Goal: Task Accomplishment & Management: Manage account settings

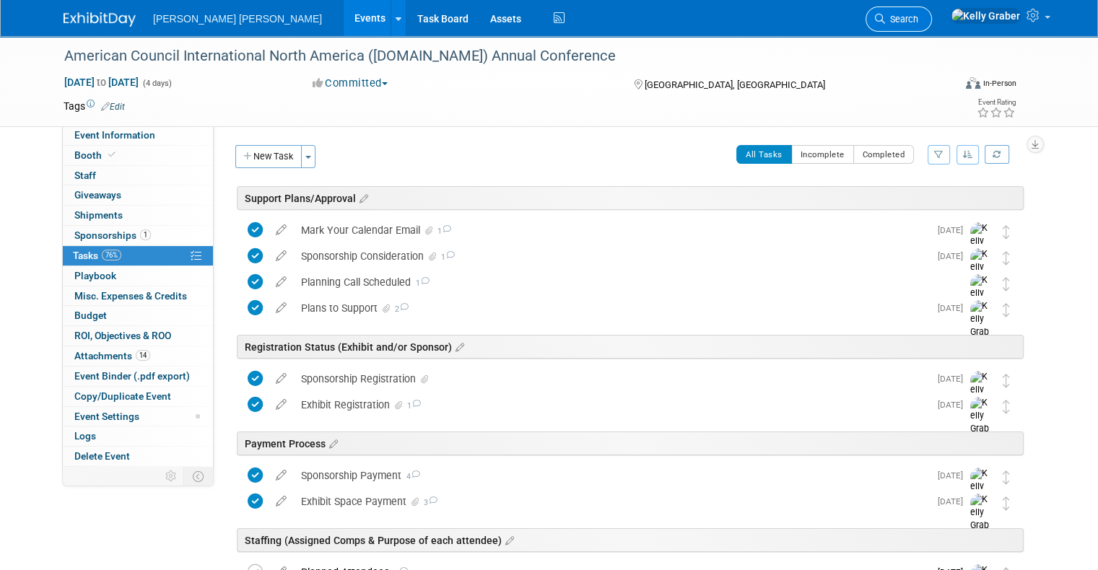
click at [918, 19] on span "Search" at bounding box center [901, 19] width 33 height 11
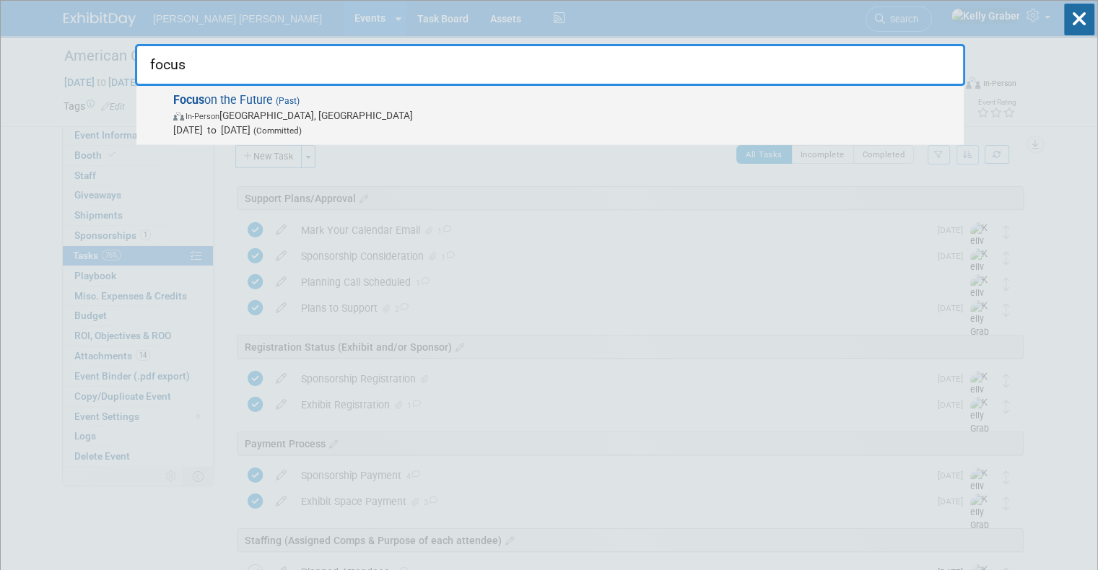
type input "focus"
click at [271, 108] on span "In-Person Long Beach, CA" at bounding box center [564, 115] width 783 height 14
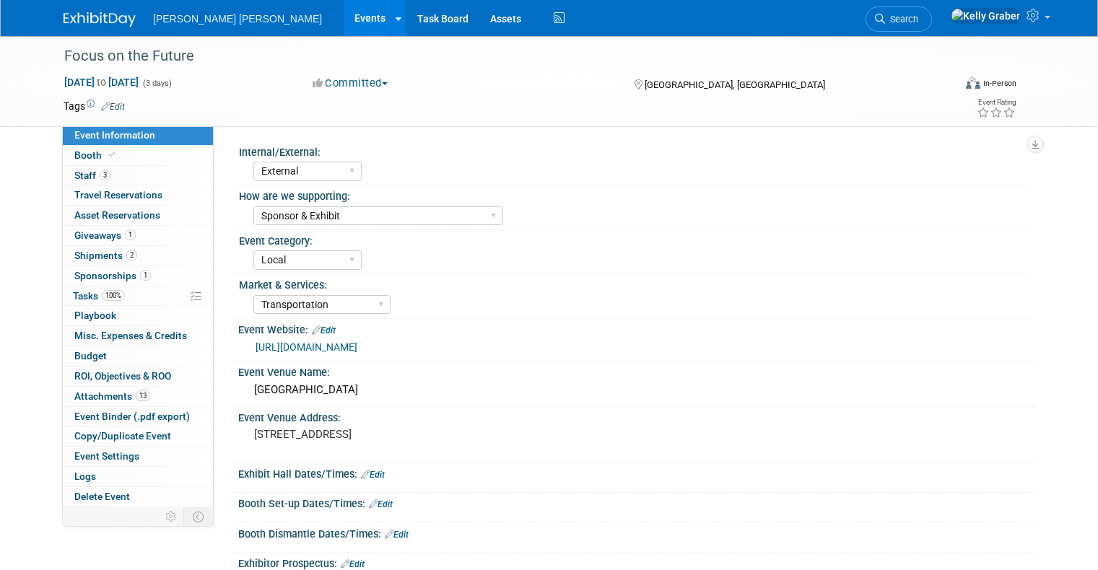
select select "External"
select select "Sponsor & Exhibit"
select select "Local"
select select "Transportation"
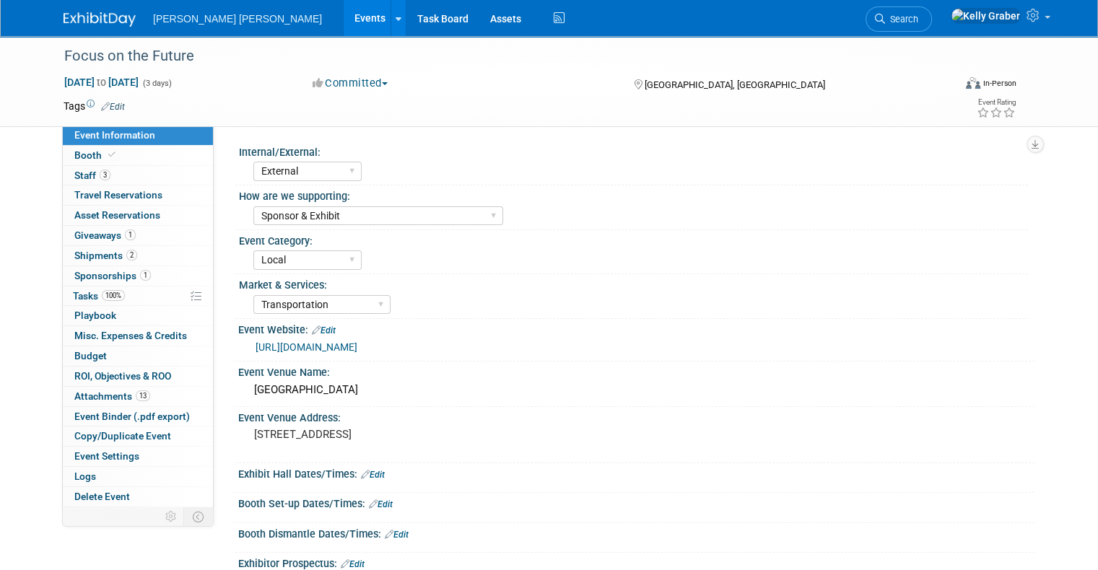
click at [64, 17] on img at bounding box center [100, 19] width 72 height 14
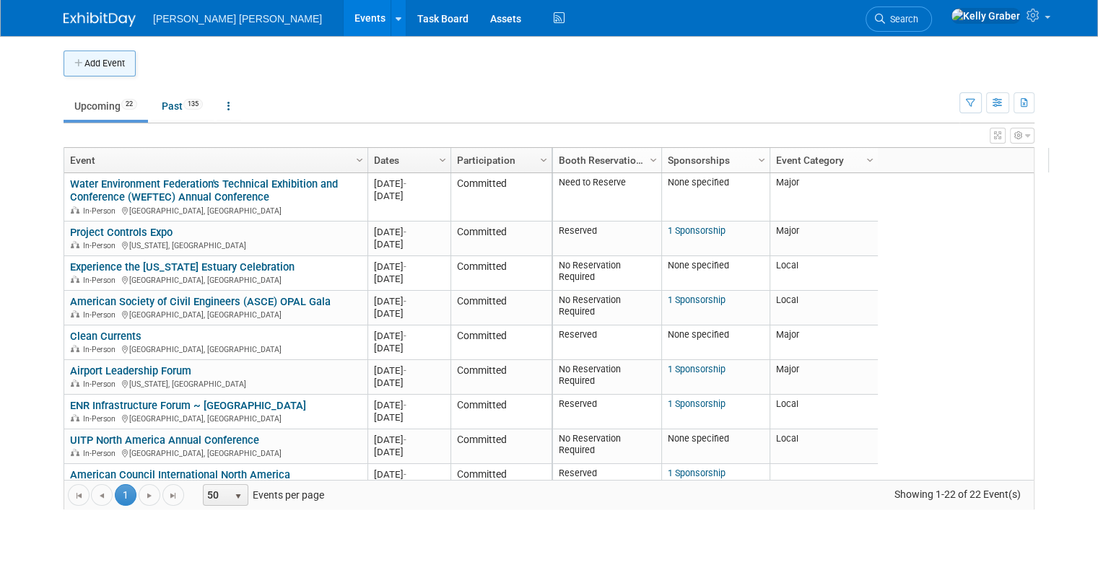
click at [87, 54] on button "Add Event" at bounding box center [100, 64] width 72 height 26
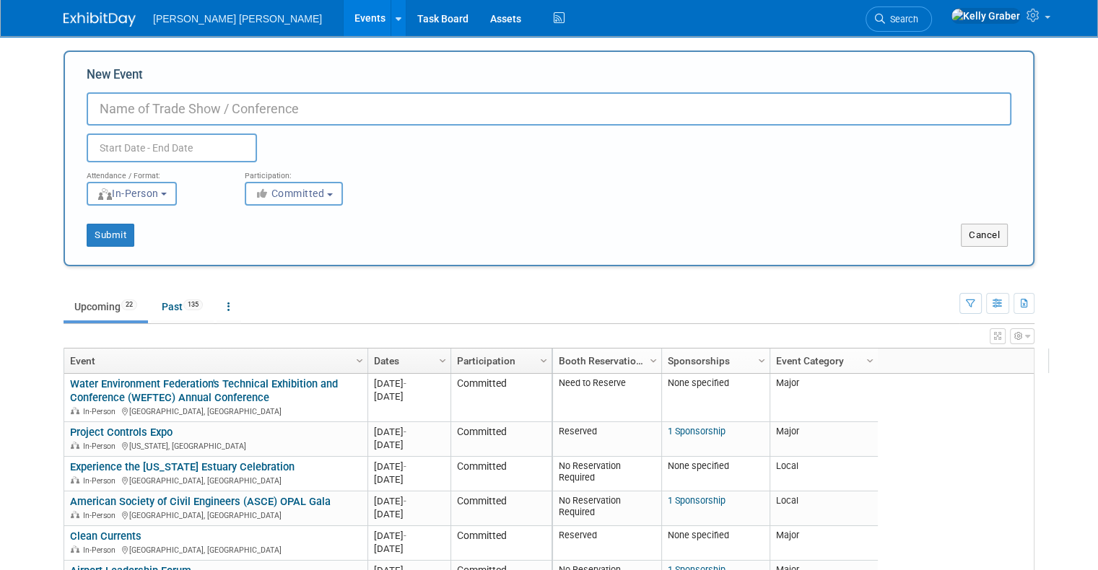
click at [281, 115] on input "New Event" at bounding box center [549, 108] width 925 height 33
type input "Focus on the Future"
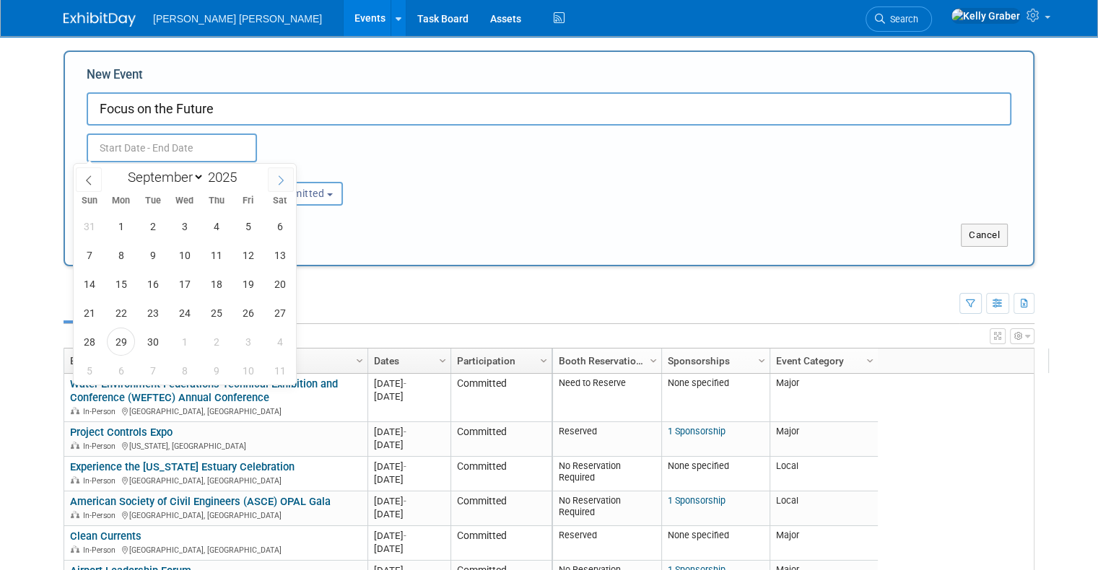
click at [279, 183] on icon at bounding box center [281, 180] width 10 height 10
click at [287, 172] on span at bounding box center [281, 179] width 26 height 25
select select "10"
click at [92, 284] on span "9" at bounding box center [89, 284] width 28 height 28
click at [148, 284] on span "11" at bounding box center [153, 284] width 28 height 28
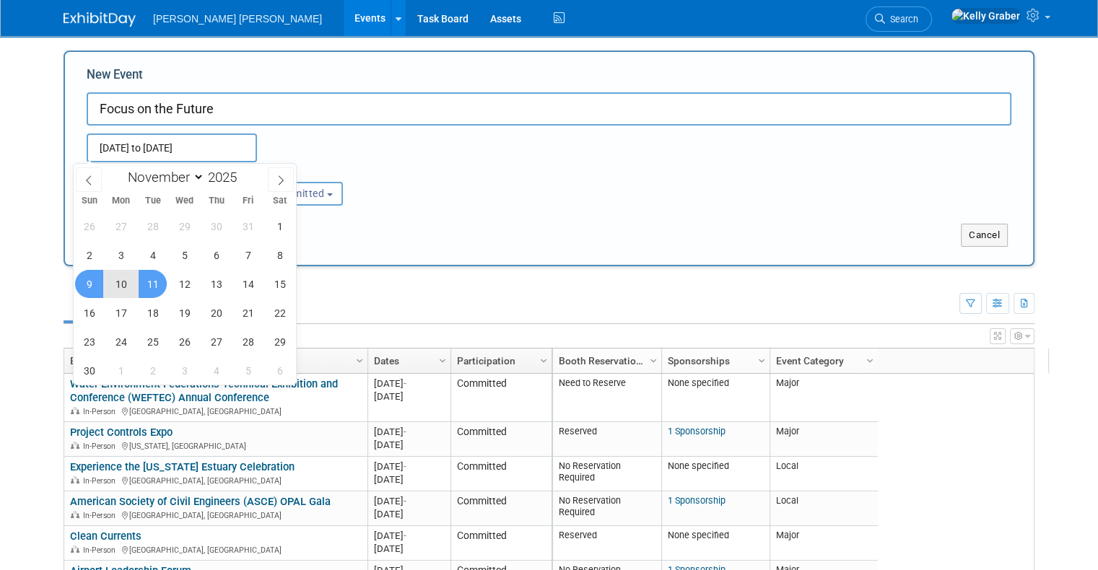
type input "[DATE] to [DATE]"
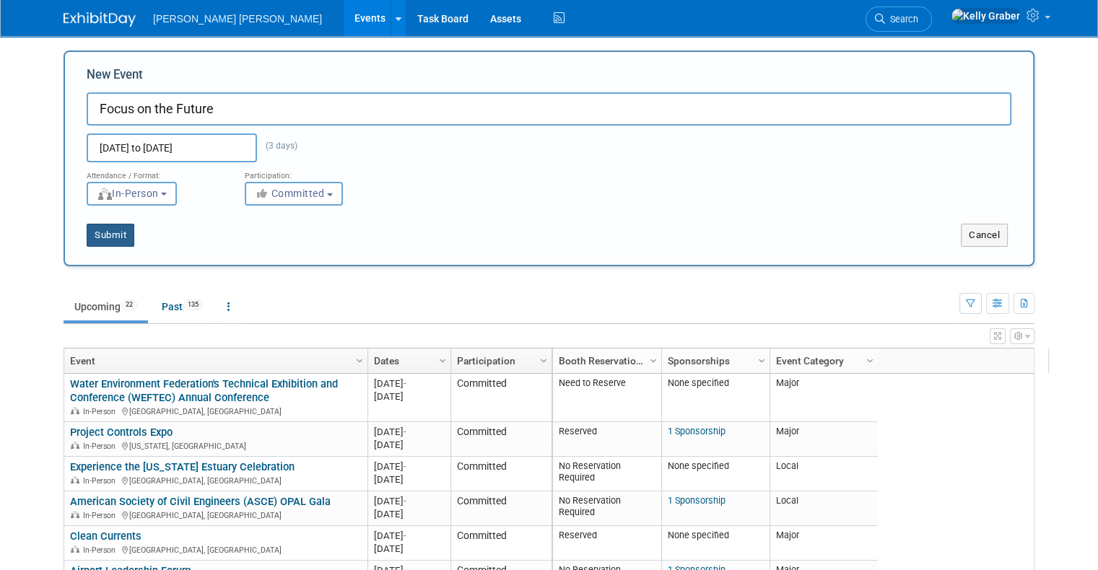
click at [108, 230] on button "Submit" at bounding box center [111, 235] width 48 height 23
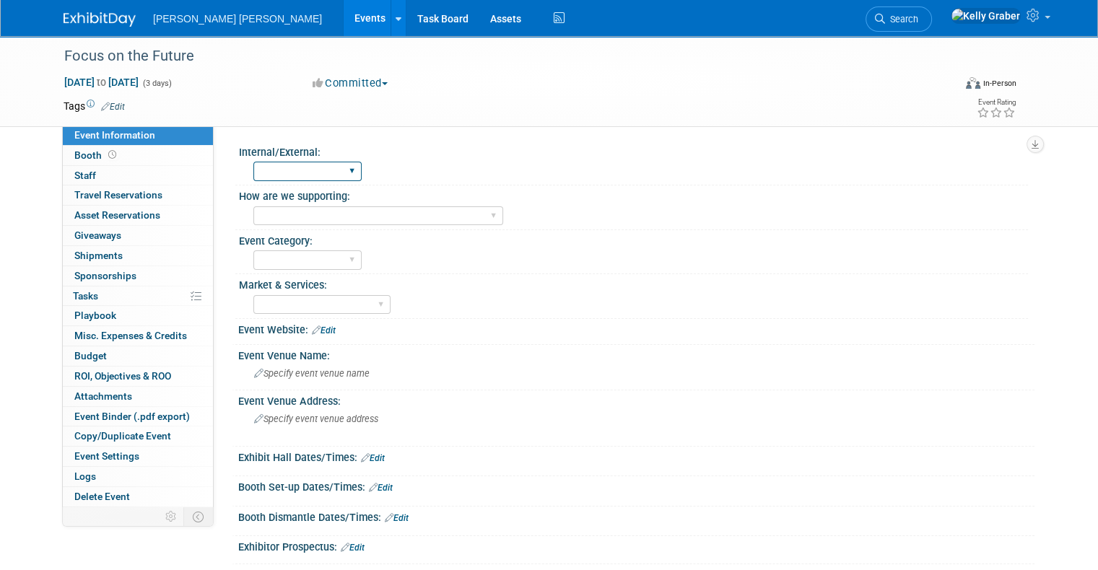
click at [307, 179] on select "Internal External" at bounding box center [307, 171] width 108 height 19
select select "External"
click at [253, 162] on select "Internal External" at bounding box center [307, 171] width 108 height 19
click at [303, 217] on select "Sponsor Exhibit Presenting Client Engagement Sponsor & Exhibit Sponsor & Client…" at bounding box center [378, 215] width 250 height 19
select select "Sponsor"
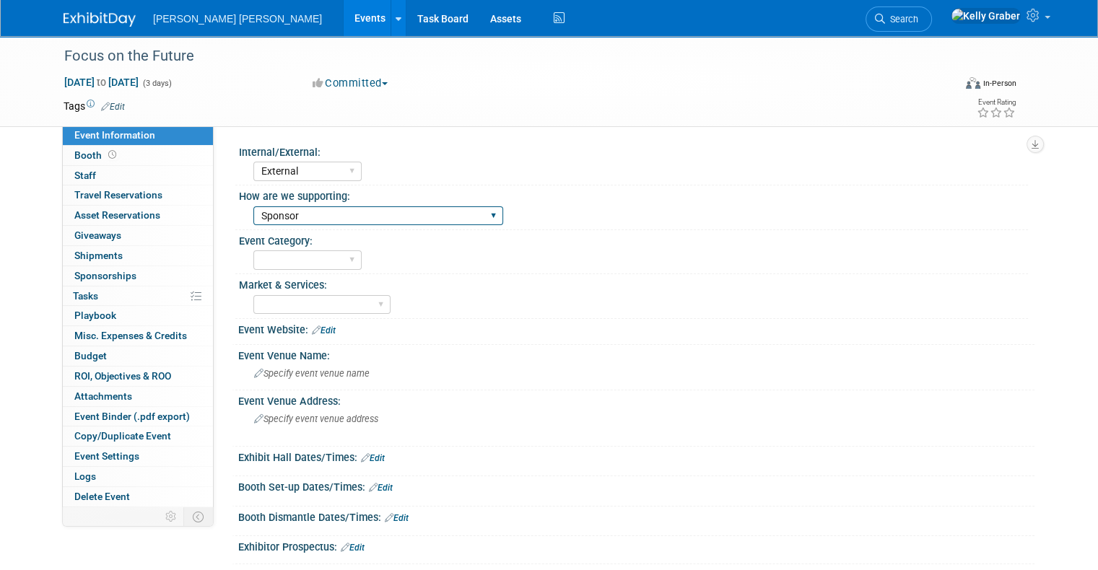
click at [253, 206] on select "Sponsor Exhibit Presenting Client Engagement Sponsor & Exhibit Sponsor & Client…" at bounding box center [378, 215] width 250 height 19
click at [288, 255] on select "Major Local" at bounding box center [307, 259] width 108 height 19
select select "Local"
click at [253, 250] on select "Major Local" at bounding box center [307, 259] width 108 height 19
click at [289, 301] on select "Water Transportation Underground Transit & Urban Mobility Energy Federal" at bounding box center [321, 304] width 137 height 19
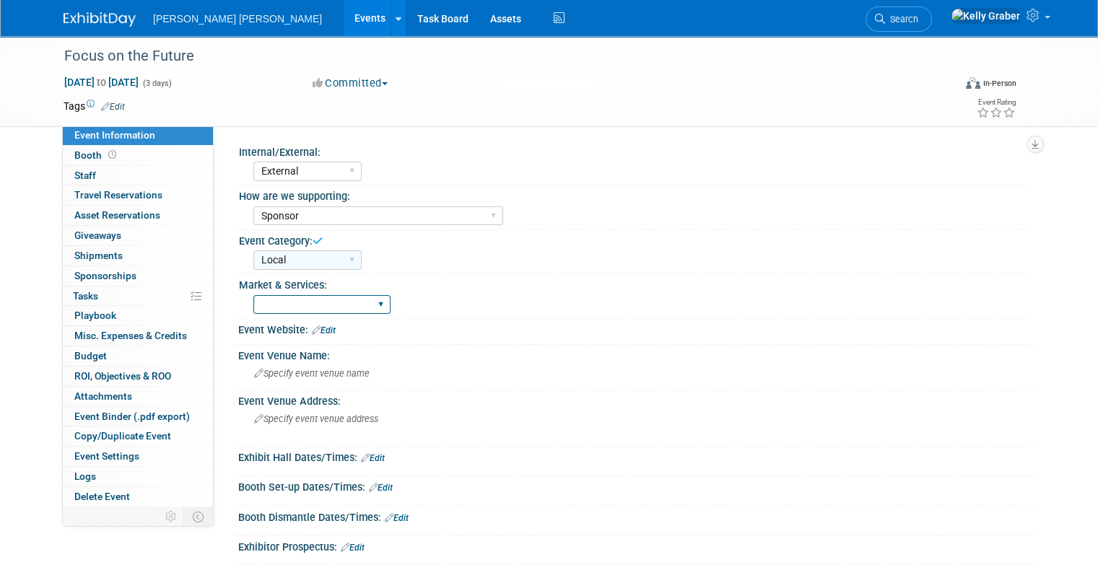
select select "Transportation"
click at [253, 295] on select "Water Transportation Underground Transit & Urban Mobility Energy Federal" at bounding box center [321, 304] width 137 height 19
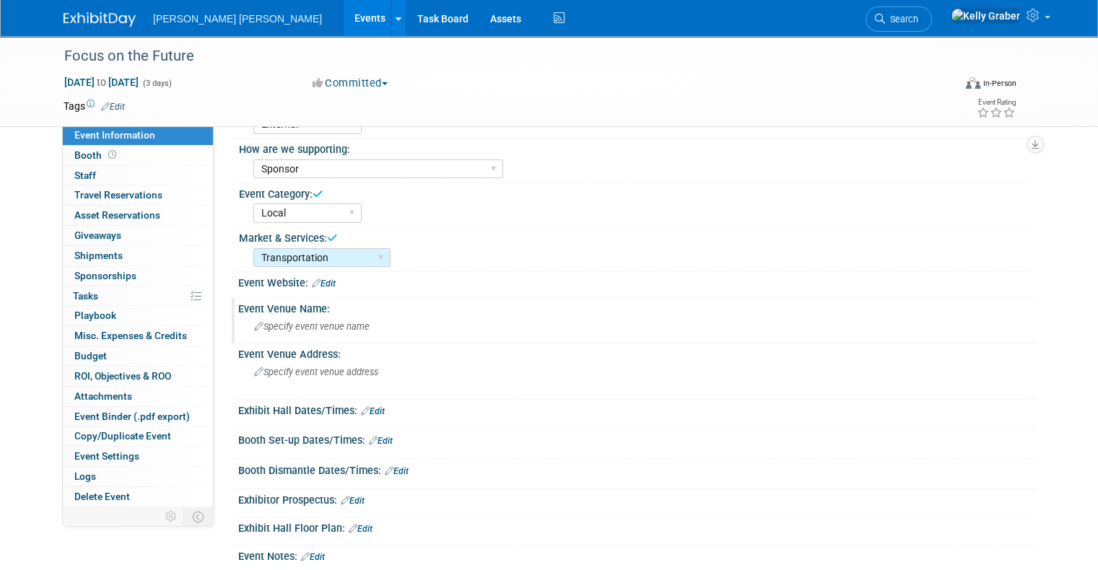
scroll to position [72, 0]
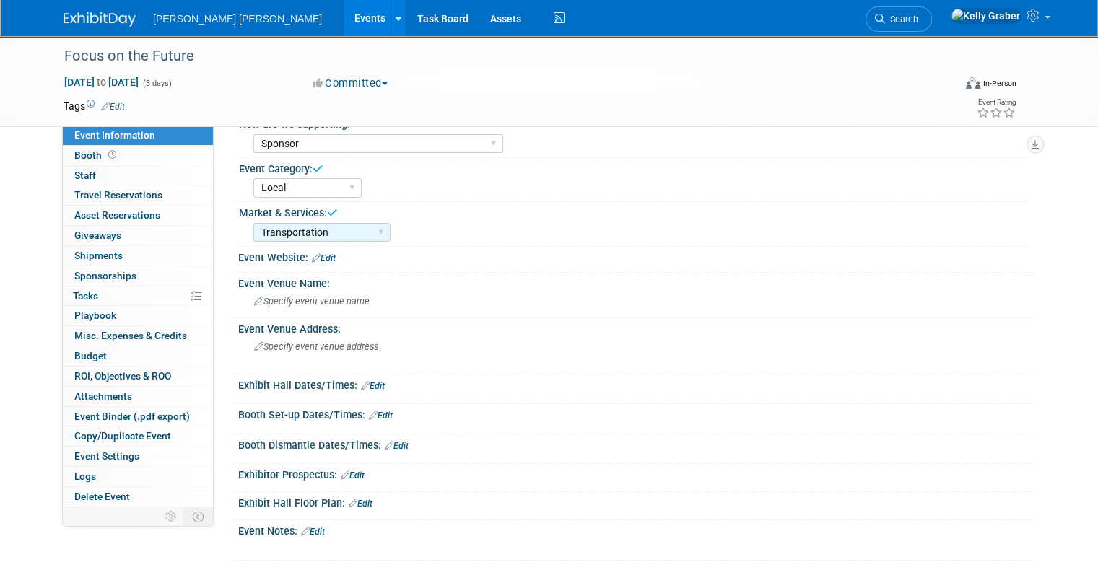
click at [316, 253] on link "Edit" at bounding box center [324, 258] width 24 height 10
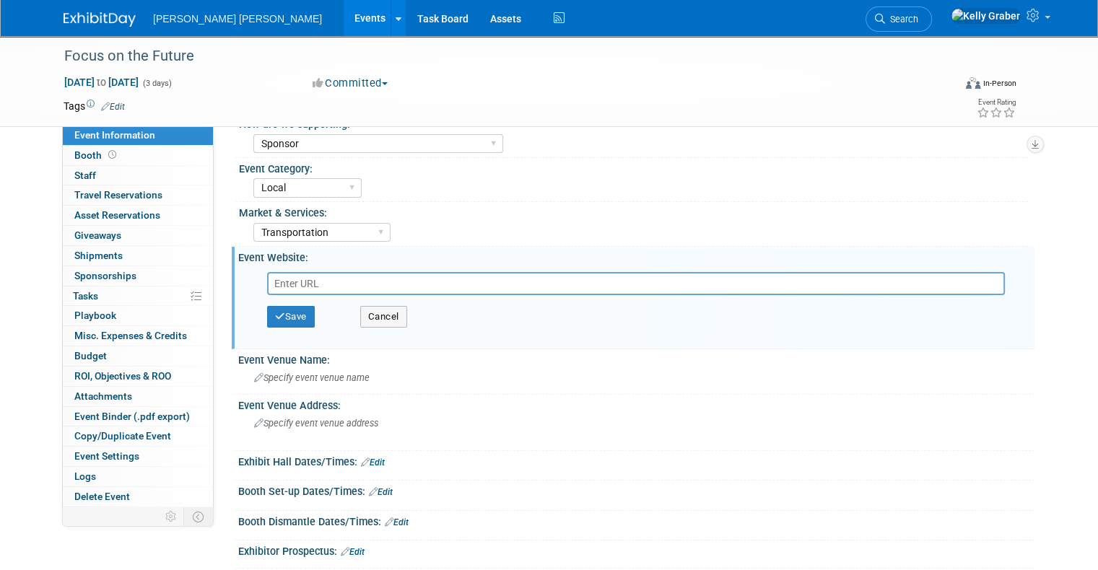
drag, startPoint x: 298, startPoint y: 274, endPoint x: 301, endPoint y: 284, distance: 11.2
click at [298, 276] on input "text" at bounding box center [636, 283] width 738 height 23
paste input "[URL][DOMAIN_NAME]"
type input "[URL][DOMAIN_NAME]"
click at [275, 312] on icon "button" at bounding box center [280, 316] width 10 height 9
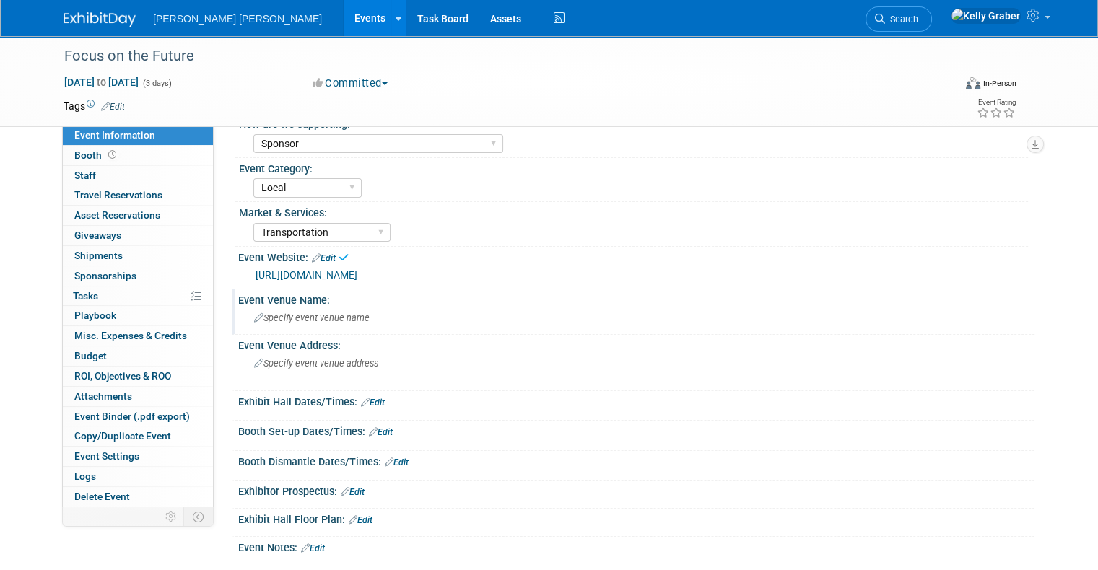
click at [293, 316] on span "Specify event venue name" at bounding box center [311, 318] width 115 height 11
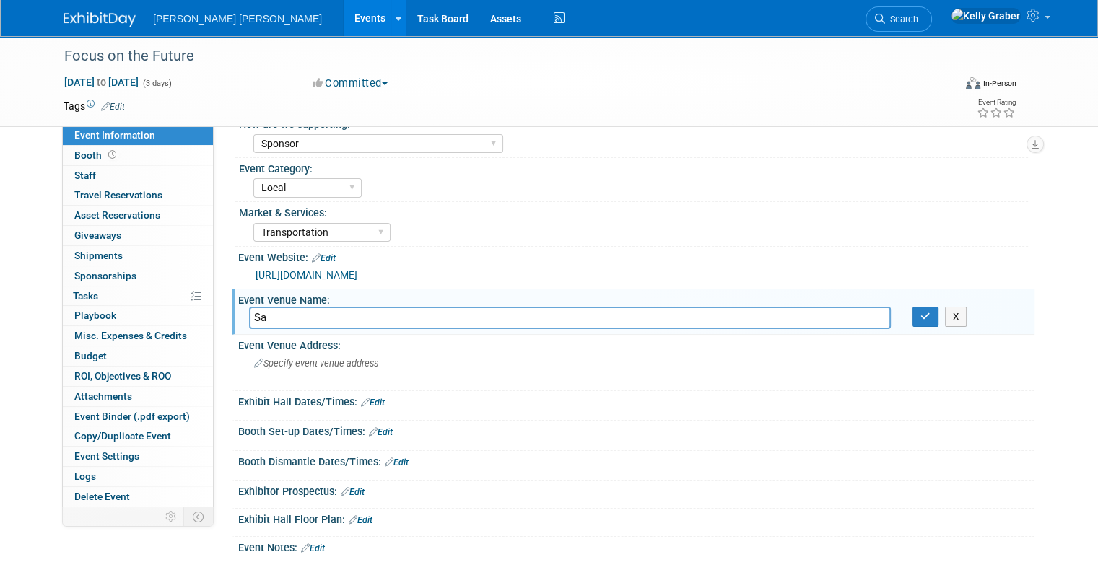
type input "S"
type input "Marriott Marquis San Francisco"
click at [305, 349] on div "Event Venue Address:" at bounding box center [636, 344] width 796 height 18
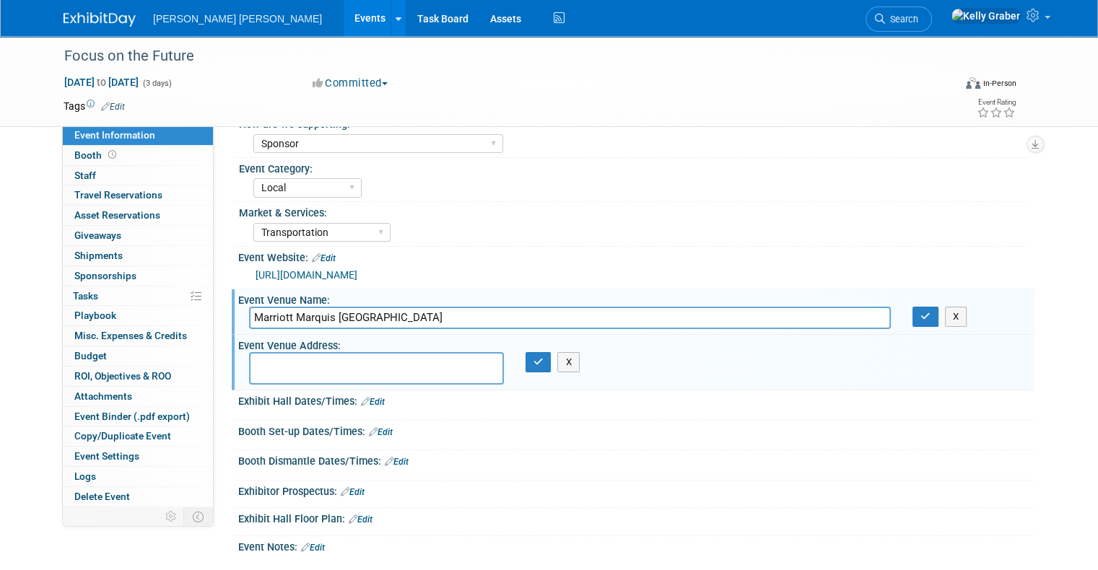
paste textarea "[STREET_ADDRESS]"
type textarea "[STREET_ADDRESS]"
click at [535, 359] on icon "button" at bounding box center [538, 361] width 10 height 9
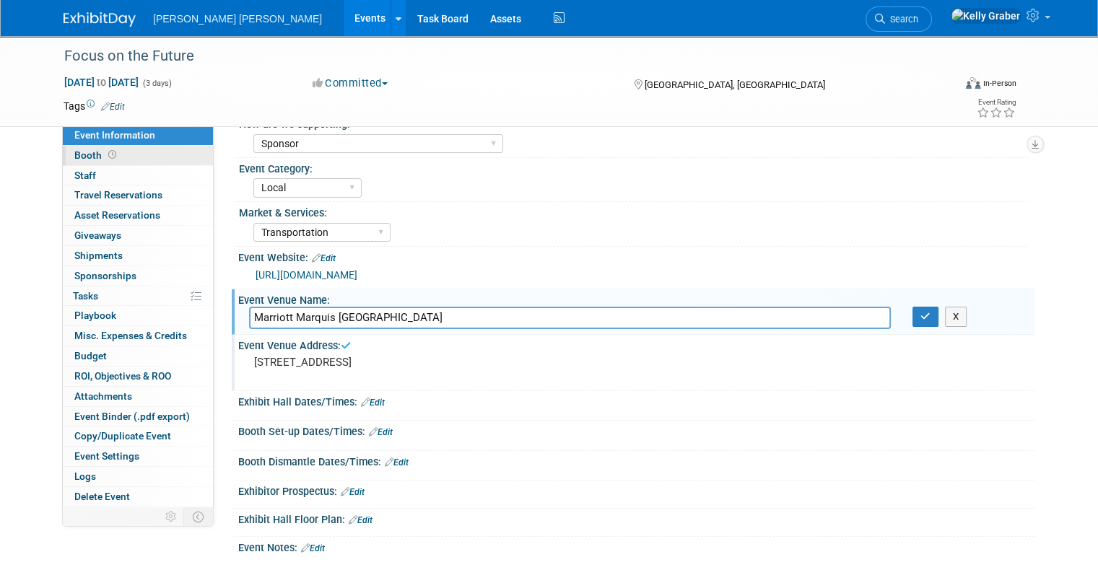
click at [92, 146] on link "Booth" at bounding box center [138, 155] width 150 height 19
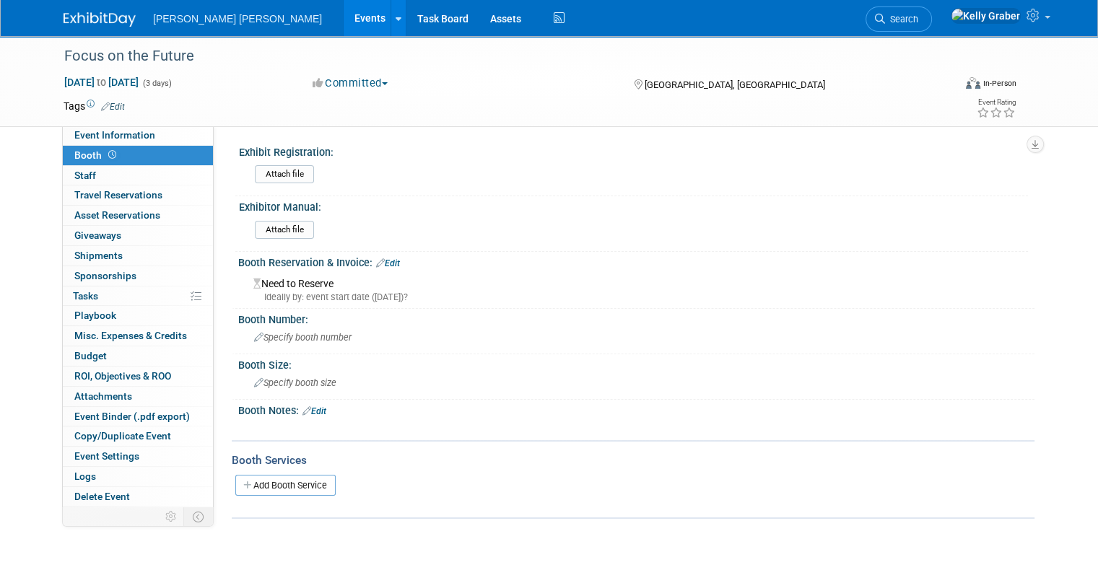
click at [385, 259] on link "Edit" at bounding box center [388, 263] width 24 height 10
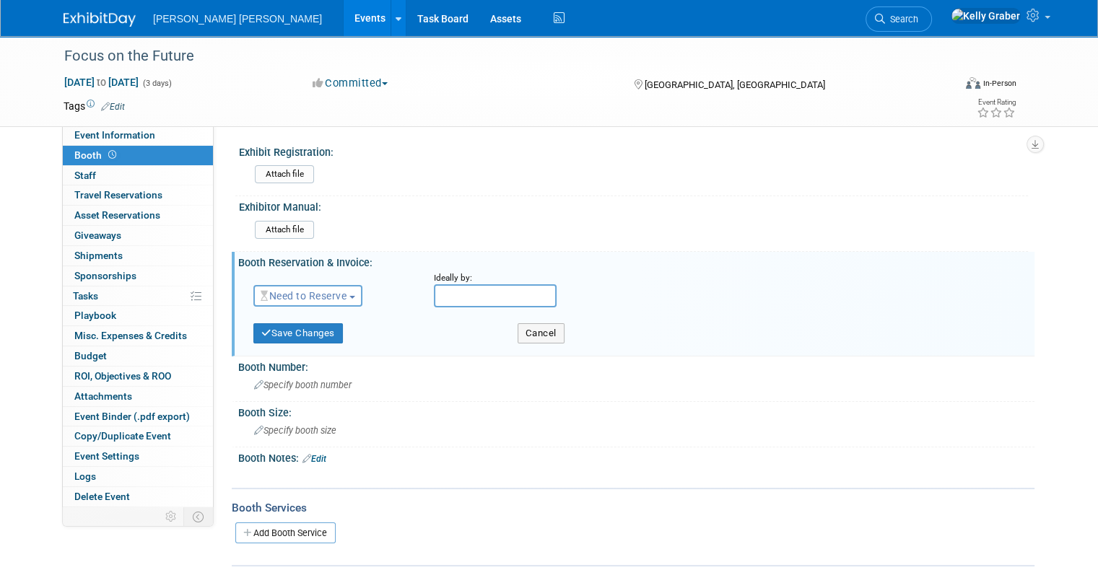
click at [313, 294] on span "Need to Reserve" at bounding box center [304, 296] width 86 height 12
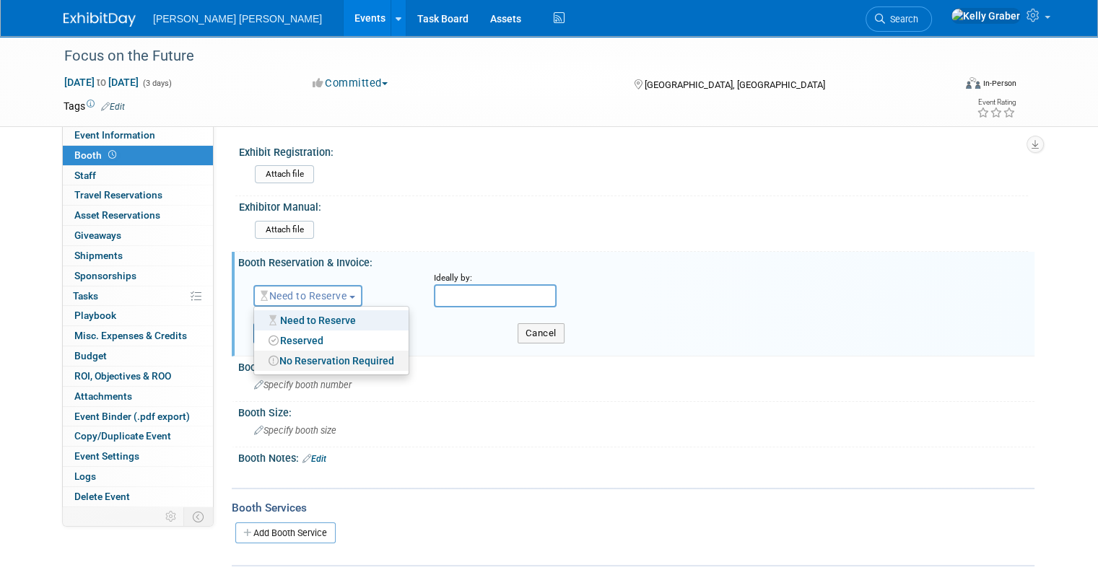
click at [300, 358] on link "No Reservation Required" at bounding box center [331, 361] width 154 height 20
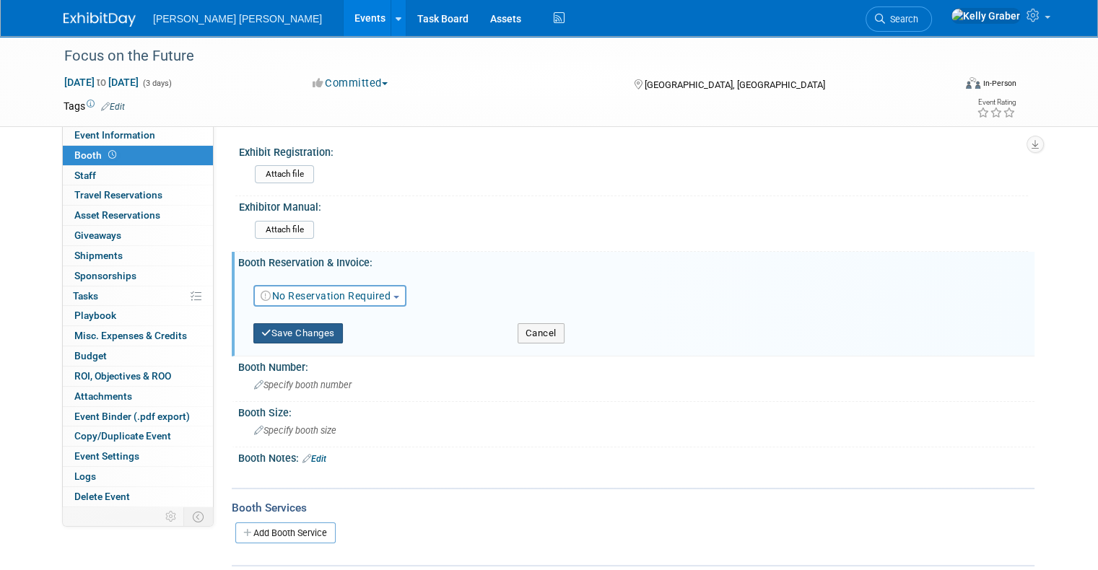
click at [295, 328] on button "Save Changes" at bounding box center [297, 333] width 89 height 20
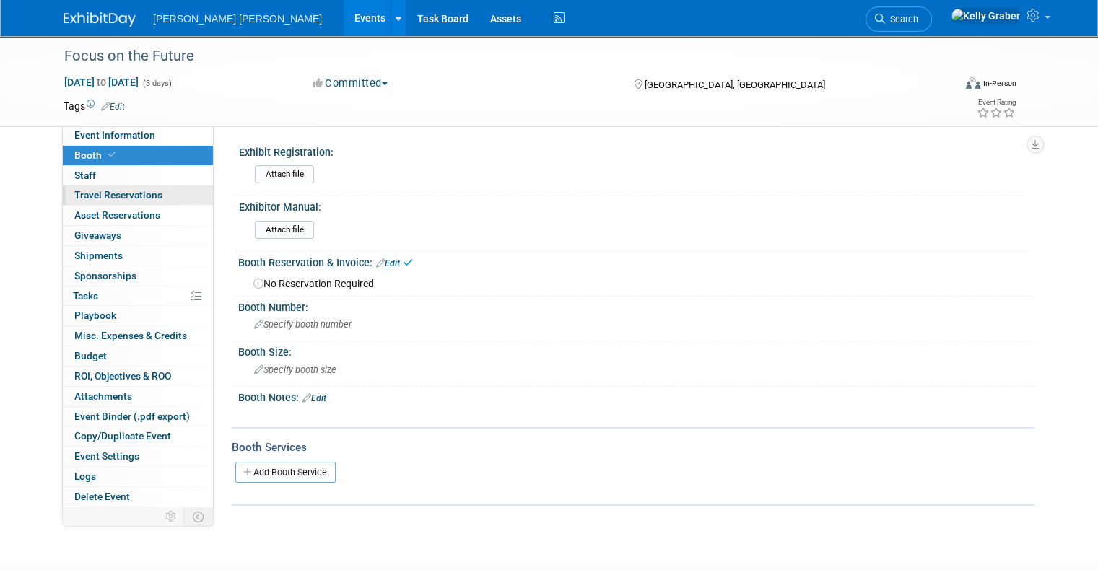
click at [108, 195] on span "Travel Reservations 0" at bounding box center [118, 195] width 88 height 12
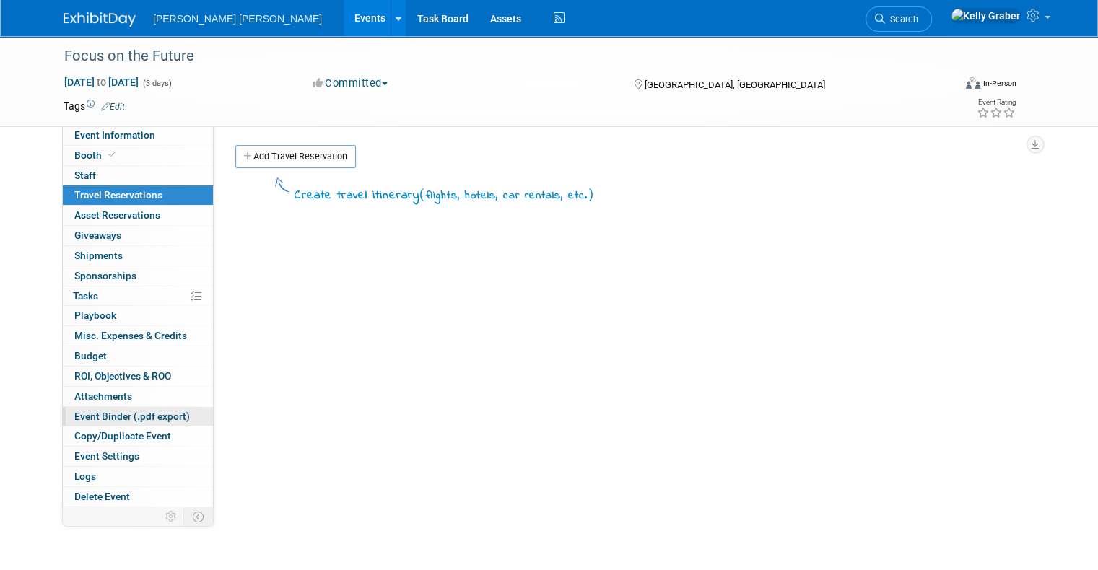
click at [95, 412] on span "Event Binder (.pdf export)" at bounding box center [131, 417] width 115 height 12
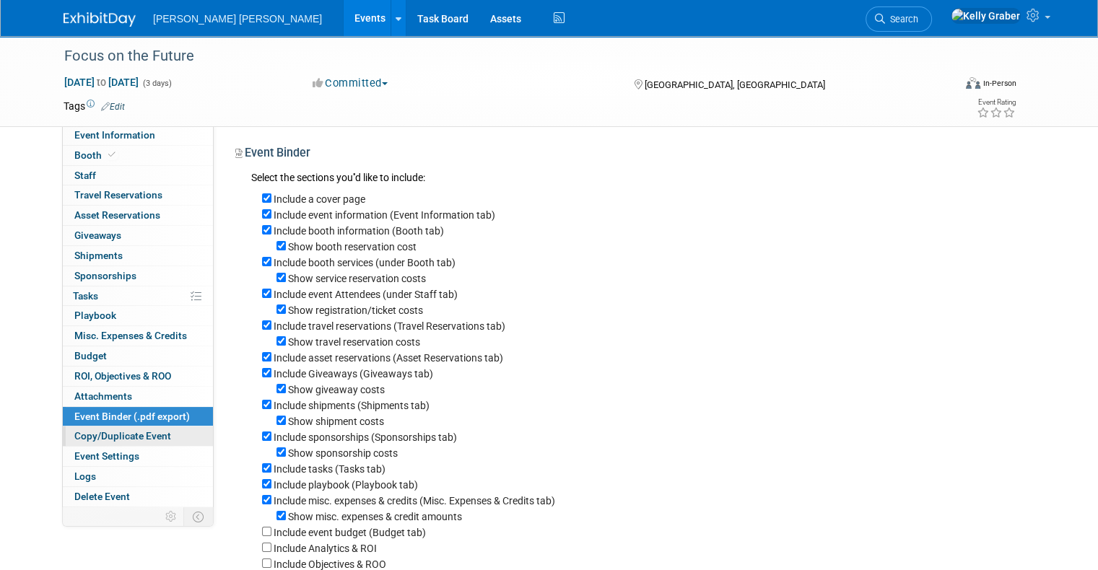
click at [89, 432] on span "Copy/Duplicate Event" at bounding box center [122, 436] width 97 height 12
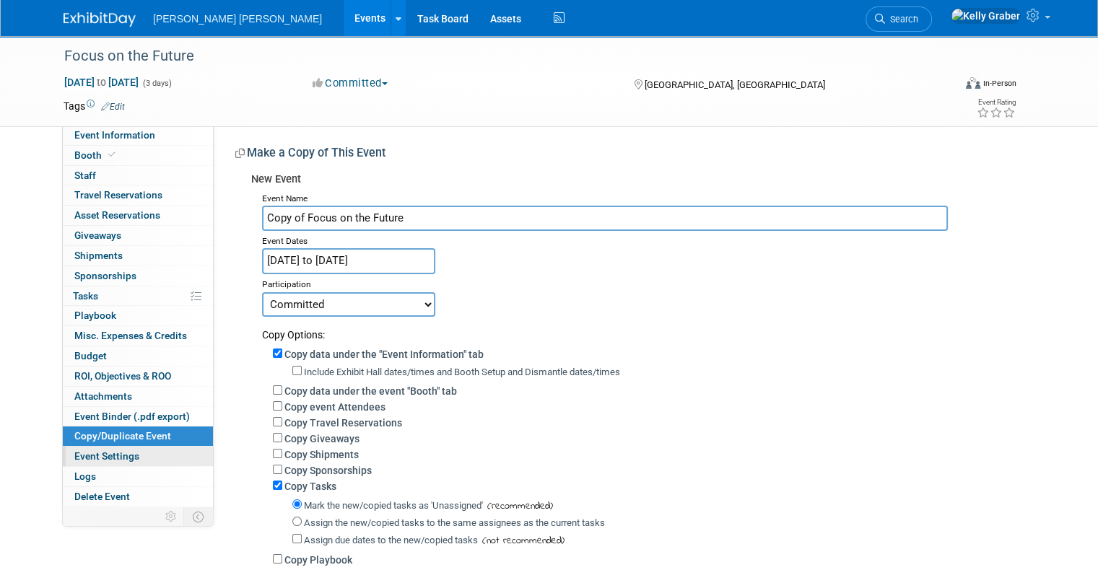
click at [111, 451] on span "Event Settings" at bounding box center [106, 456] width 65 height 12
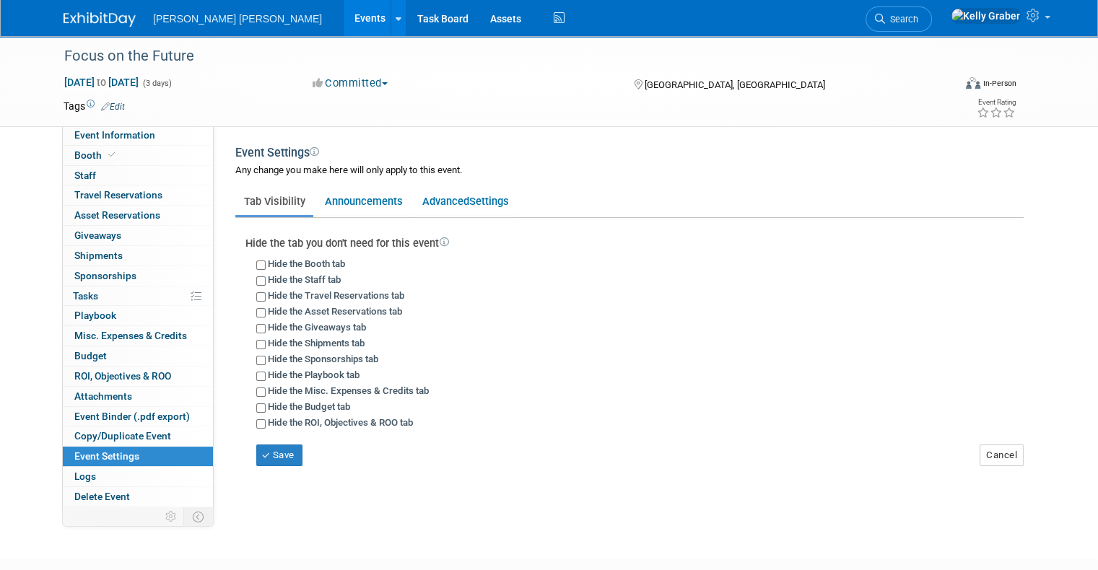
click at [310, 295] on label "Hide the Travel Reservations tab" at bounding box center [336, 295] width 136 height 11
click at [266, 295] on input "Hide the Travel Reservations tab" at bounding box center [260, 296] width 9 height 9
checkbox input "true"
click at [312, 310] on label "Hide the Asset Reservations tab" at bounding box center [335, 311] width 134 height 11
click at [266, 310] on input "Hide the Asset Reservations tab" at bounding box center [260, 312] width 9 height 9
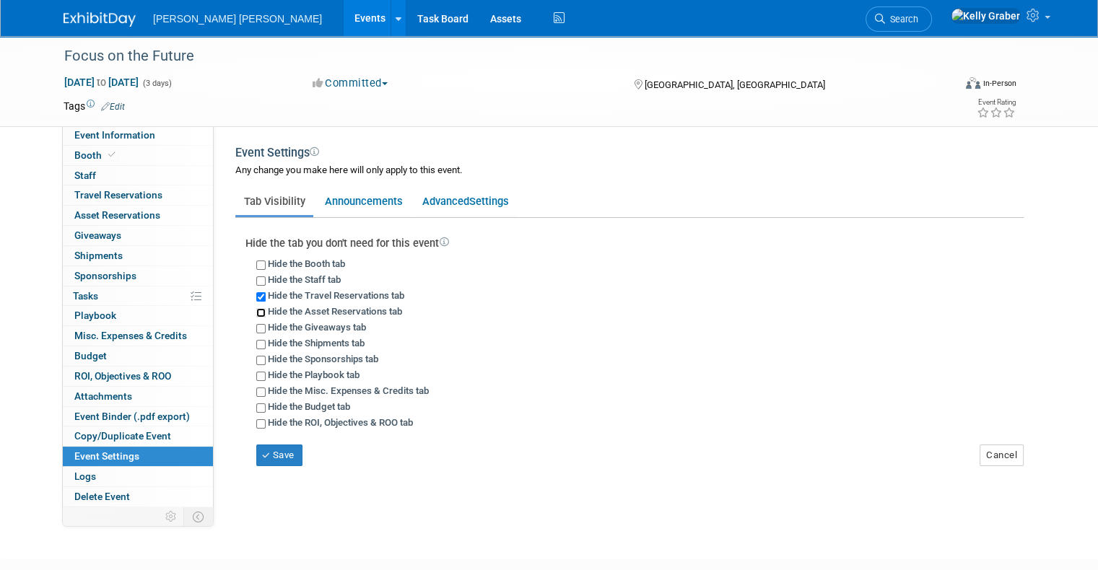
checkbox input "true"
click at [263, 449] on button "Save" at bounding box center [279, 456] width 46 height 22
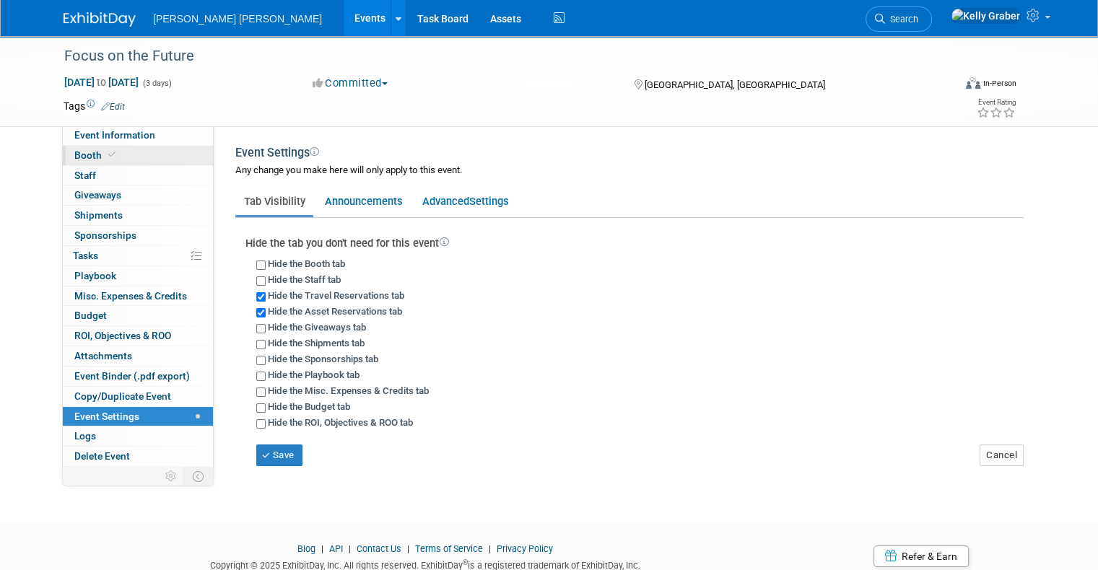
click at [130, 159] on link "Booth" at bounding box center [138, 155] width 150 height 19
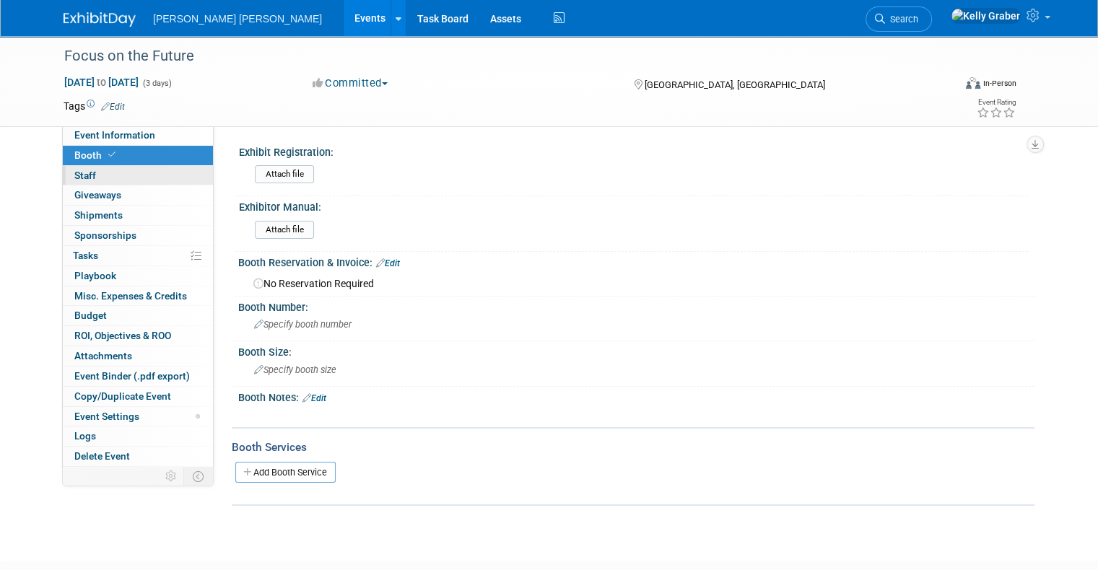
click at [115, 180] on link "0 Staff 0" at bounding box center [138, 175] width 150 height 19
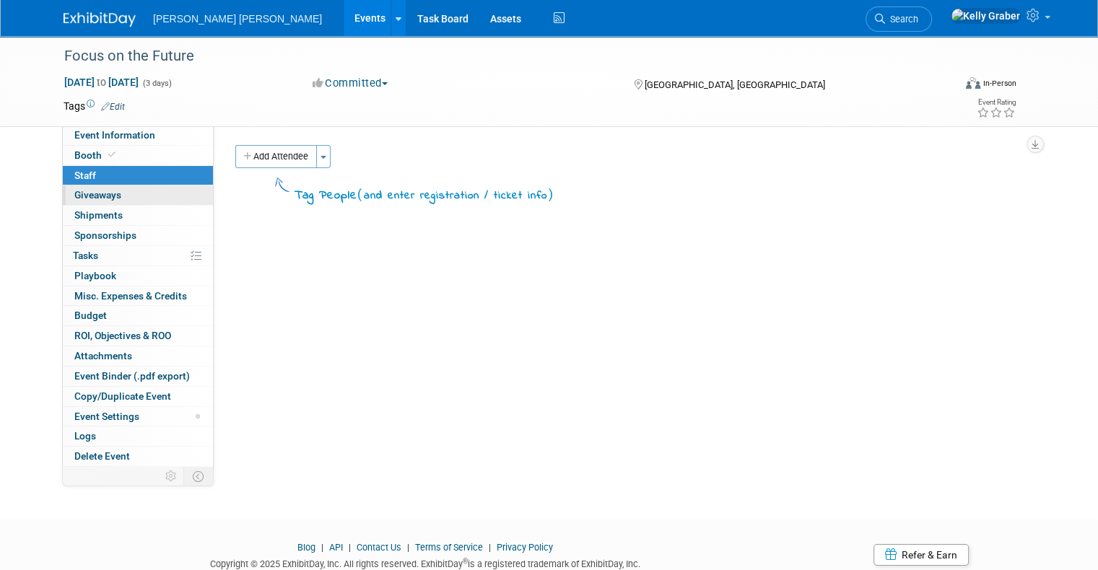
click at [113, 195] on link "0 Giveaways 0" at bounding box center [138, 194] width 150 height 19
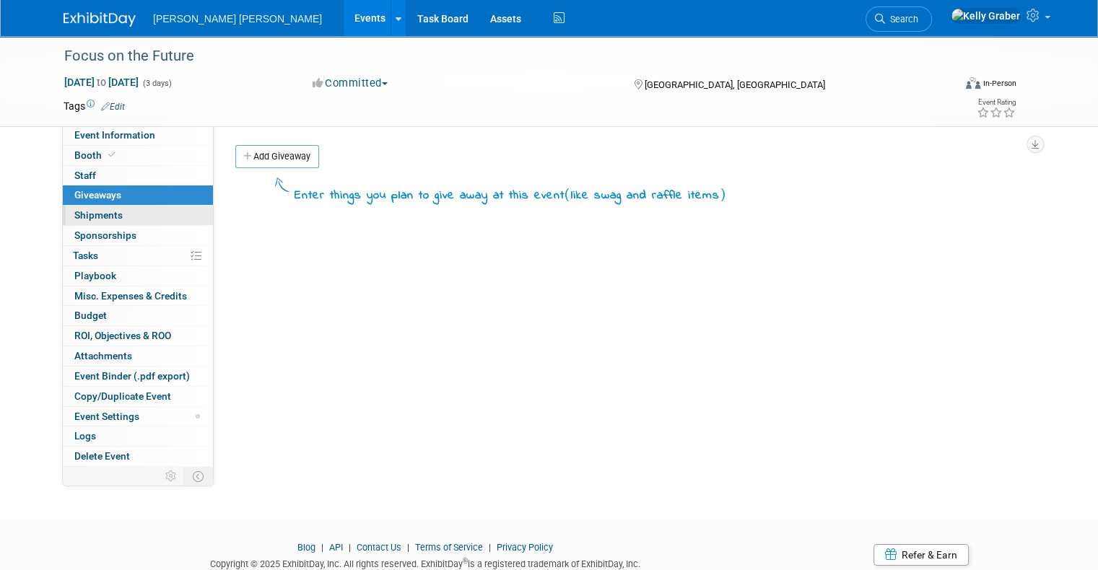
click at [113, 209] on link "0 Shipments 0" at bounding box center [138, 215] width 150 height 19
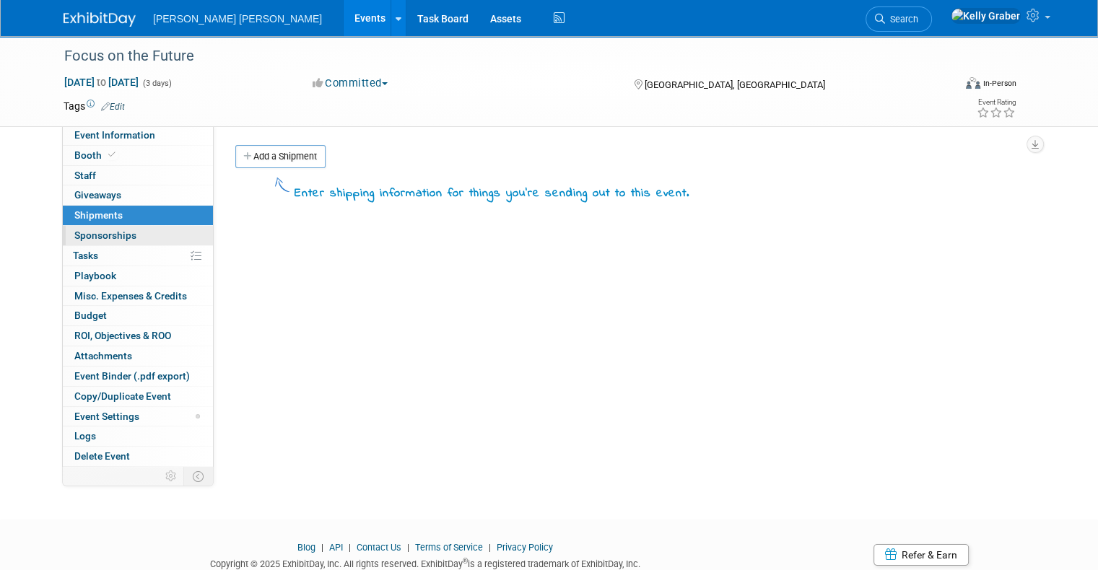
click at [113, 232] on span "Sponsorships 0" at bounding box center [105, 236] width 62 height 12
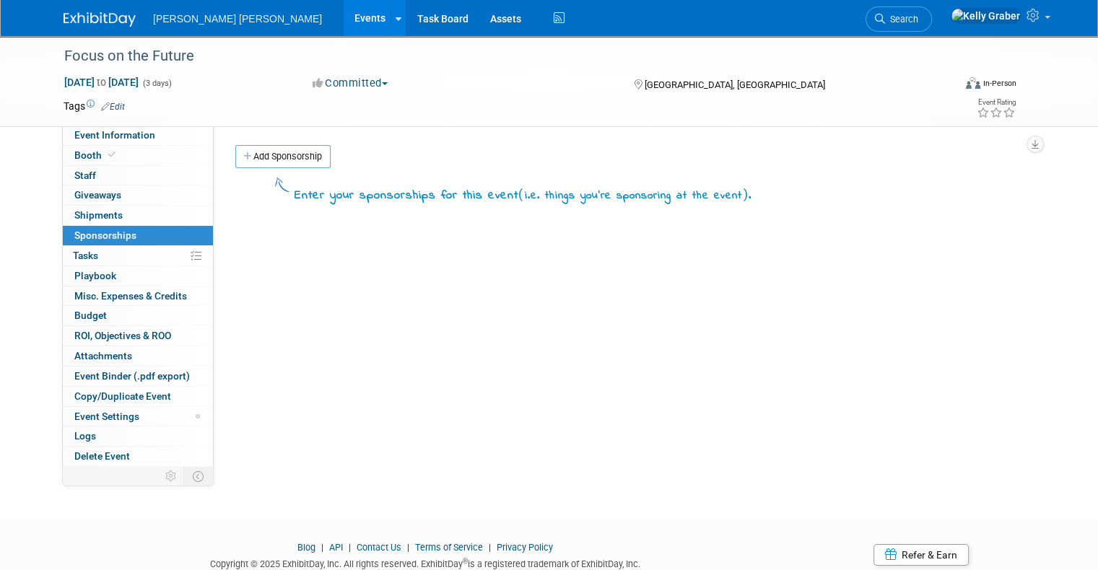
click at [110, 258] on link "0% Tasks 0%" at bounding box center [138, 255] width 150 height 19
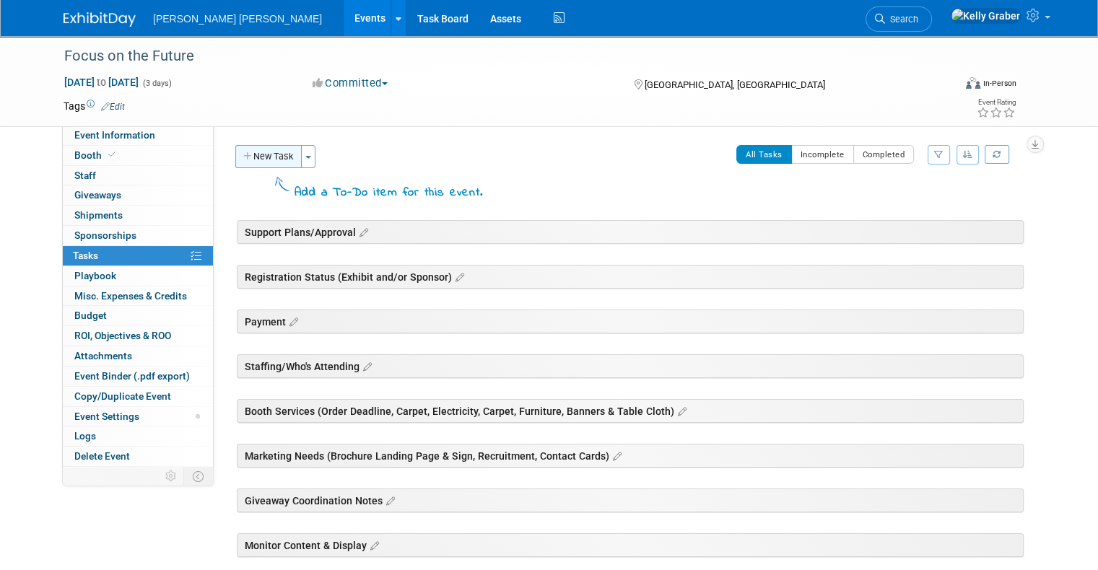
click at [277, 152] on button "New Task" at bounding box center [268, 156] width 66 height 23
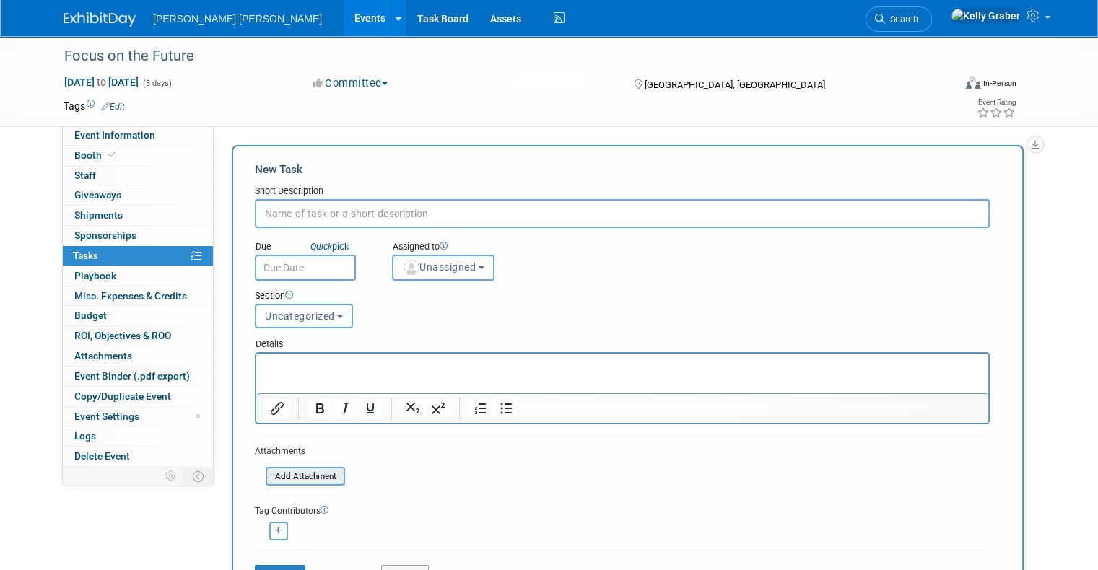
click at [297, 475] on input "file" at bounding box center [258, 476] width 172 height 17
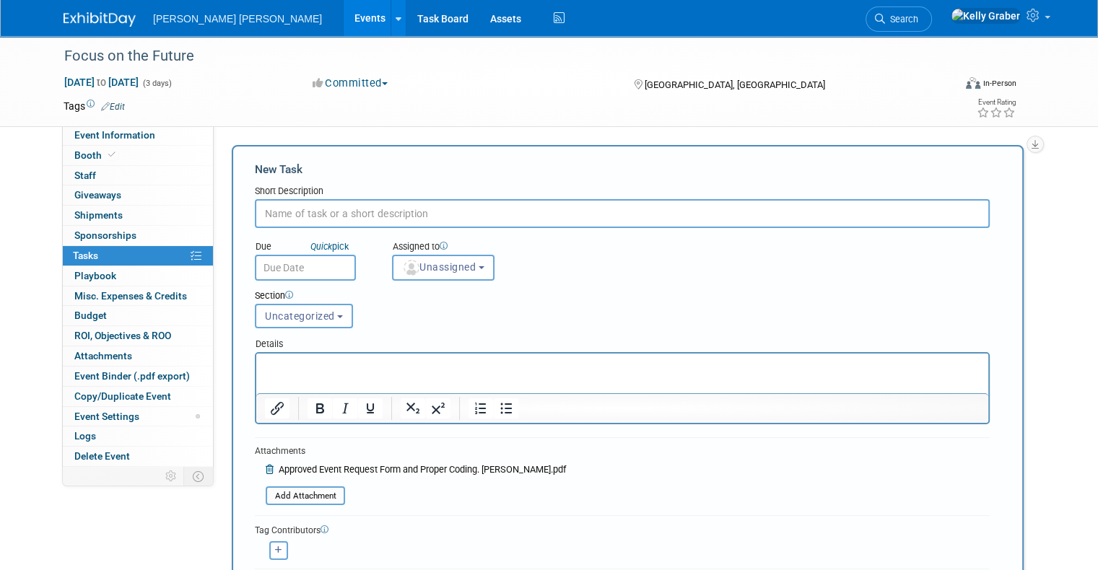
click at [292, 209] on input "text" at bounding box center [622, 213] width 735 height 29
type input "a"
type input "Approved Event Request Form"
click at [293, 262] on input "text" at bounding box center [305, 268] width 101 height 26
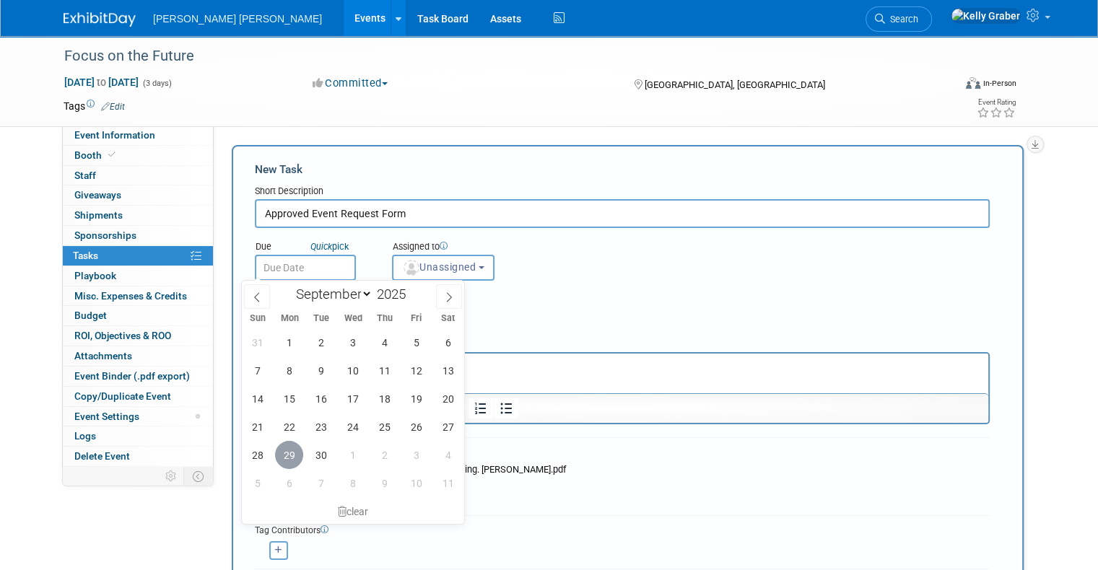
click at [284, 449] on span "29" at bounding box center [289, 455] width 28 height 28
type input "[DATE]"
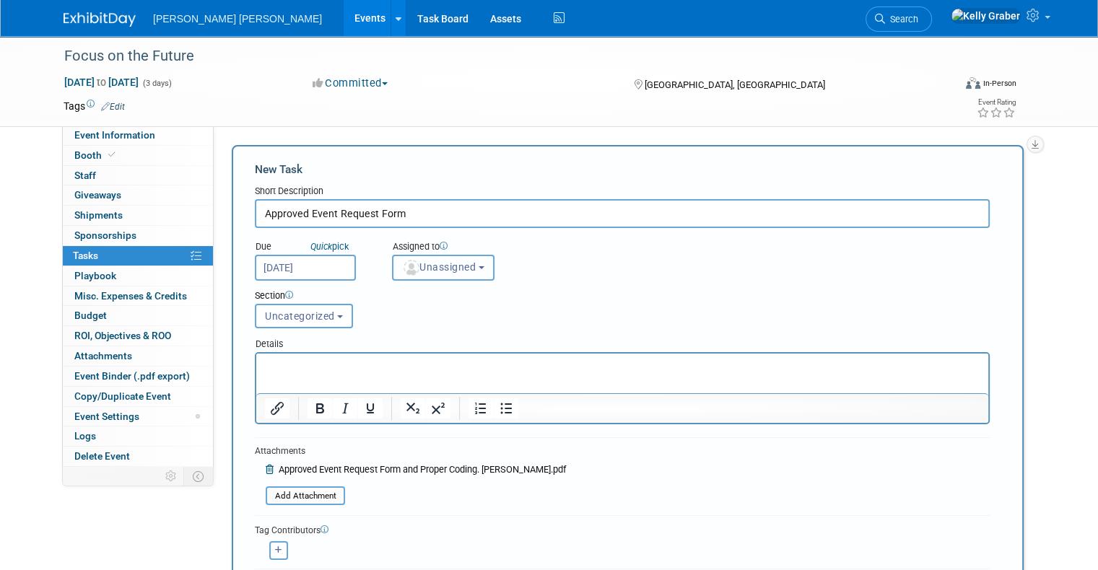
click at [436, 275] on button "Unassigned" at bounding box center [443, 268] width 102 height 26
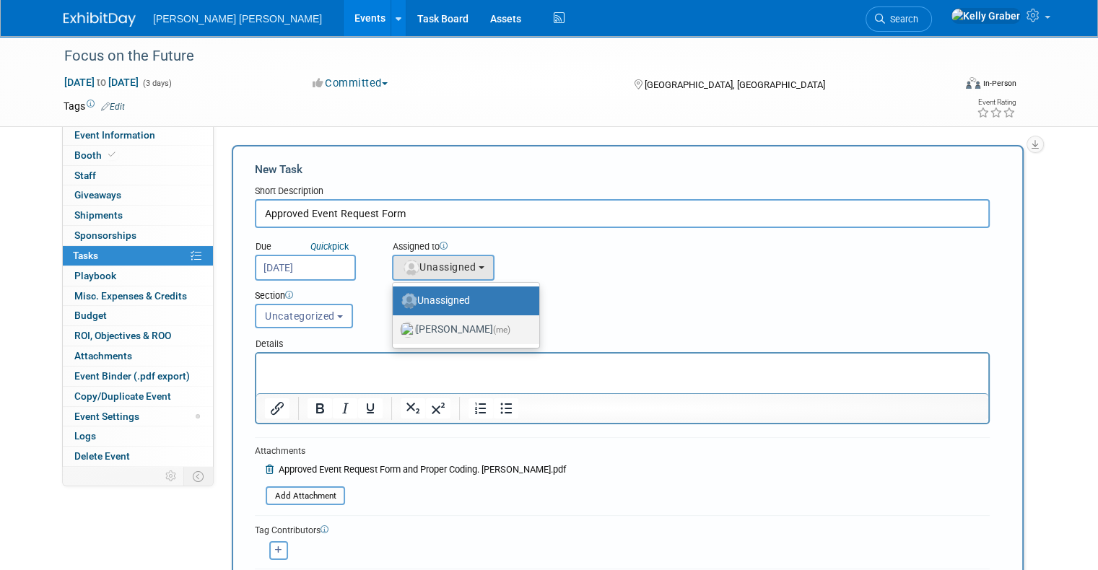
click at [430, 328] on label "[PERSON_NAME] (me)" at bounding box center [462, 329] width 125 height 23
click at [395, 328] on input "[PERSON_NAME] (me)" at bounding box center [389, 327] width 9 height 9
select select "ec37184c-c01f-4f21-939d-fe7fd02e2e7e"
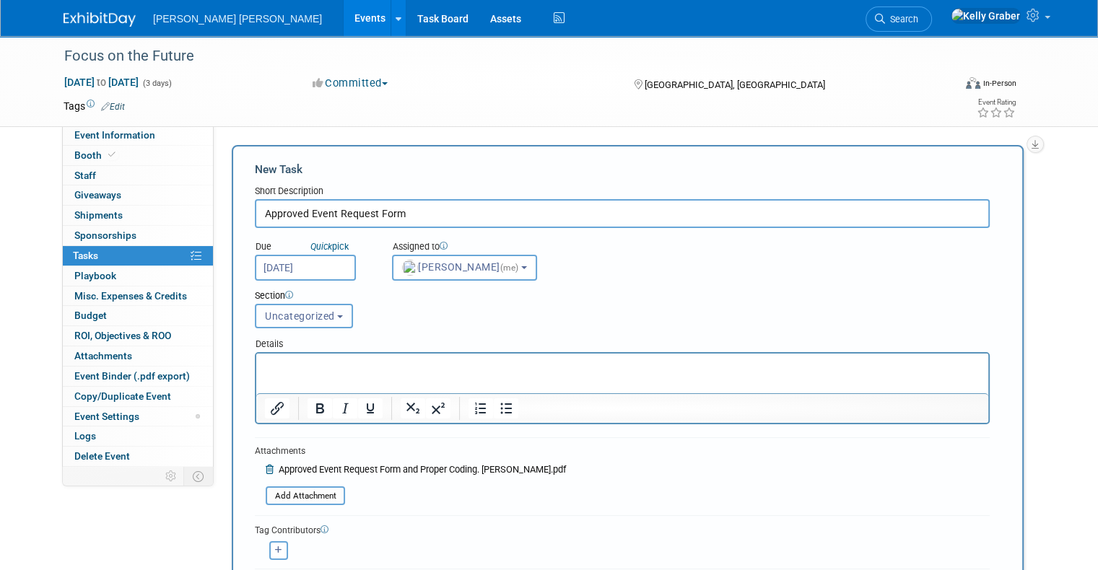
click at [291, 314] on span "Uncategorized" at bounding box center [300, 316] width 70 height 12
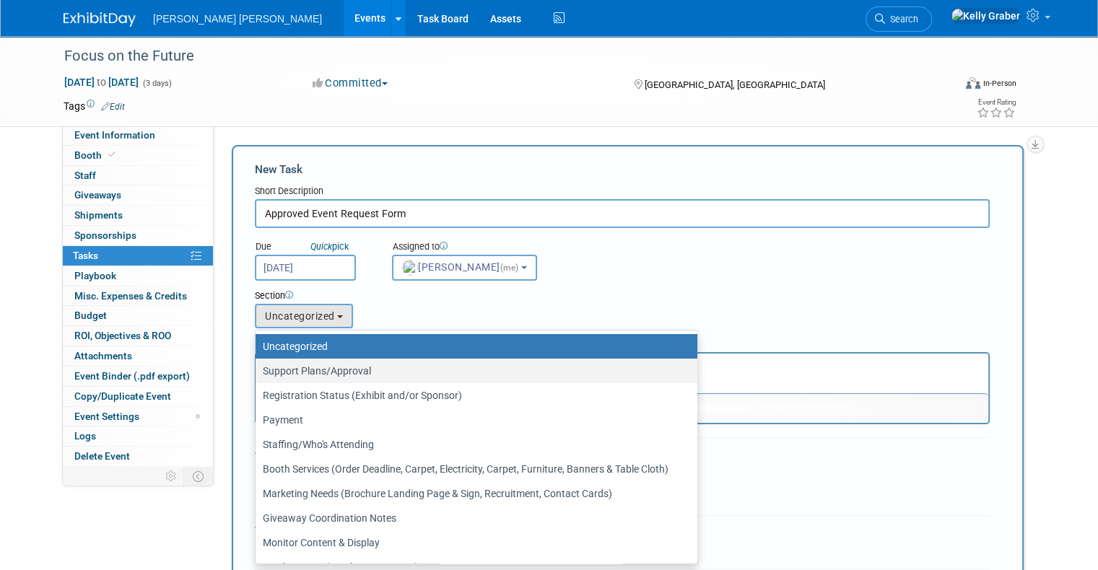
click at [289, 368] on label "Support Plans/Approval" at bounding box center [473, 371] width 420 height 19
click at [258, 368] on input "Support Plans/Approval" at bounding box center [252, 371] width 9 height 9
select select "11275645"
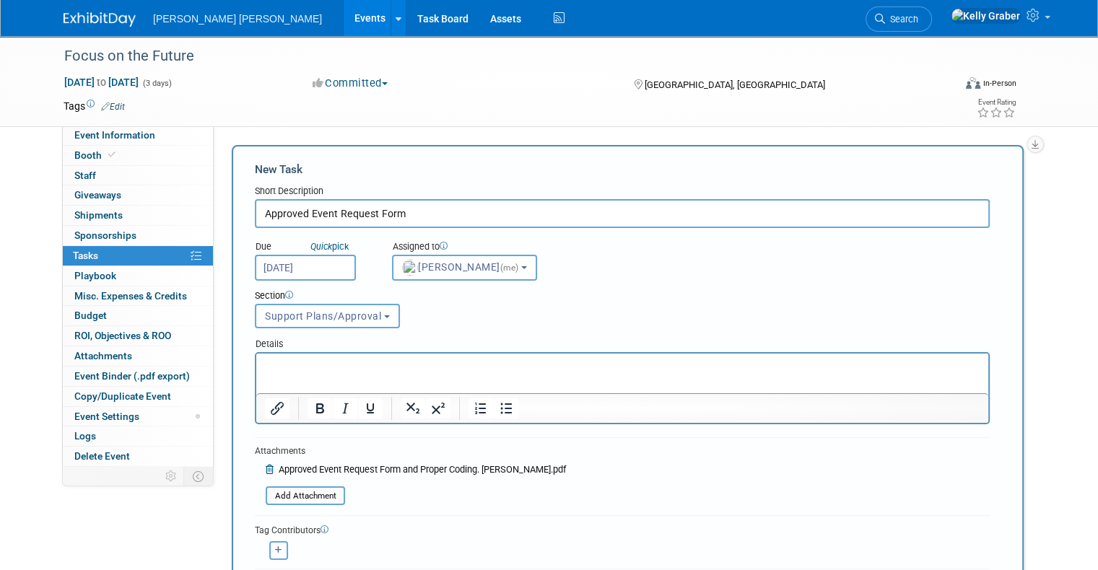
scroll to position [144, 0]
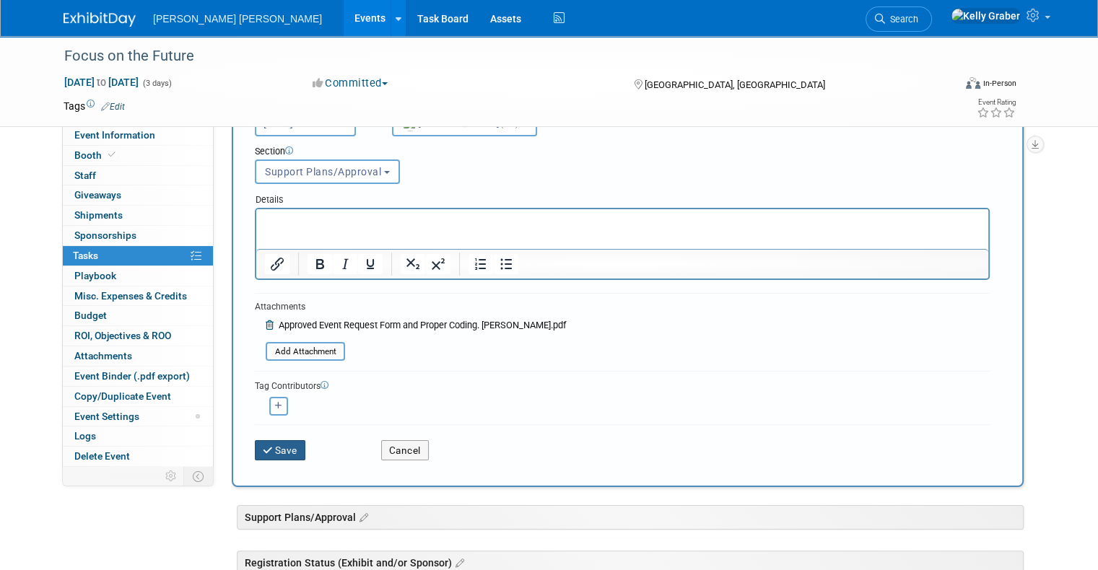
click at [274, 440] on button "Save" at bounding box center [280, 450] width 51 height 20
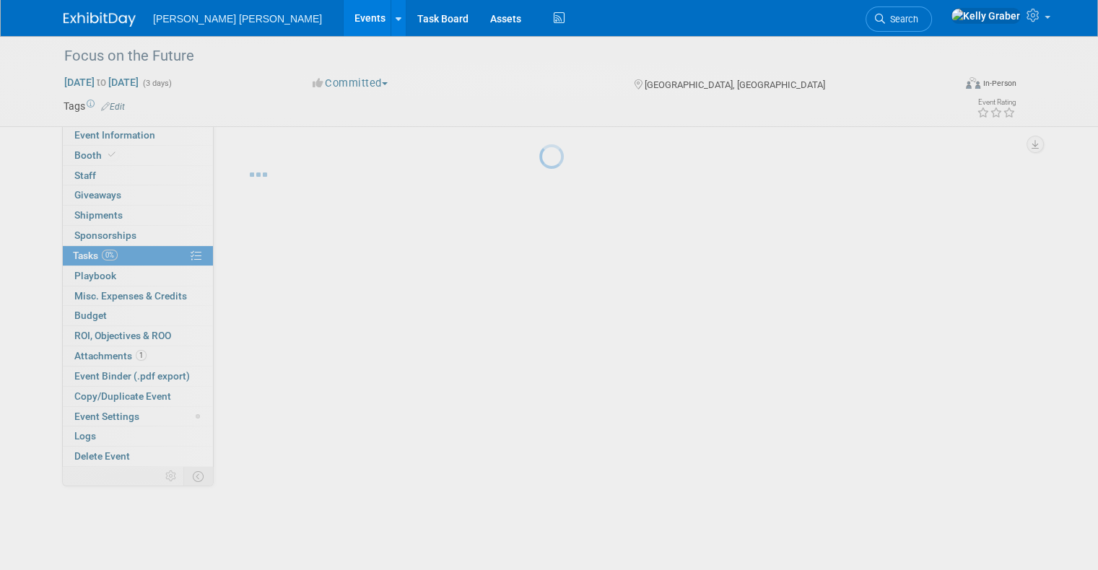
scroll to position [0, 0]
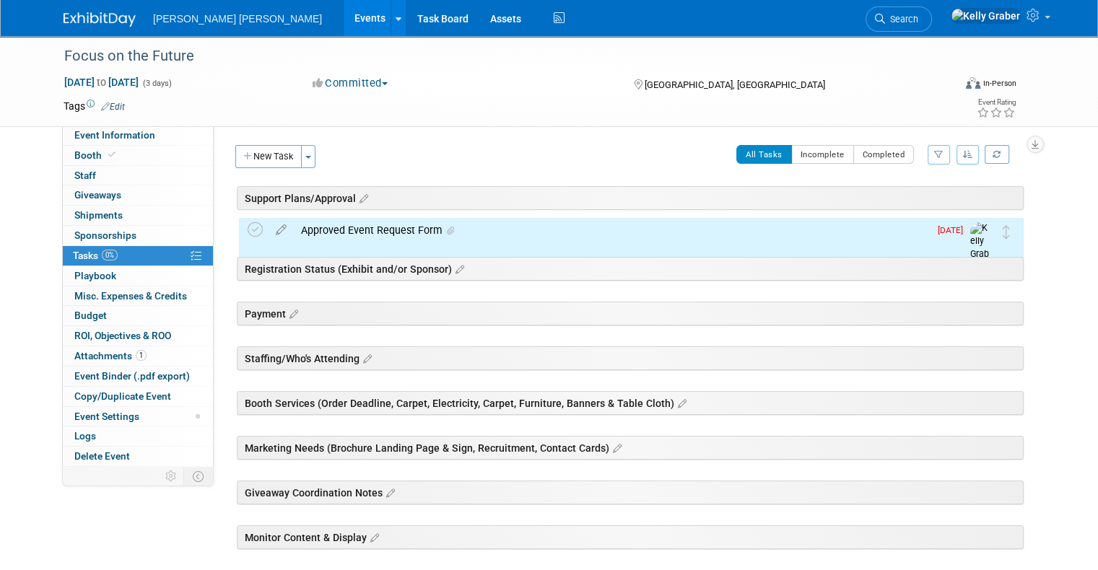
click at [342, 232] on div "Approved Event Request Form" at bounding box center [611, 230] width 635 height 25
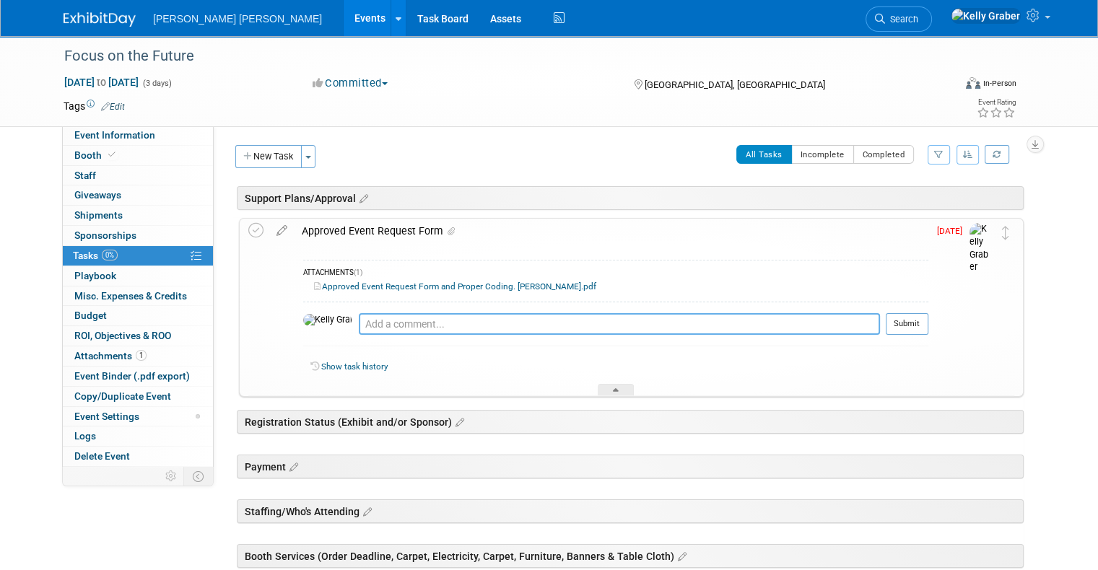
click at [367, 321] on textarea at bounding box center [619, 324] width 521 height 22
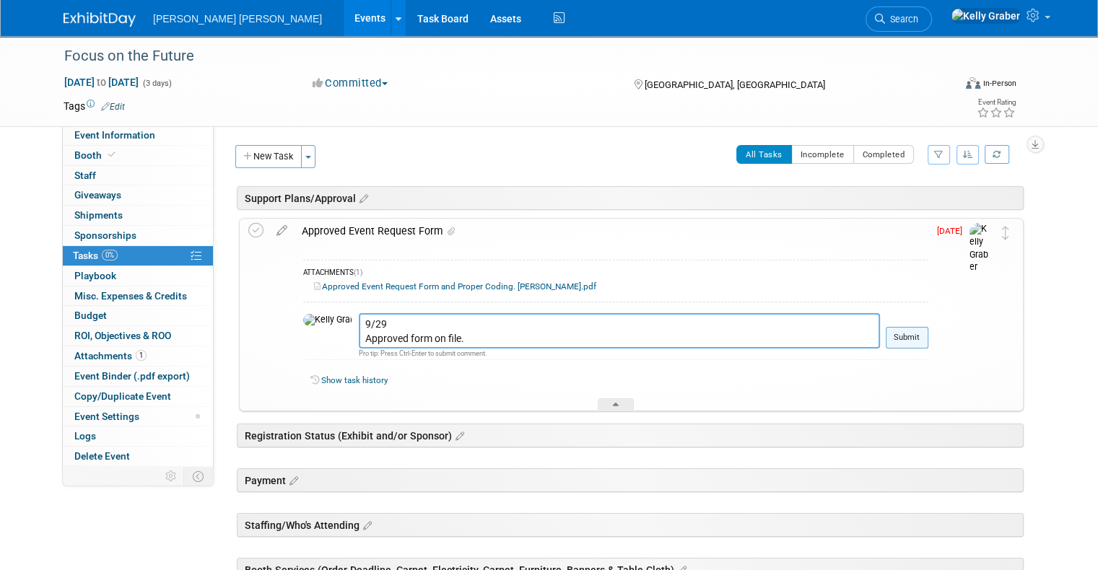
type textarea "9/29 Approved form on file."
click at [924, 334] on button "Submit" at bounding box center [907, 338] width 43 height 22
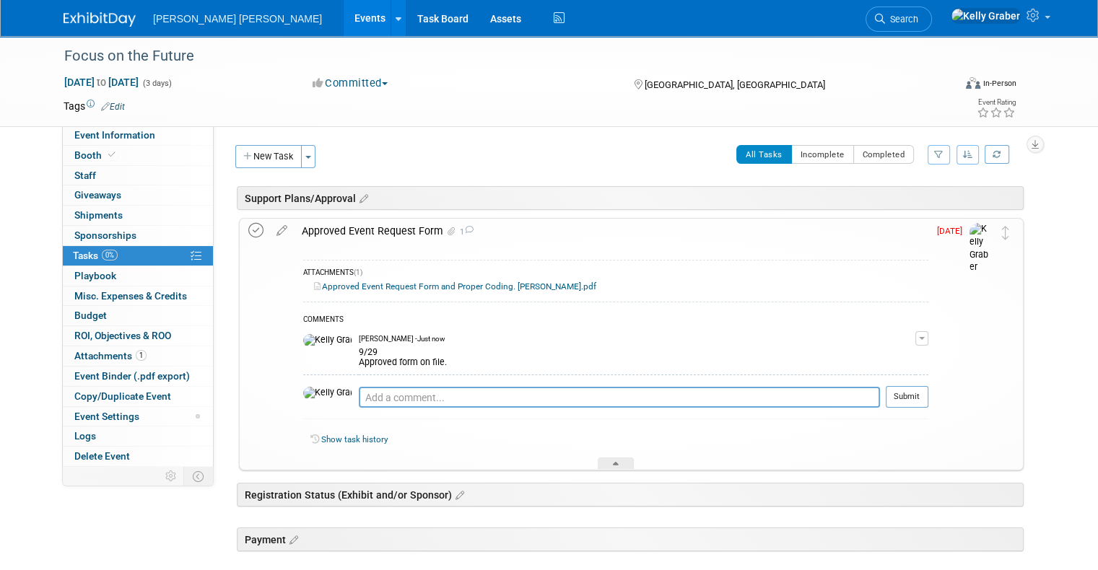
click at [248, 230] on icon at bounding box center [255, 230] width 15 height 15
click at [618, 458] on div at bounding box center [616, 464] width 36 height 12
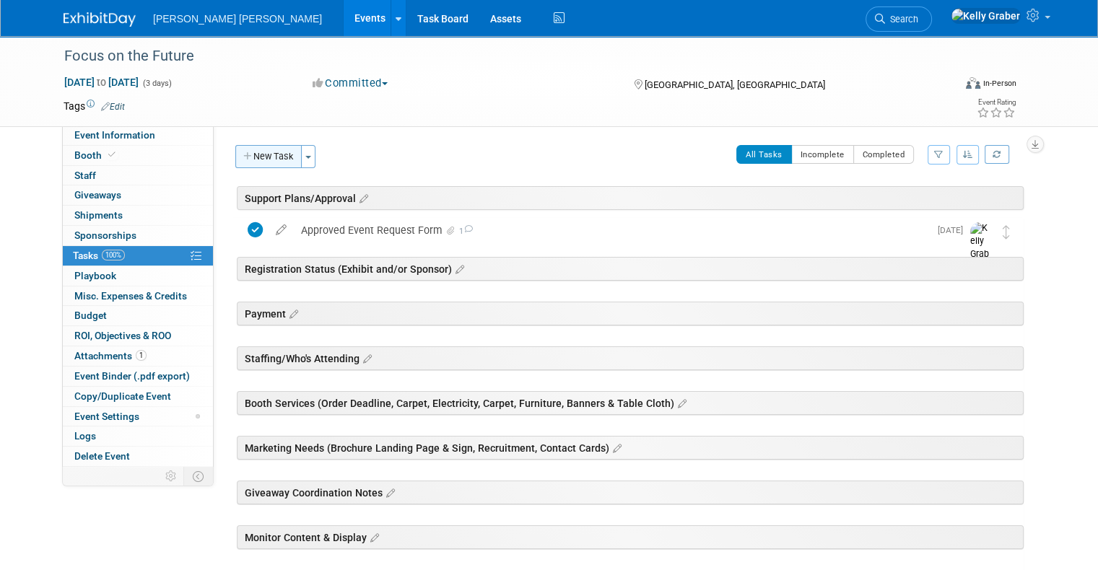
click at [253, 157] on button "New Task" at bounding box center [268, 156] width 66 height 23
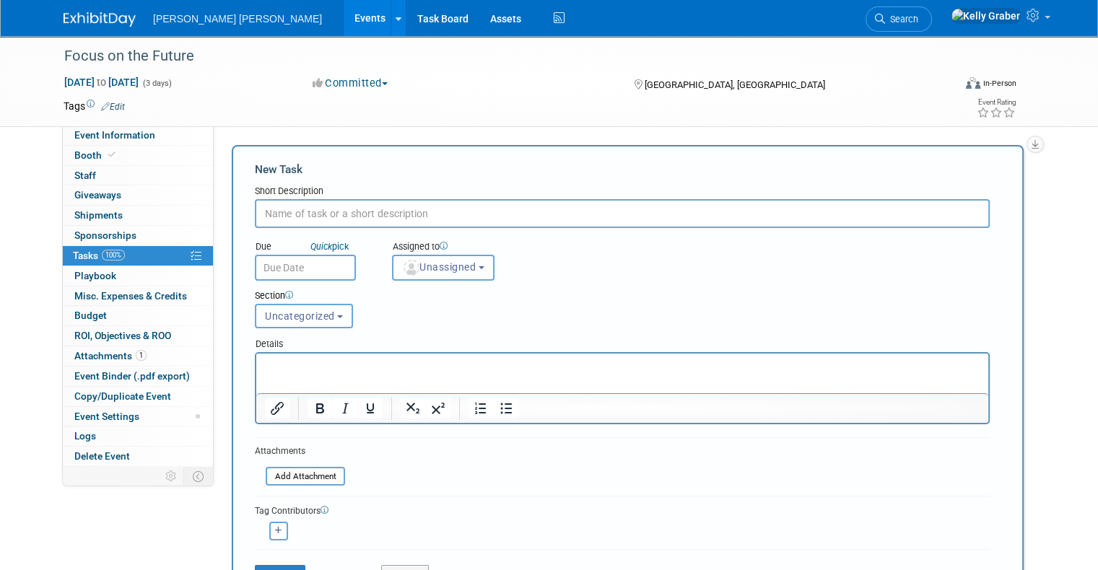
click at [293, 211] on input "text" at bounding box center [622, 213] width 735 height 29
type input "Sponsorship Registration"
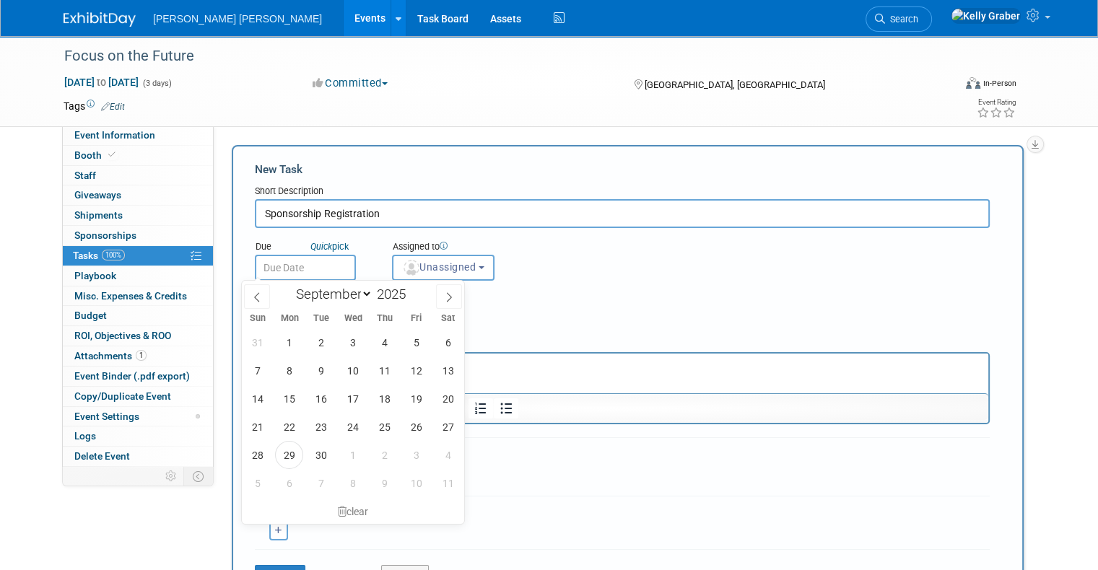
click at [295, 258] on input "text" at bounding box center [305, 268] width 101 height 26
click at [283, 459] on span "29" at bounding box center [289, 455] width 28 height 28
type input "[DATE]"
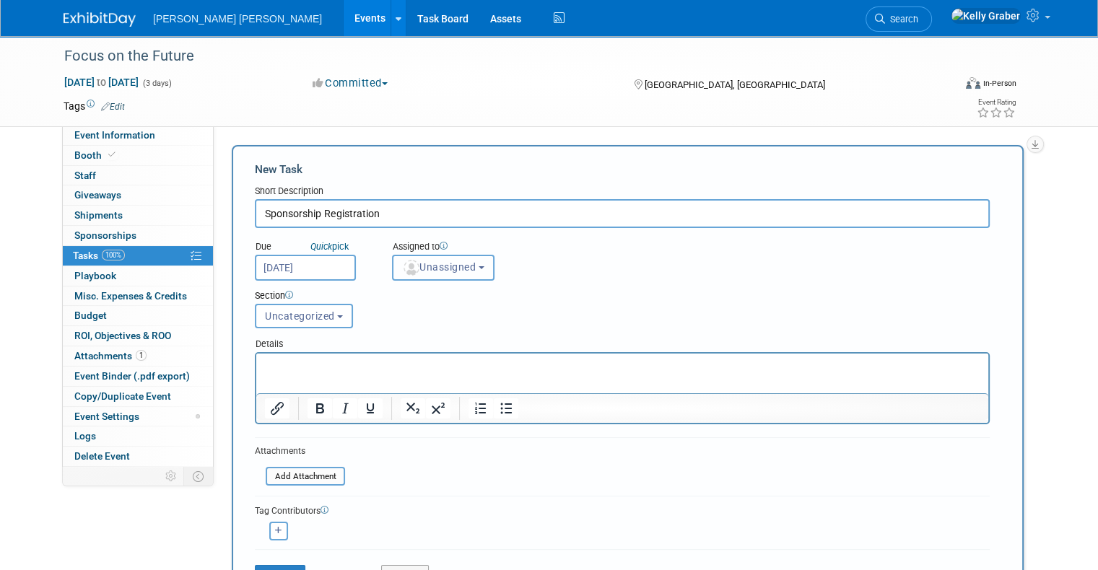
click at [409, 264] on span "Unassigned" at bounding box center [439, 267] width 74 height 12
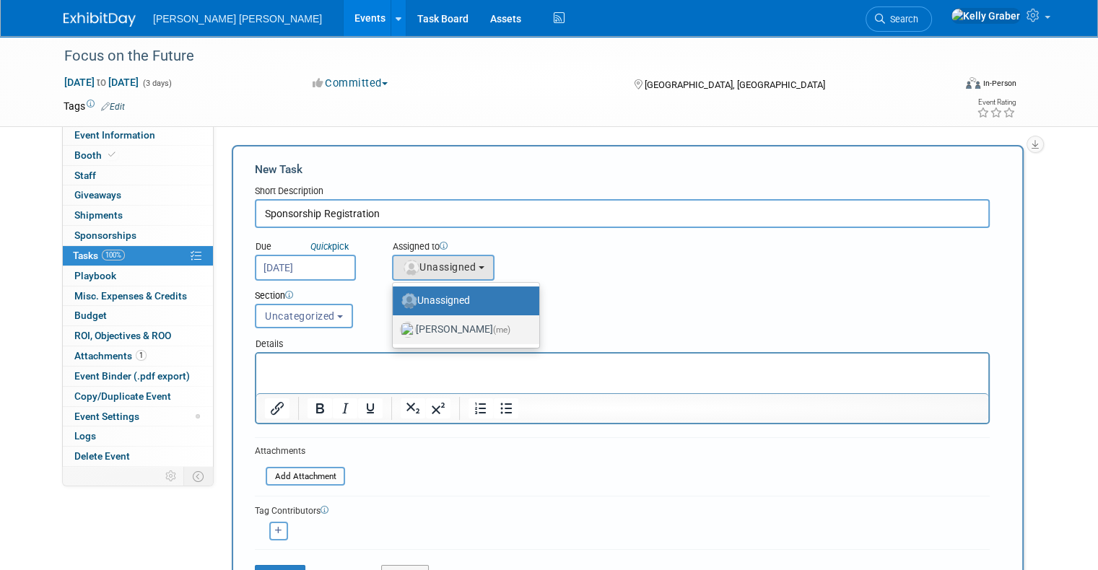
click at [424, 324] on label "[PERSON_NAME] (me)" at bounding box center [462, 329] width 125 height 23
click at [395, 324] on input "[PERSON_NAME] (me)" at bounding box center [389, 327] width 9 height 9
select select "ec37184c-c01f-4f21-939d-fe7fd02e2e7e"
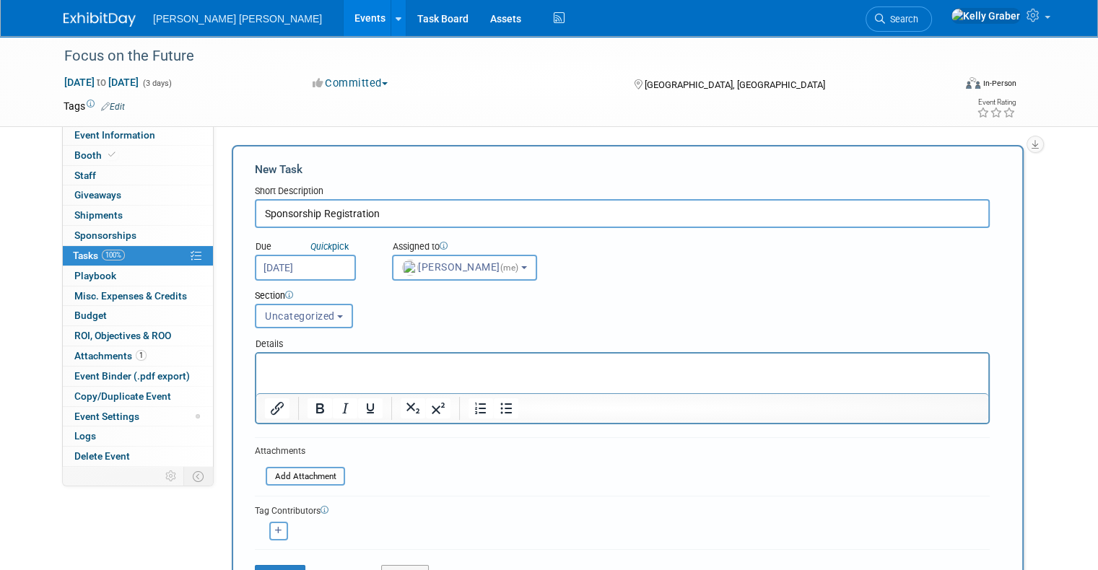
click at [260, 305] on button "Uncategorized" at bounding box center [304, 316] width 98 height 25
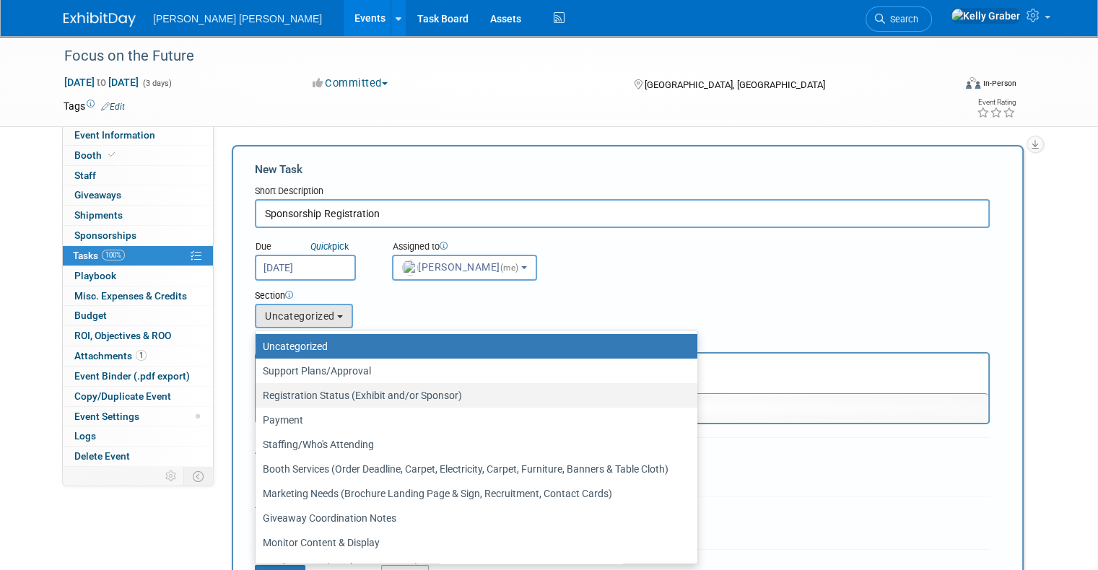
click at [297, 388] on label "Registration Status (Exhibit and/or Sponsor)" at bounding box center [473, 395] width 420 height 19
click at [258, 391] on input "Registration Status (Exhibit and/or Sponsor)" at bounding box center [252, 395] width 9 height 9
select select "11275646"
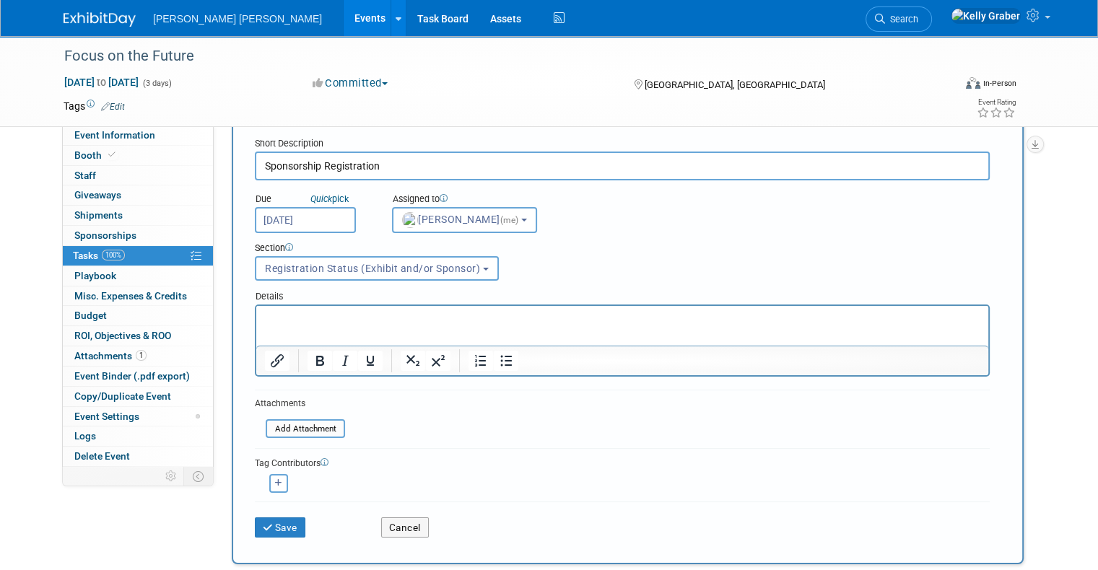
scroll to position [72, 0]
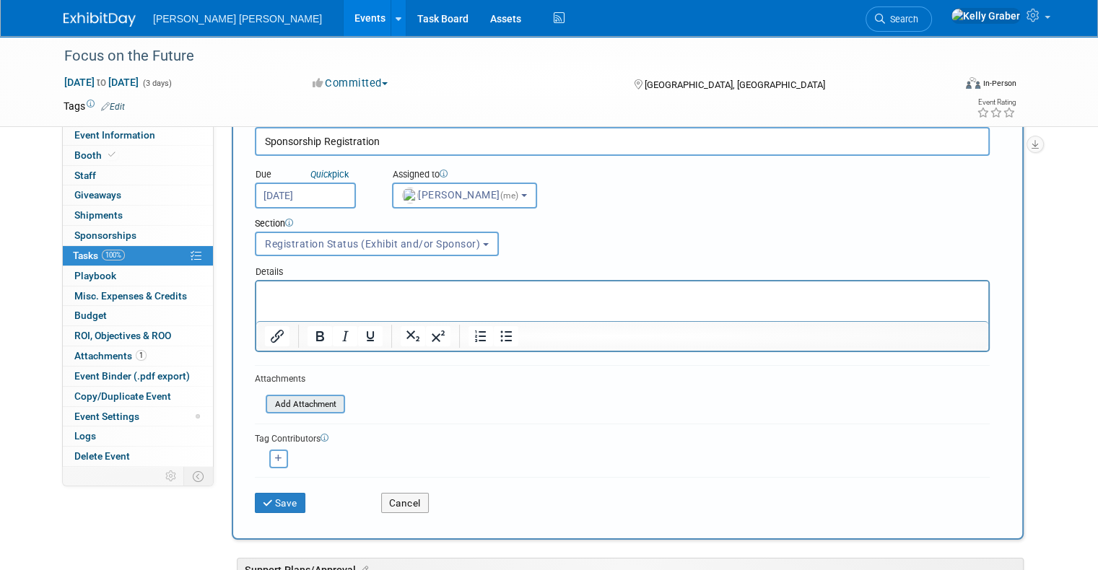
click at [271, 398] on input "file" at bounding box center [258, 404] width 172 height 17
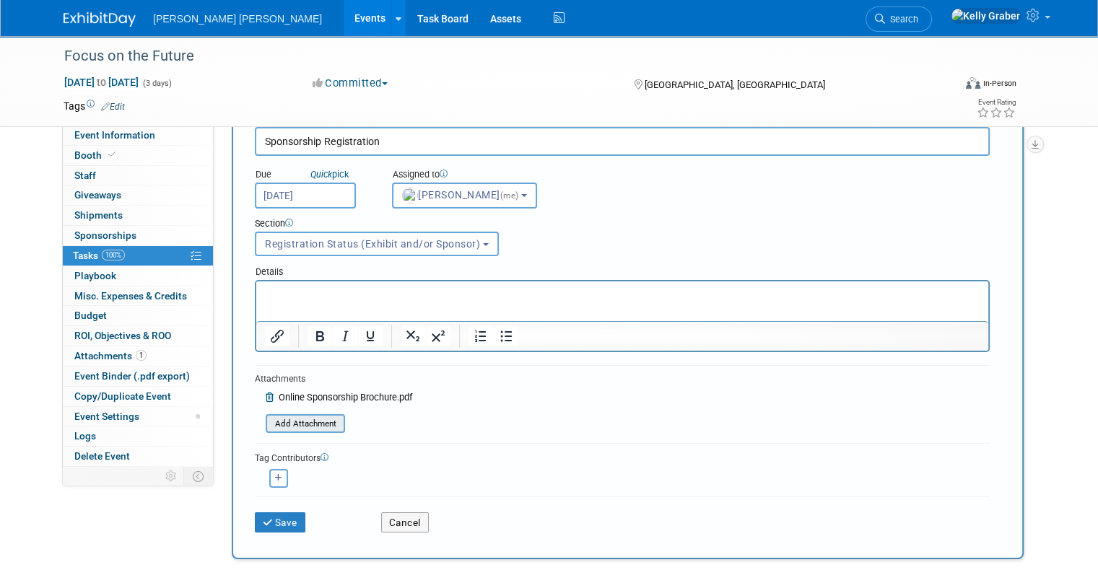
click at [302, 427] on input "file" at bounding box center [258, 424] width 172 height 17
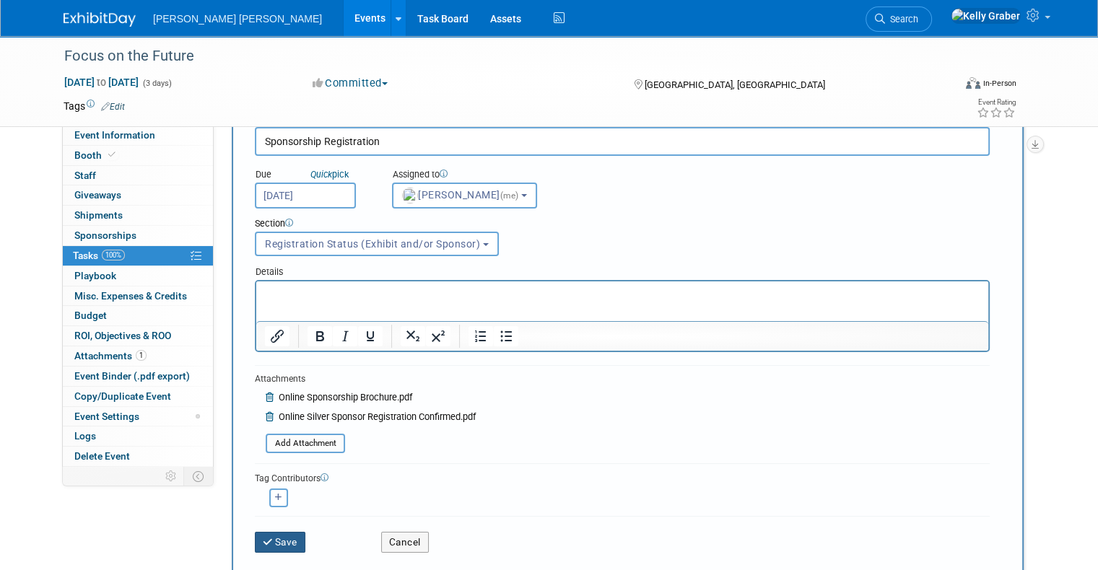
click at [267, 544] on button "Save" at bounding box center [280, 542] width 51 height 20
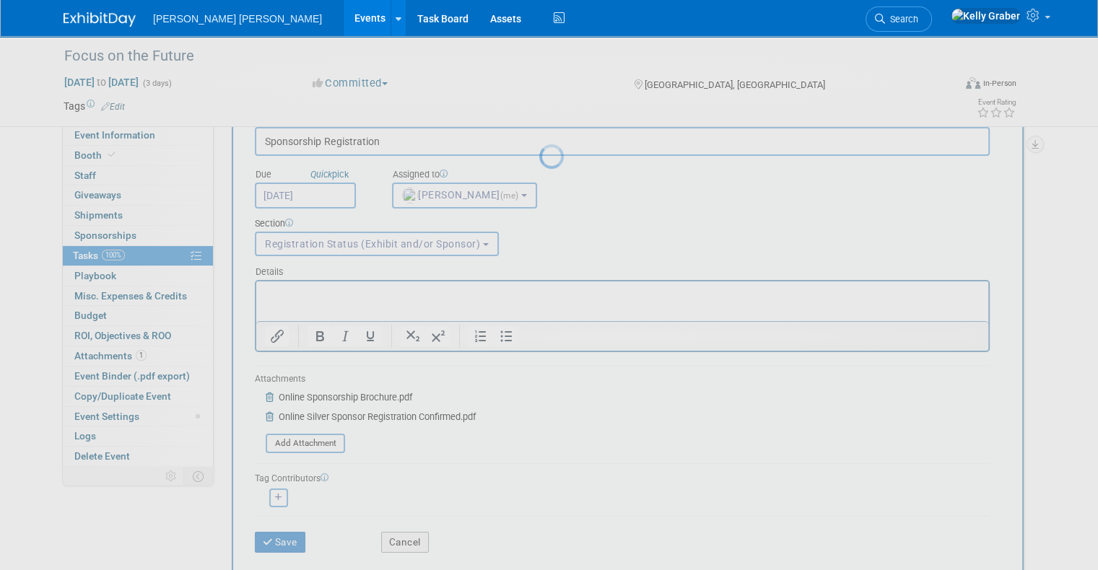
scroll to position [0, 0]
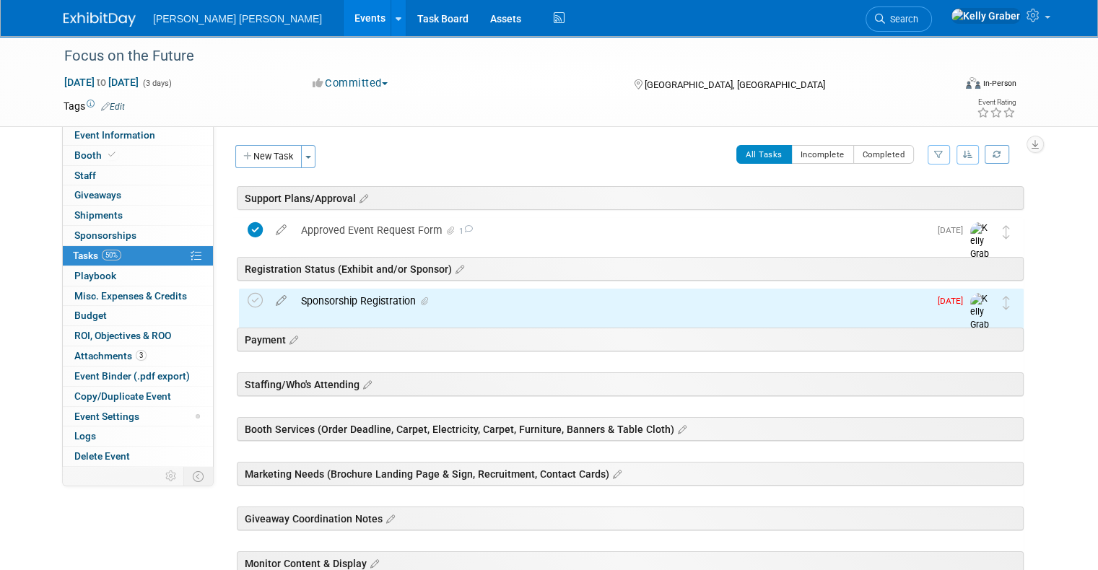
click at [348, 305] on div "Sponsorship Registration" at bounding box center [611, 301] width 635 height 25
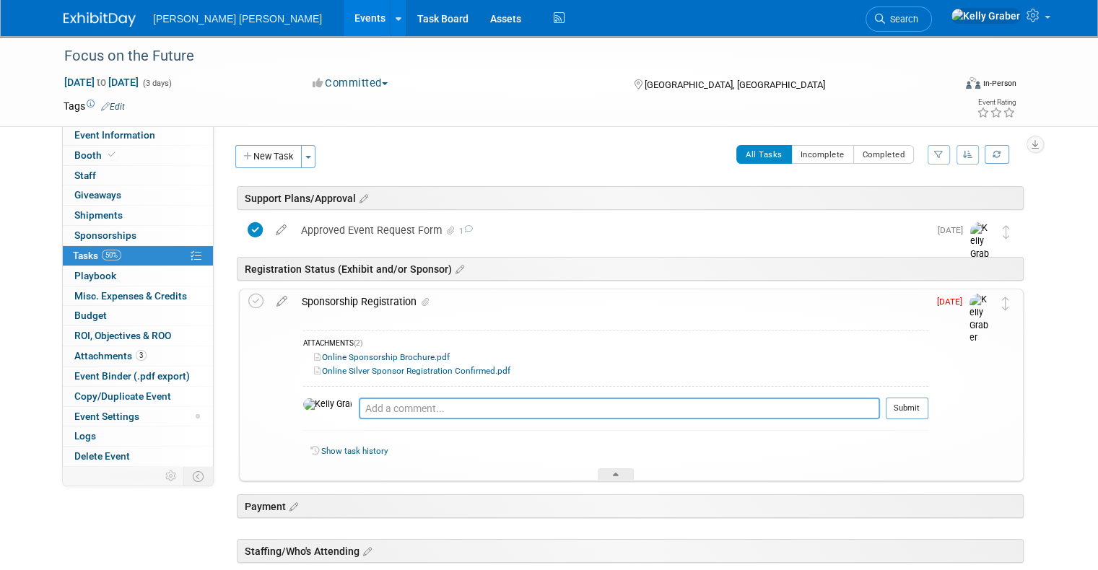
click at [362, 406] on textarea at bounding box center [619, 409] width 521 height 22
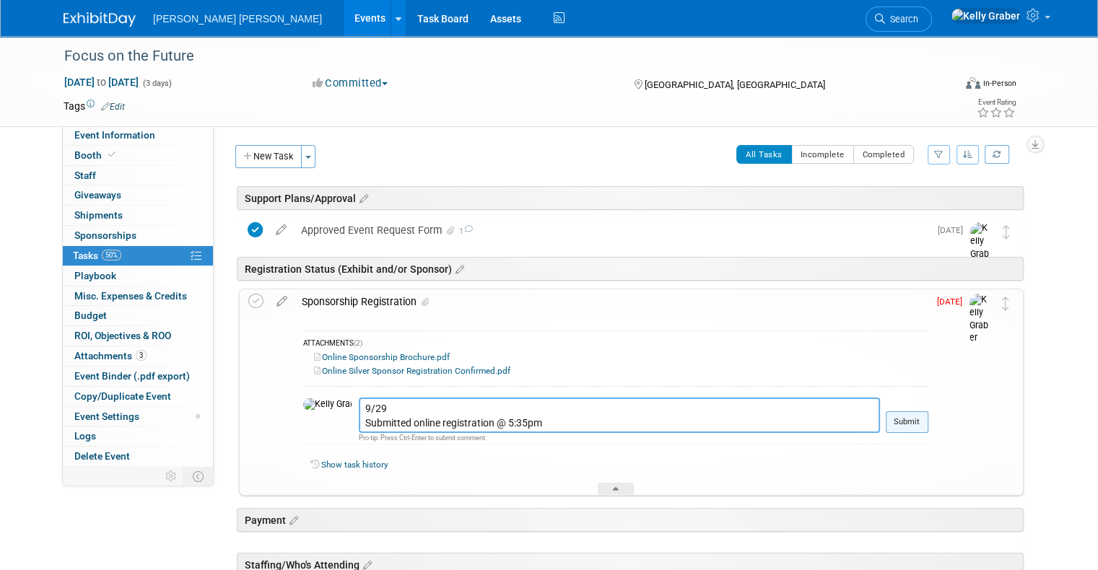
type textarea "9/29 Submitted online registration @ 5:35pm"
click at [920, 416] on button "Submit" at bounding box center [907, 422] width 43 height 22
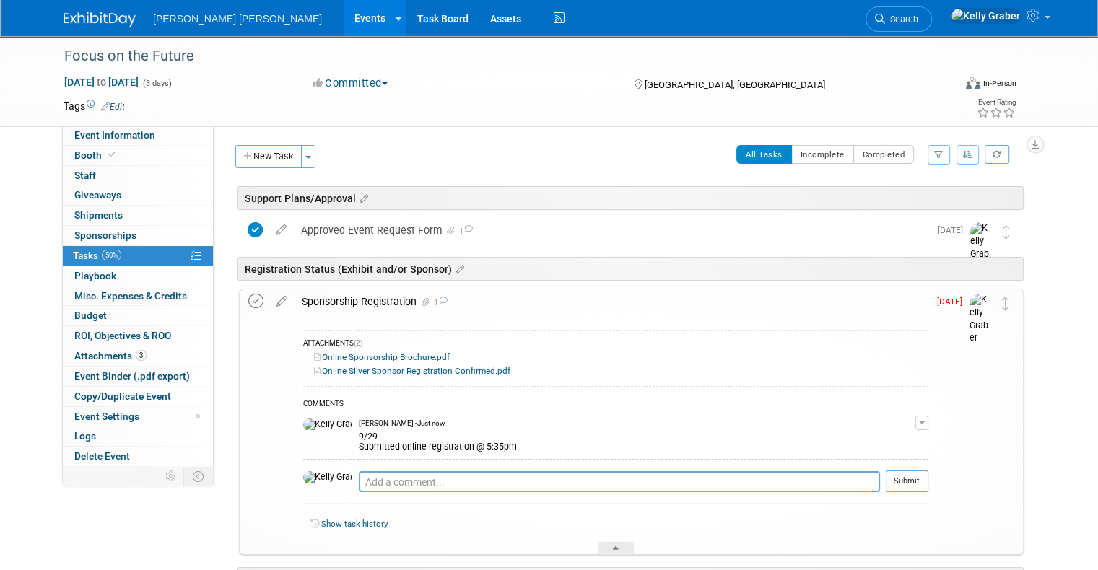
click at [248, 296] on icon at bounding box center [255, 301] width 15 height 15
click at [618, 542] on div at bounding box center [616, 548] width 36 height 12
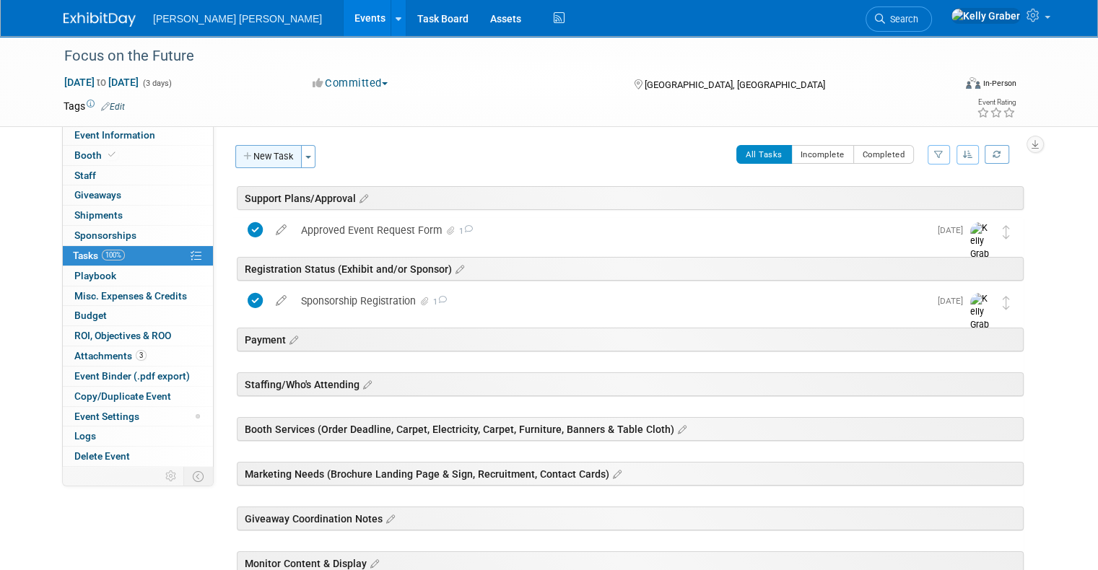
click at [255, 153] on button "New Task" at bounding box center [268, 156] width 66 height 23
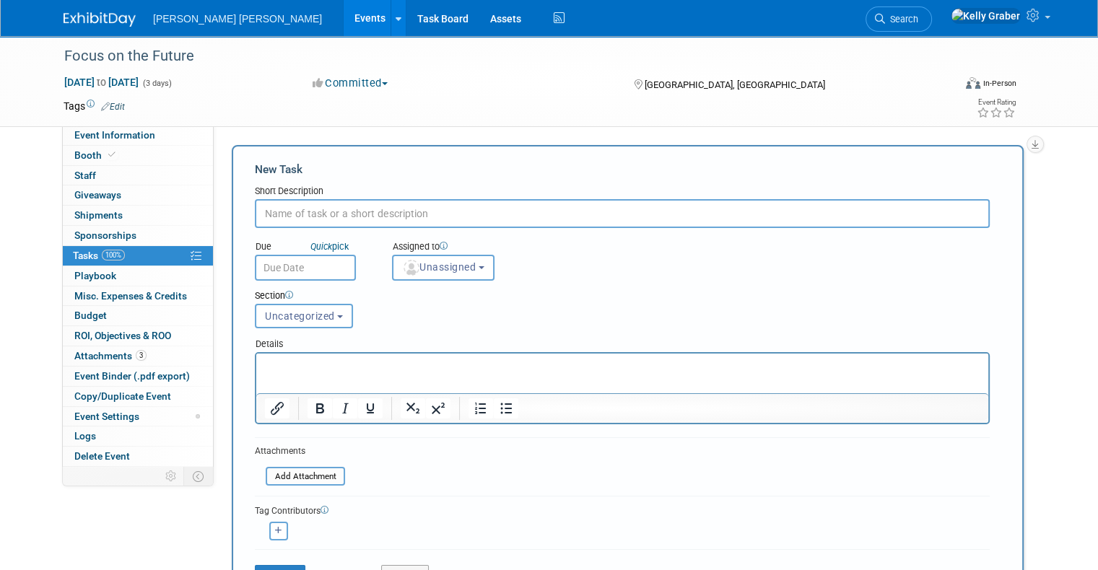
click at [309, 218] on input "text" at bounding box center [622, 213] width 735 height 29
type input "Sponsorship Payment"
click at [300, 261] on input "text" at bounding box center [305, 268] width 101 height 26
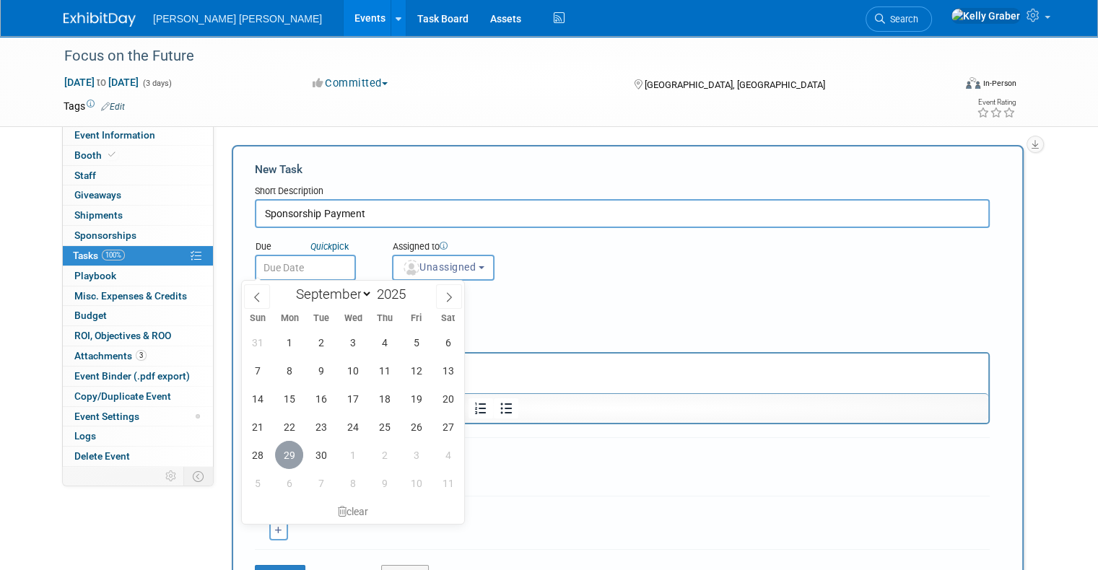
click at [286, 448] on span "29" at bounding box center [289, 455] width 28 height 28
type input "[DATE]"
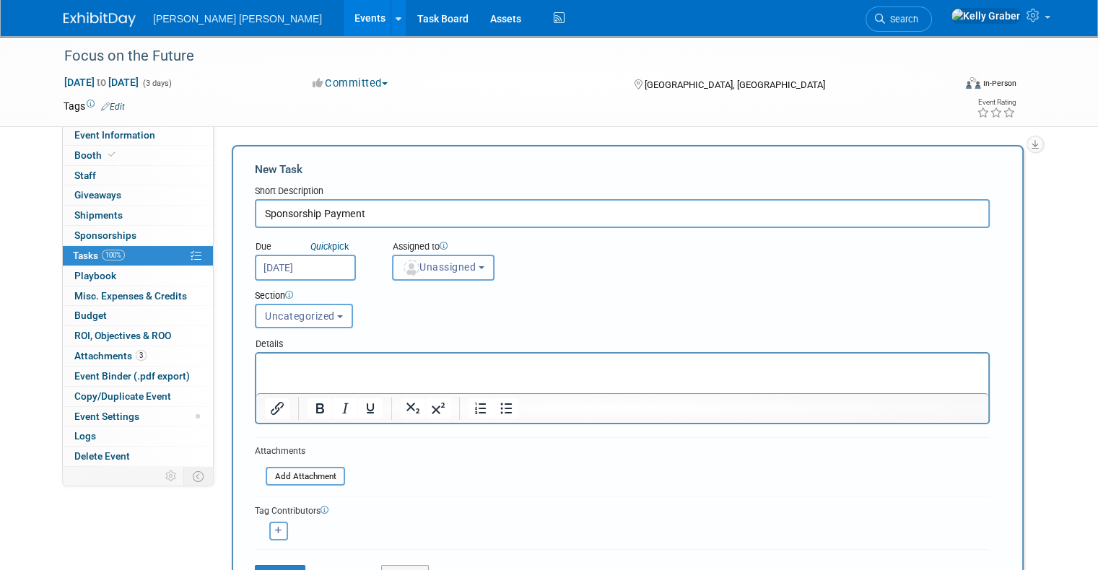
click at [432, 264] on span "Unassigned" at bounding box center [439, 267] width 74 height 12
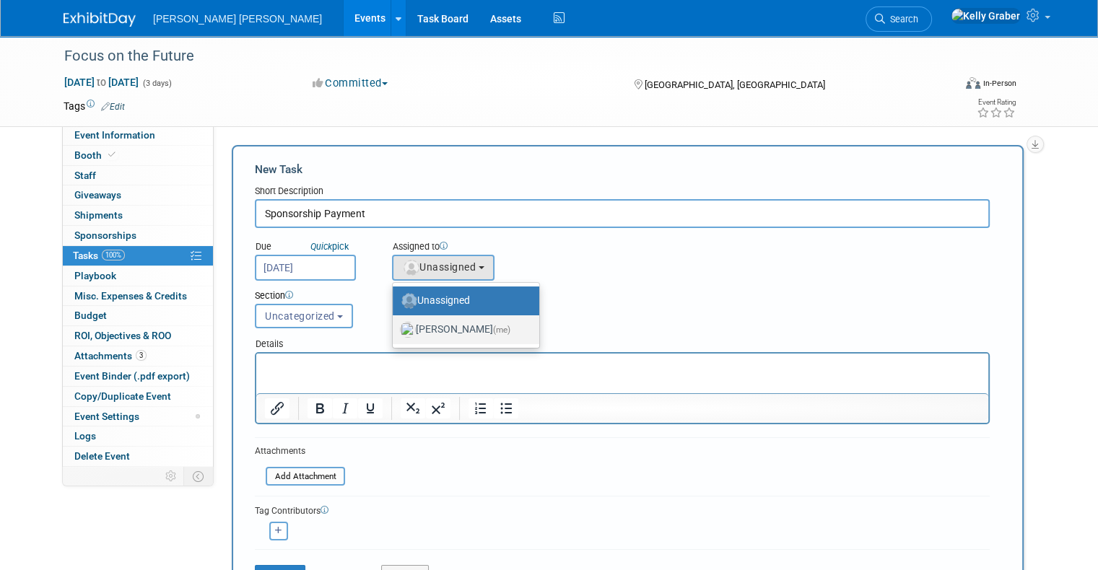
click at [428, 328] on label "[PERSON_NAME] (me)" at bounding box center [462, 329] width 125 height 23
click at [395, 328] on input "[PERSON_NAME] (me)" at bounding box center [389, 327] width 9 height 9
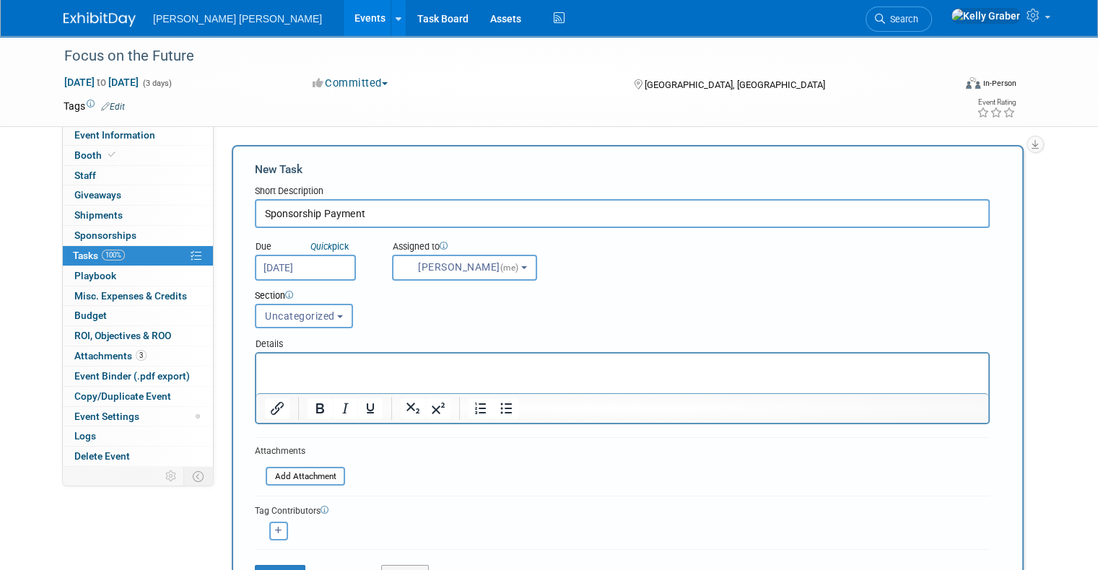
select select "ec37184c-c01f-4f21-939d-fe7fd02e2e7e"
click at [284, 317] on span "Uncategorized" at bounding box center [300, 316] width 70 height 12
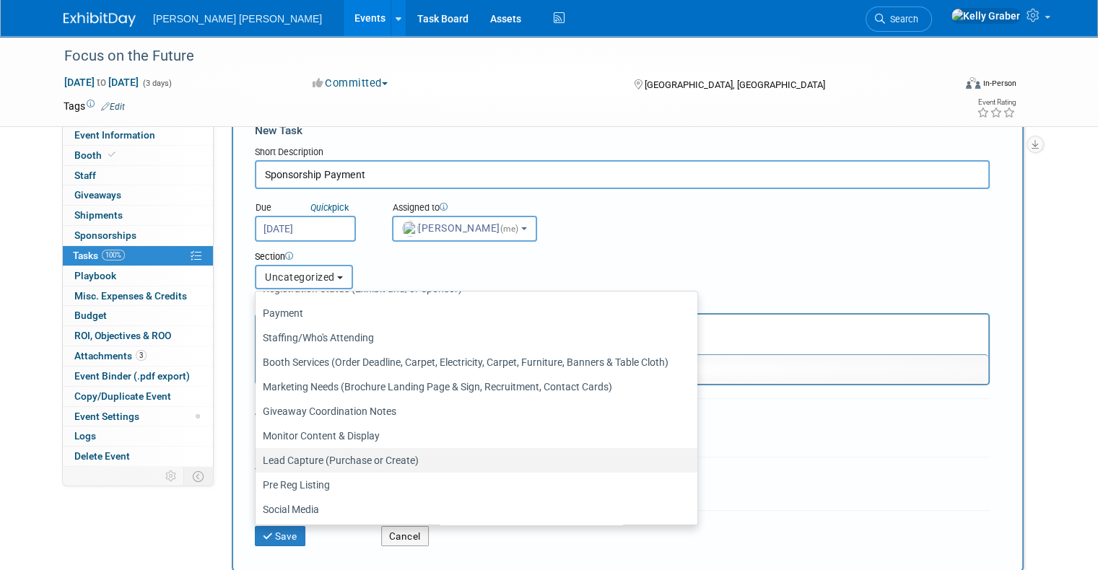
scroll to position [144, 0]
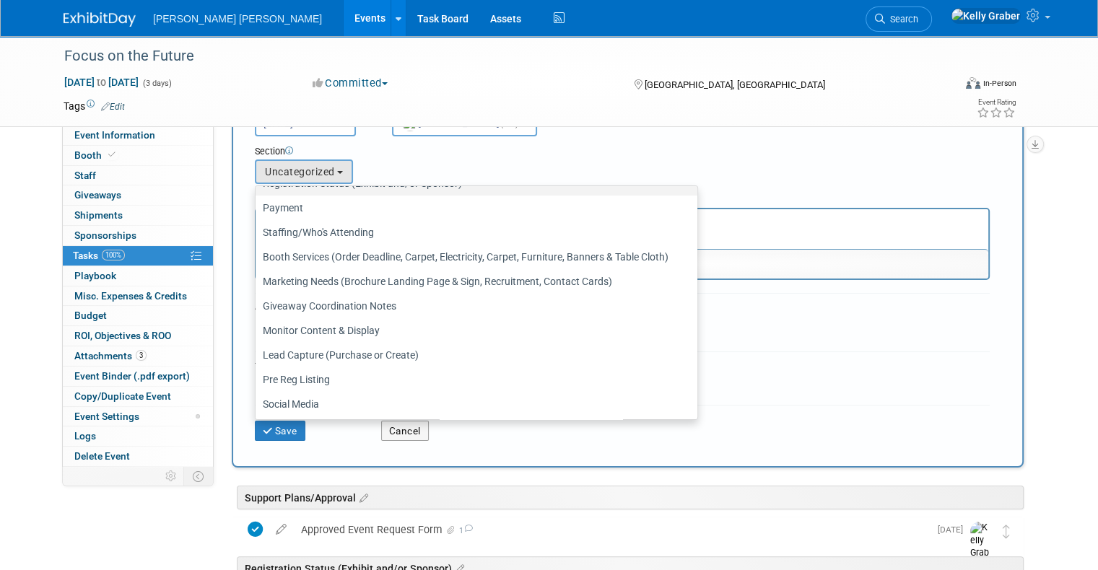
click at [280, 183] on label "Registration Status (Exhibit and/or Sponsor)" at bounding box center [473, 183] width 420 height 19
click at [258, 183] on input "Registration Status (Exhibit and/or Sponsor)" at bounding box center [252, 183] width 9 height 9
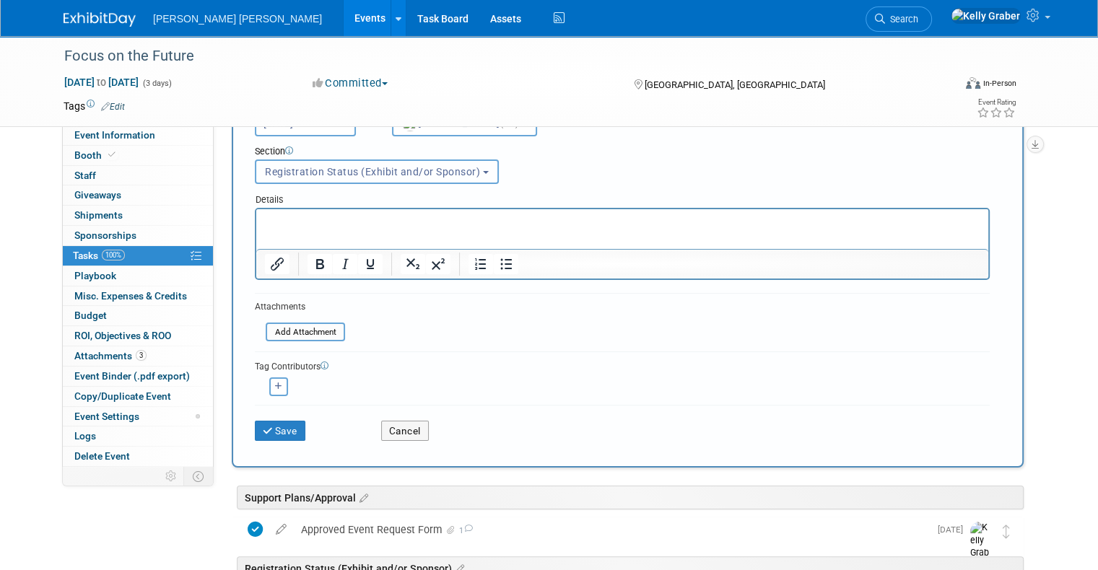
click at [299, 172] on span "Registration Status (Exhibit and/or Sponsor)" at bounding box center [372, 172] width 215 height 12
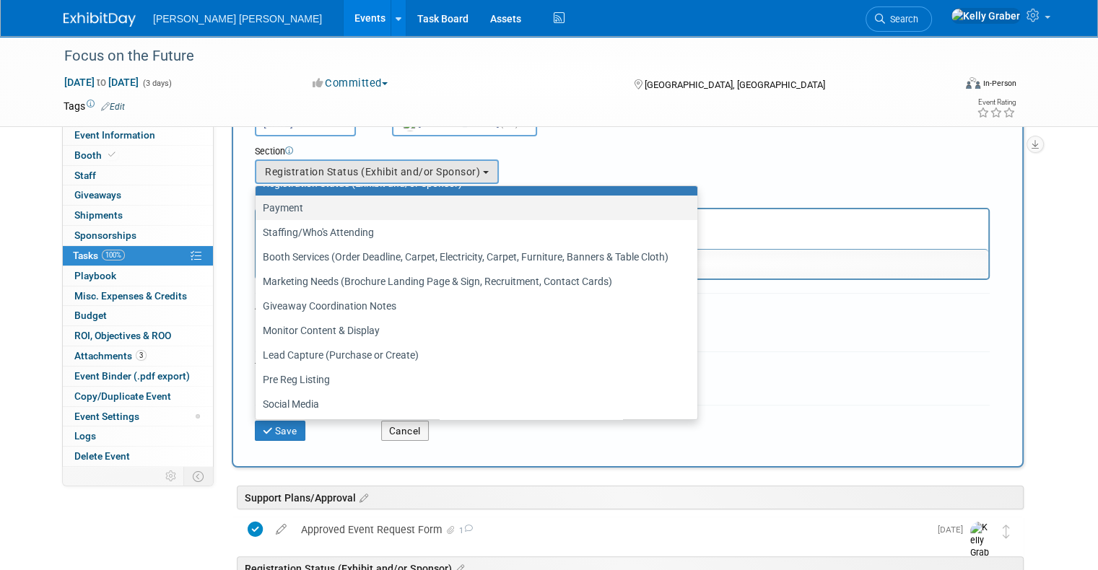
click at [285, 207] on label "Payment" at bounding box center [473, 207] width 420 height 19
click at [258, 207] on input "Payment" at bounding box center [252, 208] width 9 height 9
select select "11275647"
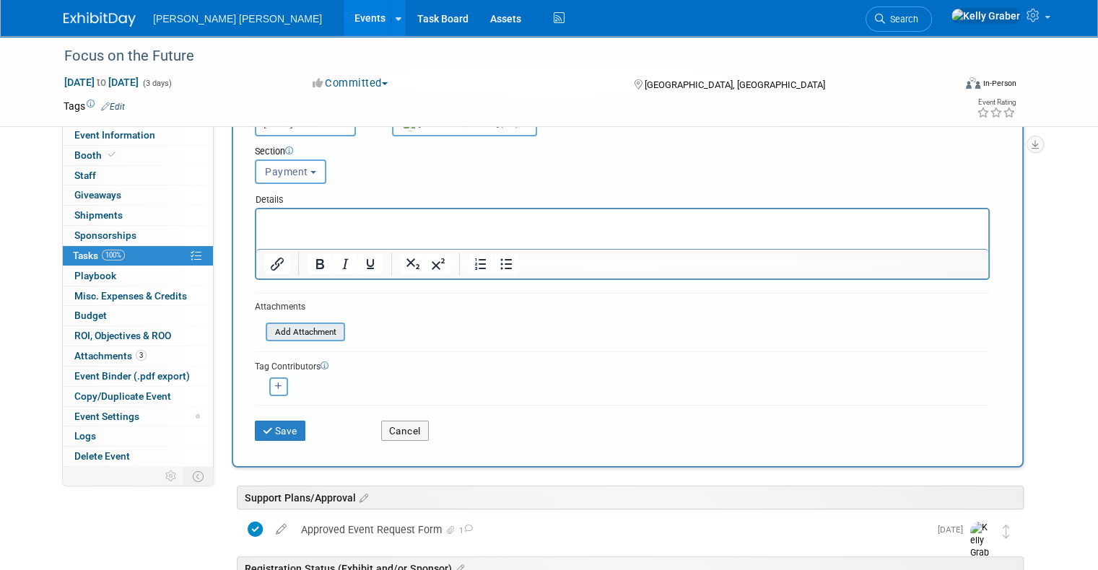
click at [288, 331] on input "file" at bounding box center [258, 332] width 172 height 17
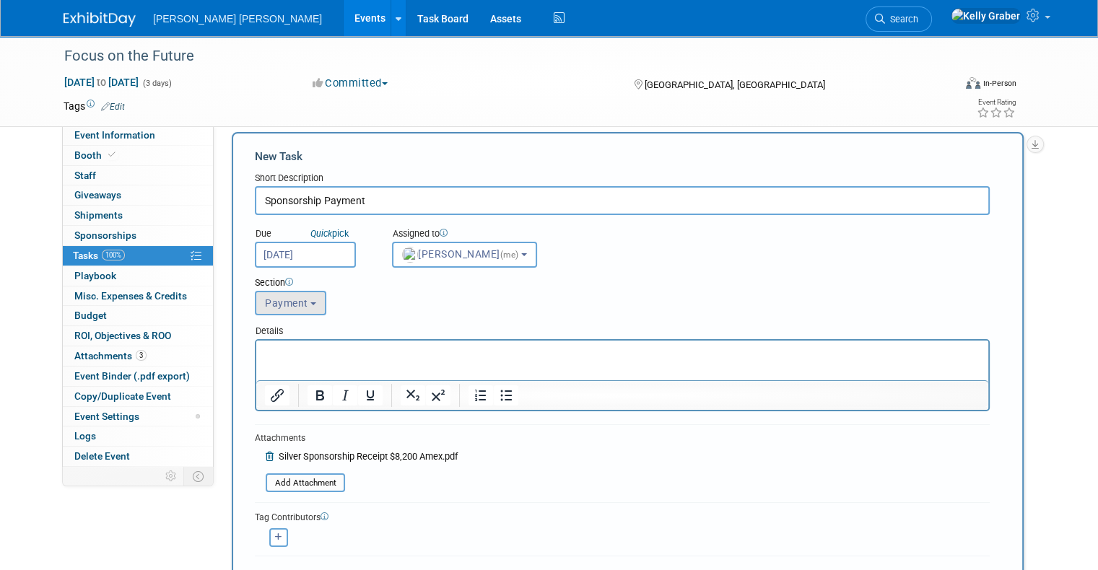
scroll to position [0, 0]
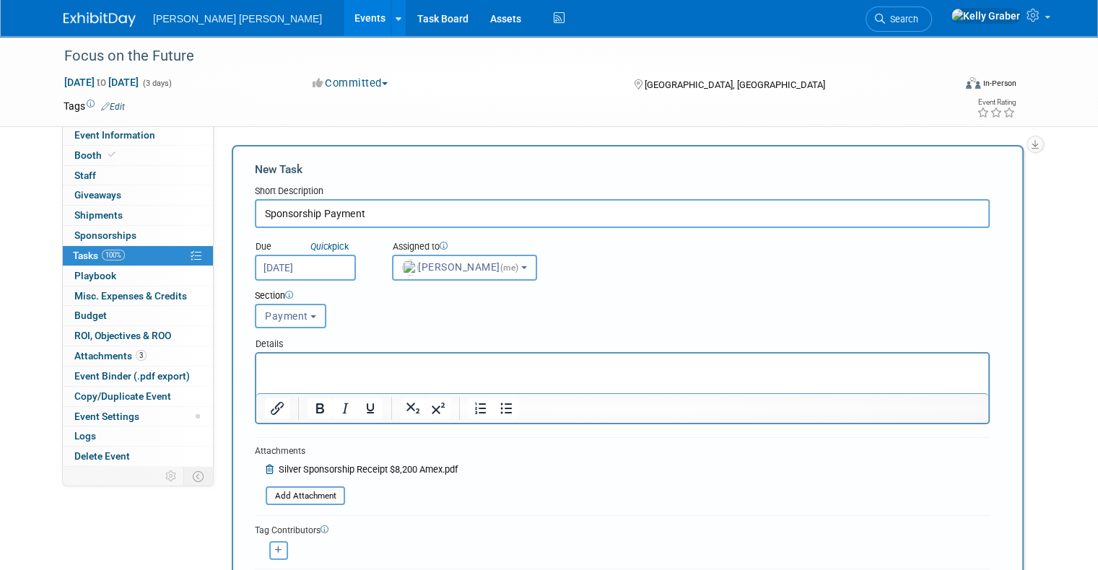
click at [291, 315] on span "Payment" at bounding box center [286, 316] width 43 height 12
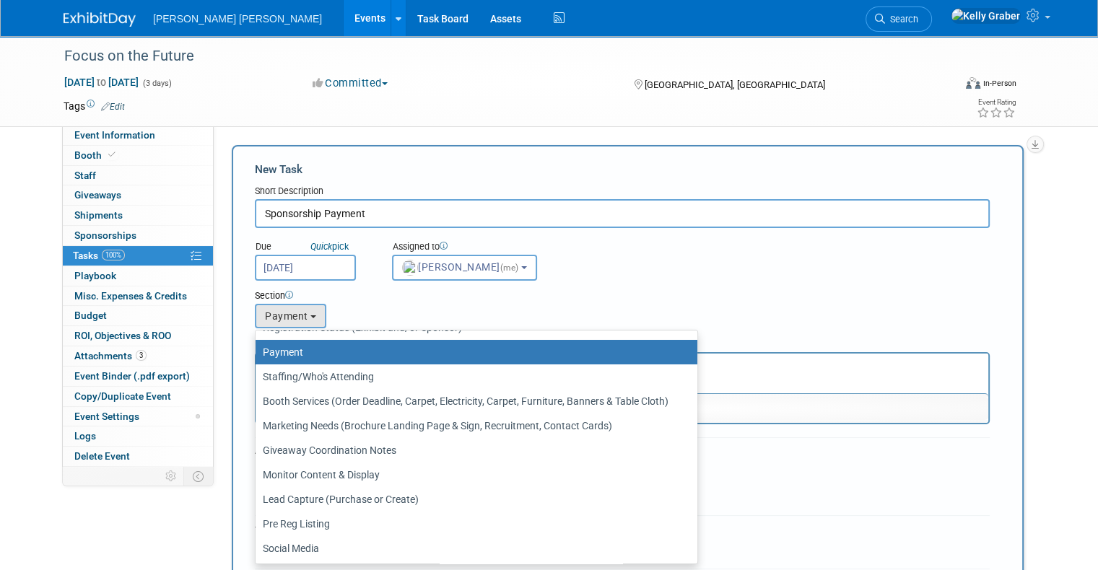
click at [287, 349] on label "Payment" at bounding box center [473, 352] width 420 height 19
click at [258, 349] on input "Payment" at bounding box center [252, 352] width 9 height 9
click at [935, 349] on div "Details" at bounding box center [622, 341] width 735 height 21
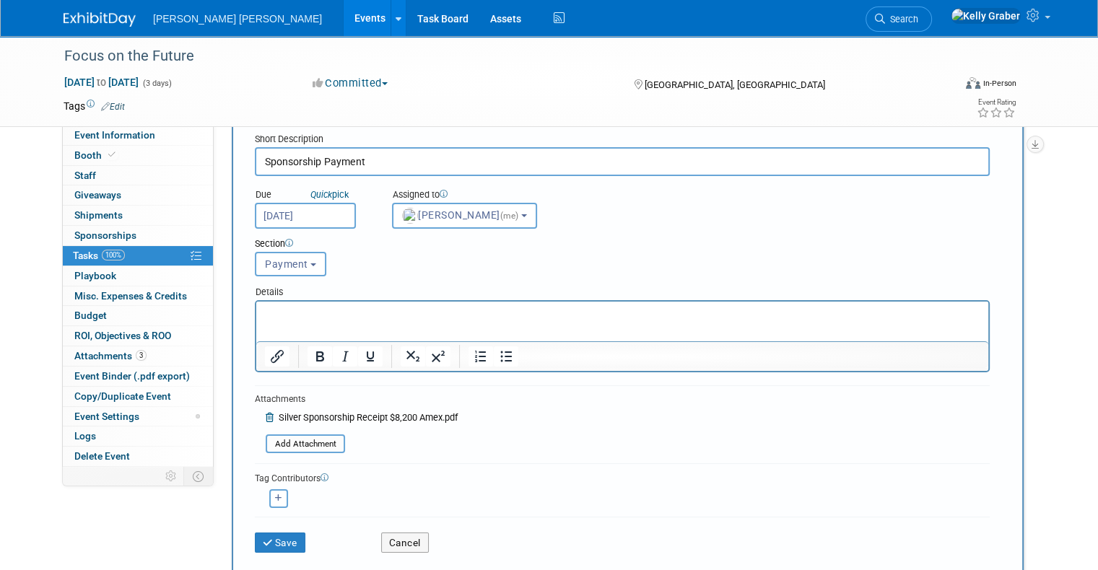
scroll to position [144, 0]
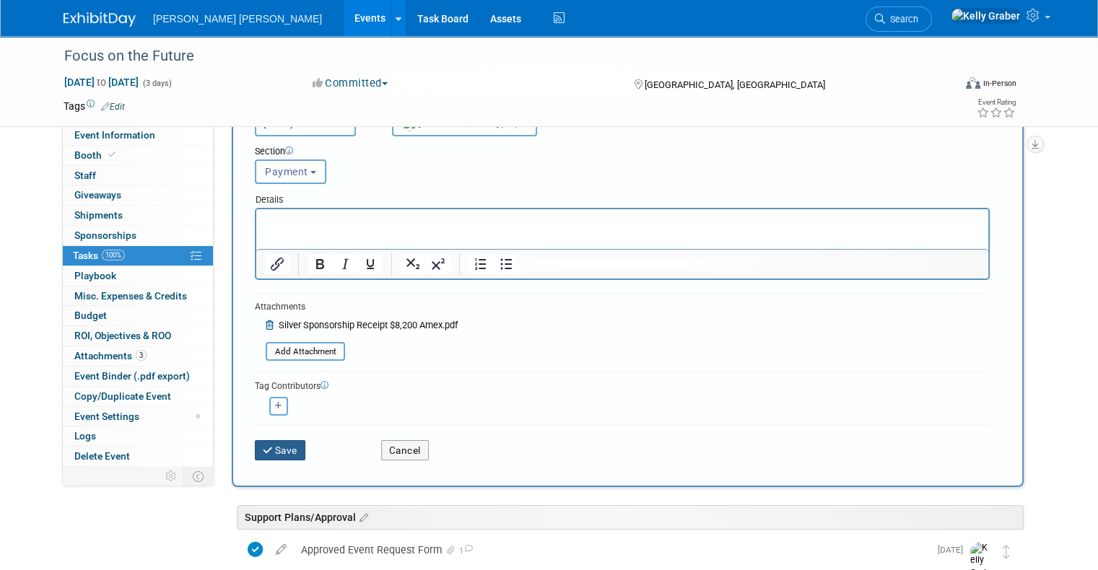
click at [274, 444] on button "Save" at bounding box center [280, 450] width 51 height 20
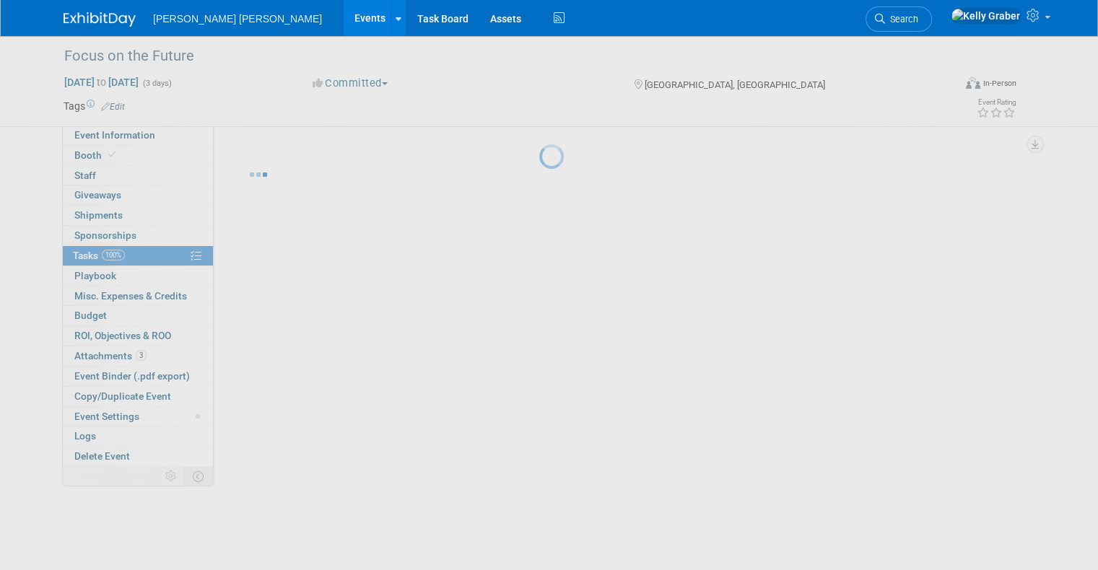
scroll to position [0, 0]
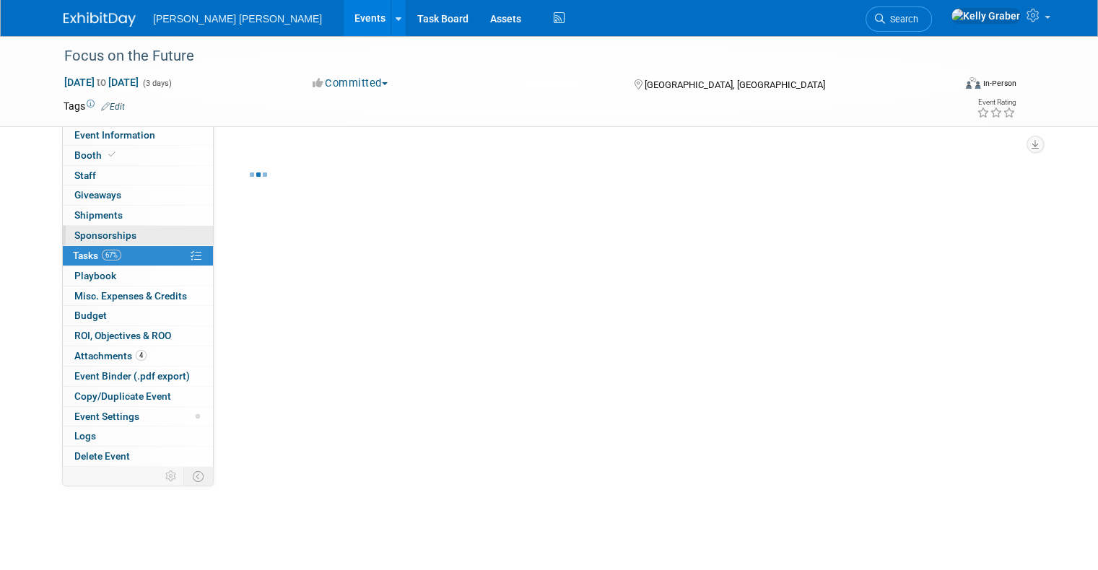
click at [101, 234] on span "Sponsorships 0" at bounding box center [105, 236] width 62 height 12
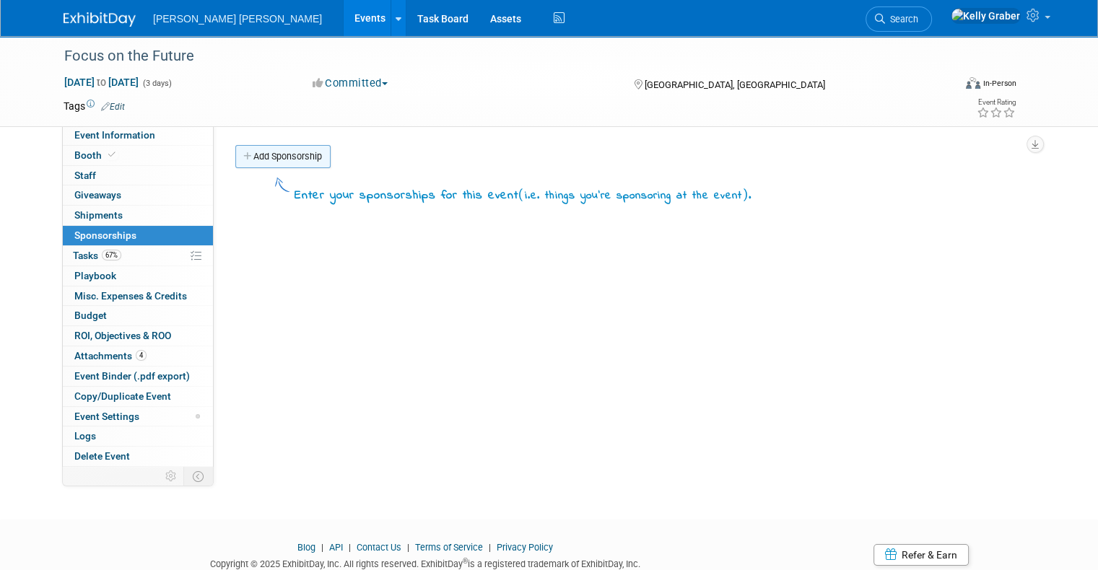
click at [266, 162] on link "Add Sponsorship" at bounding box center [282, 156] width 95 height 23
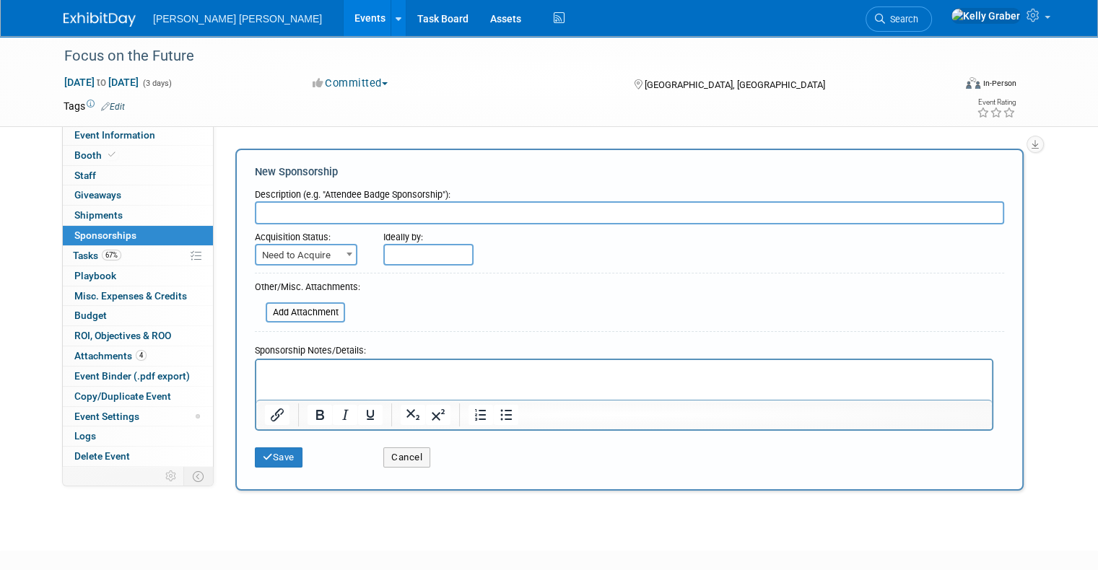
click at [283, 212] on input "text" at bounding box center [629, 212] width 749 height 23
type input "S"
type input "Silver Sponsorship"
click at [278, 250] on span "Need to Acquire" at bounding box center [306, 255] width 100 height 20
select select "2"
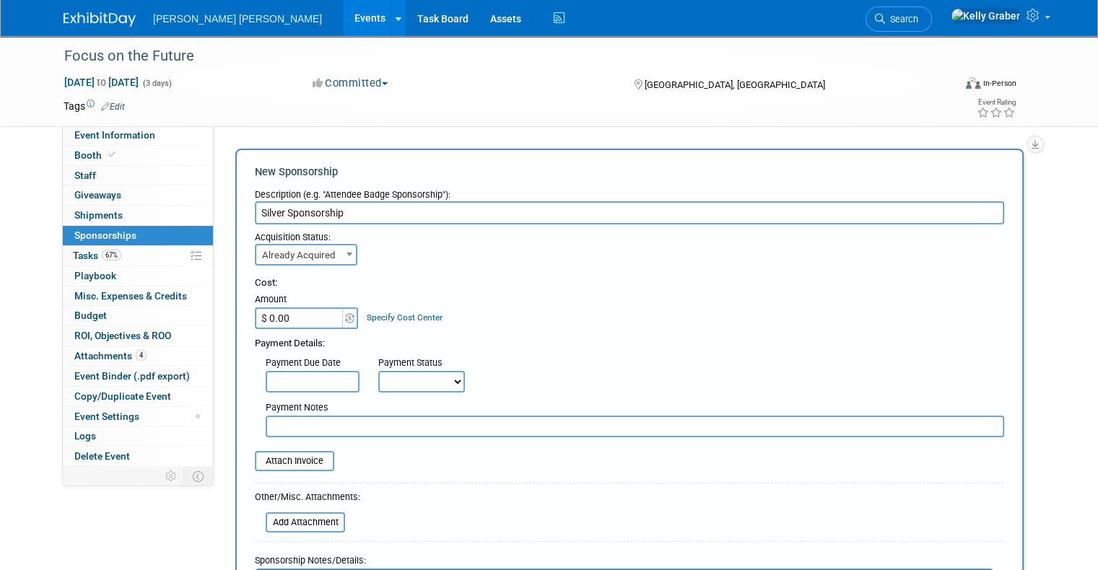
click at [307, 313] on input "$ 0.00" at bounding box center [300, 318] width 90 height 22
type input "$ 8,200.00"
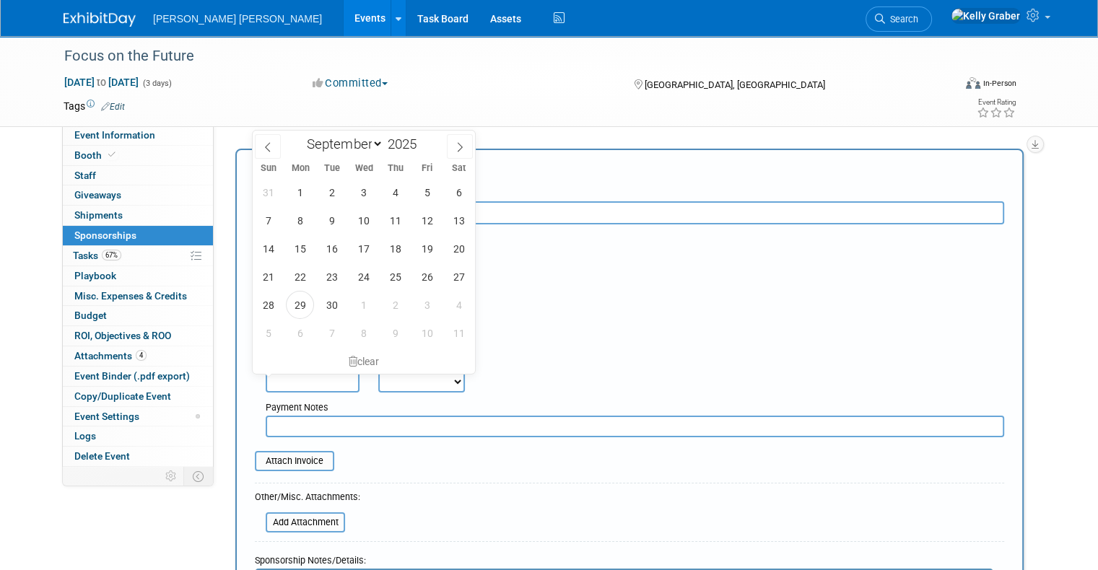
click at [299, 374] on input "text" at bounding box center [313, 382] width 94 height 22
click at [304, 307] on span "29" at bounding box center [300, 305] width 28 height 28
type input "[DATE]"
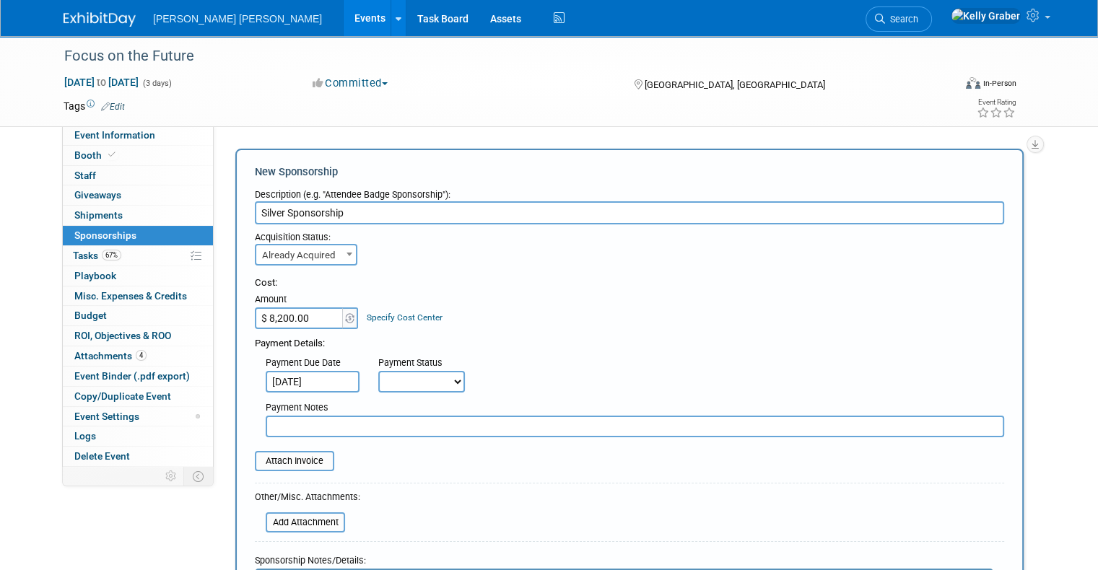
click at [393, 380] on select "Not Paid Yet Partially Paid Paid in Full" at bounding box center [421, 382] width 87 height 22
select select "1"
click at [378, 371] on select "Not Paid Yet Partially Paid Paid in Full" at bounding box center [421, 382] width 87 height 22
click at [288, 451] on div "Attach Invoice" at bounding box center [294, 461] width 79 height 20
click at [289, 453] on input "file" at bounding box center [247, 461] width 172 height 17
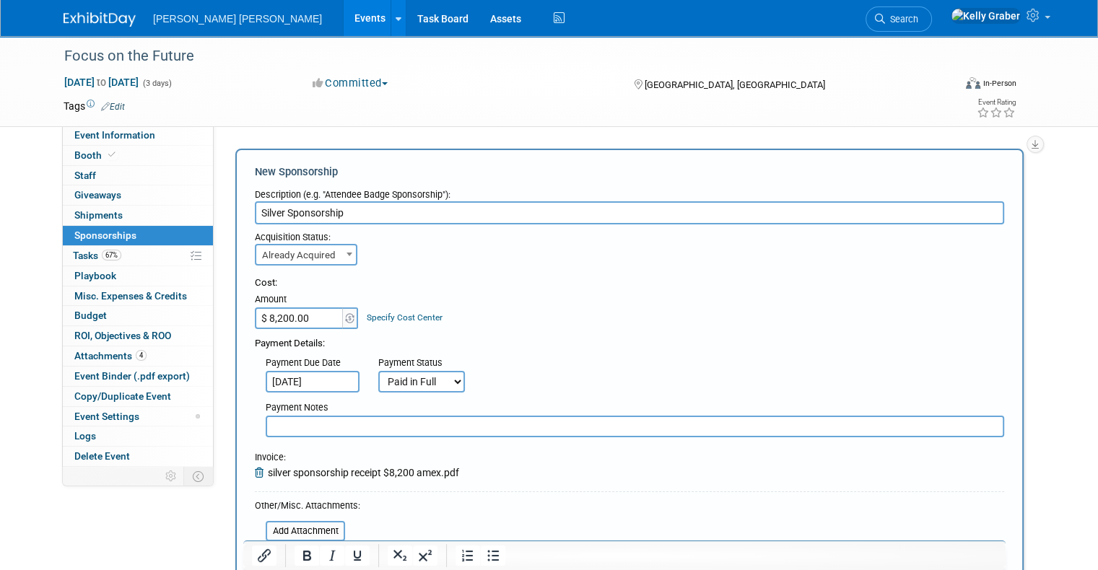
scroll to position [217, 0]
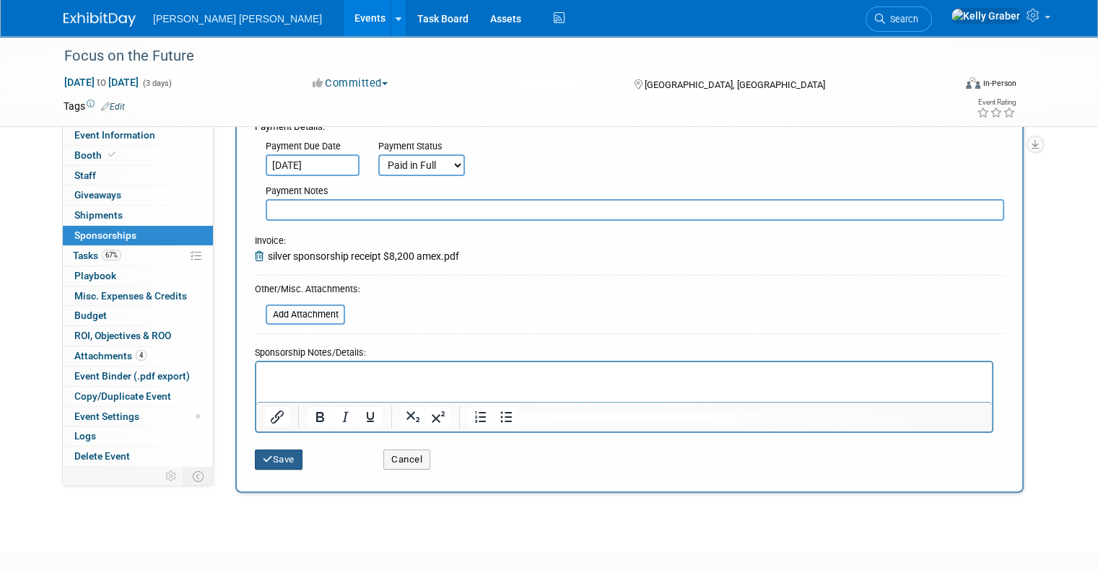
click at [277, 458] on button "Save" at bounding box center [279, 460] width 48 height 20
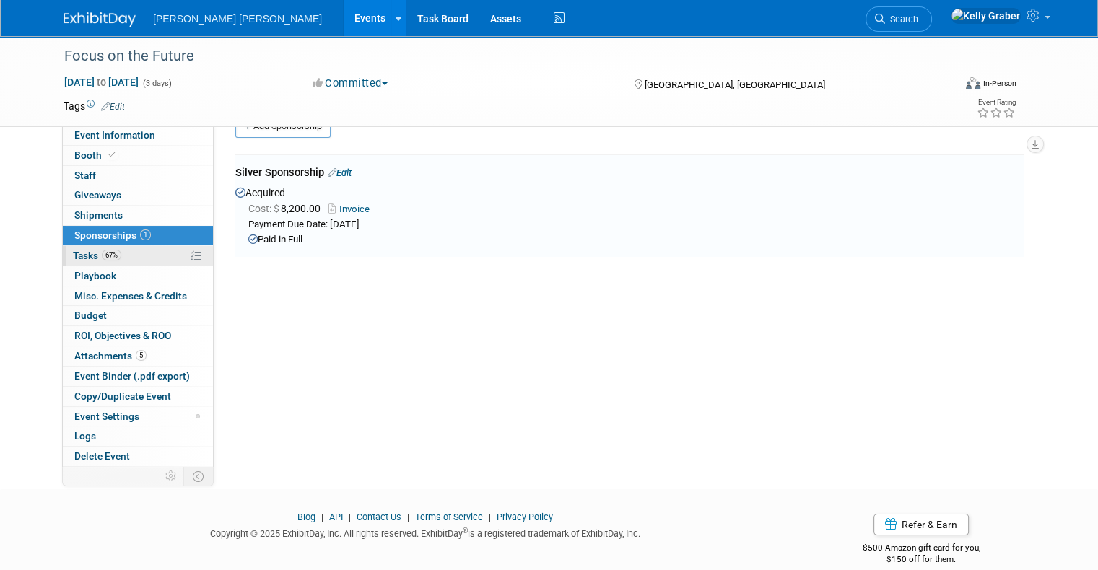
scroll to position [29, 0]
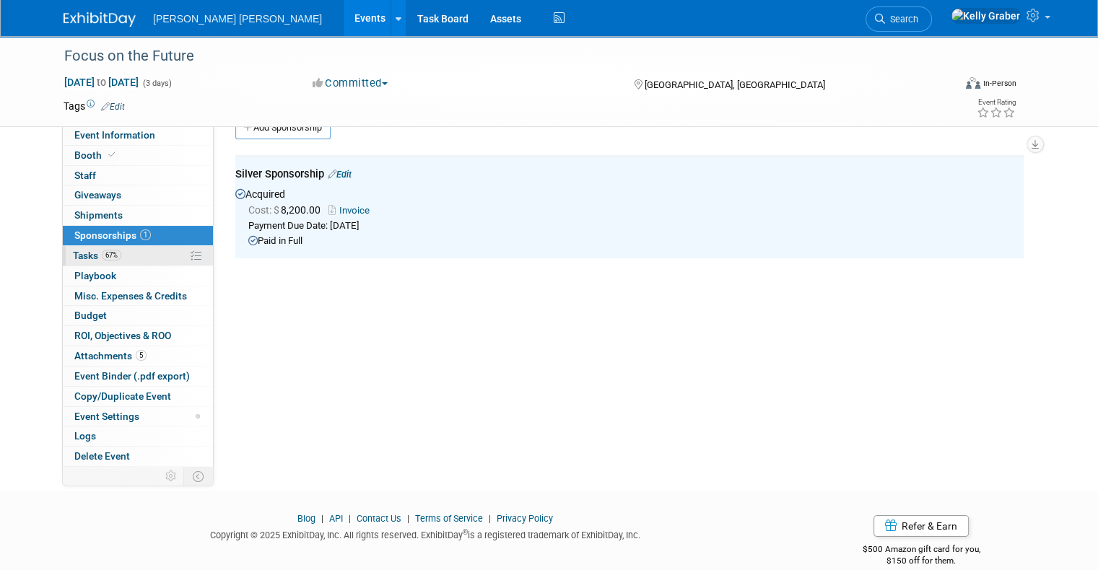
click at [81, 255] on span "Tasks 67%" at bounding box center [97, 256] width 48 height 12
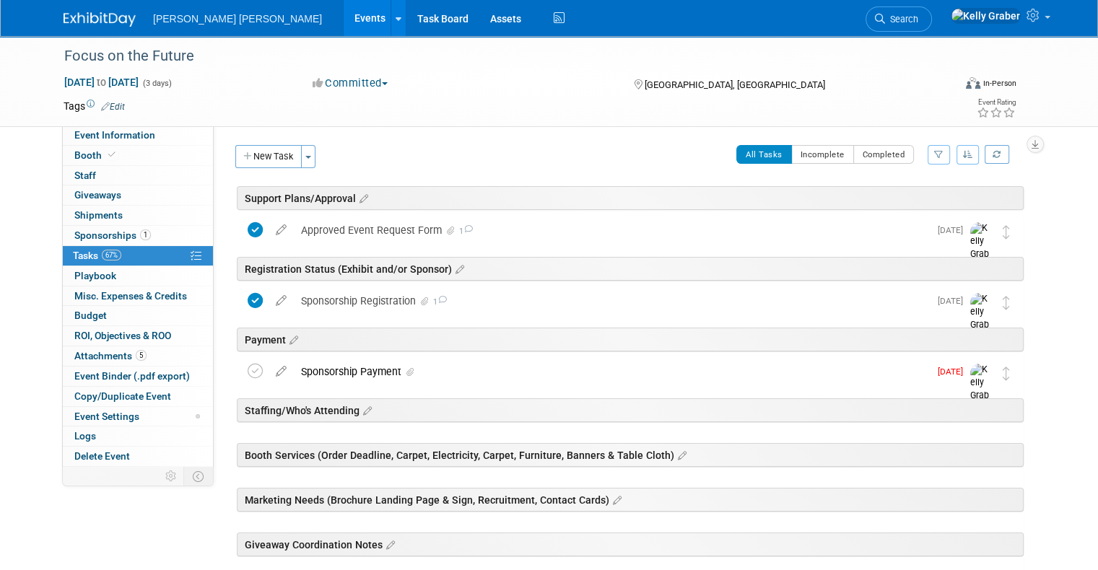
scroll to position [72, 0]
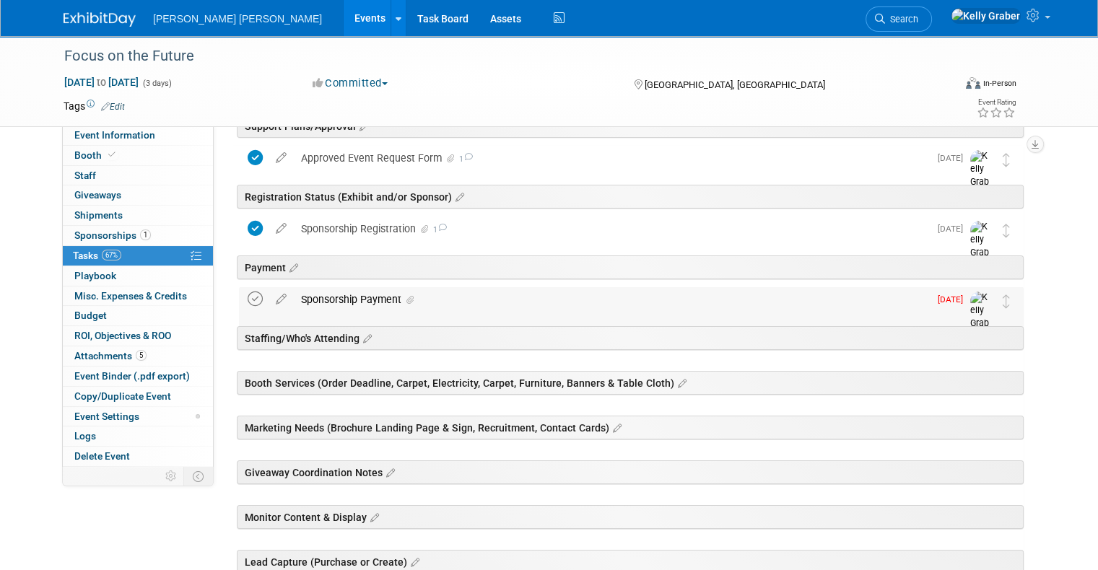
click at [248, 293] on icon at bounding box center [255, 299] width 15 height 15
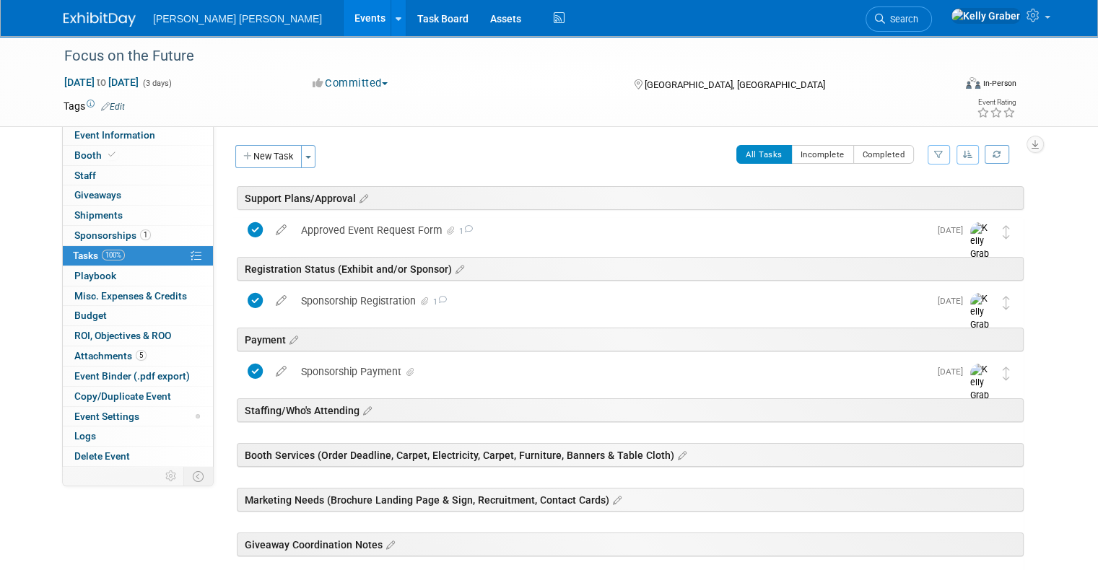
scroll to position [0, 0]
click at [256, 155] on button "New Task" at bounding box center [268, 156] width 66 height 23
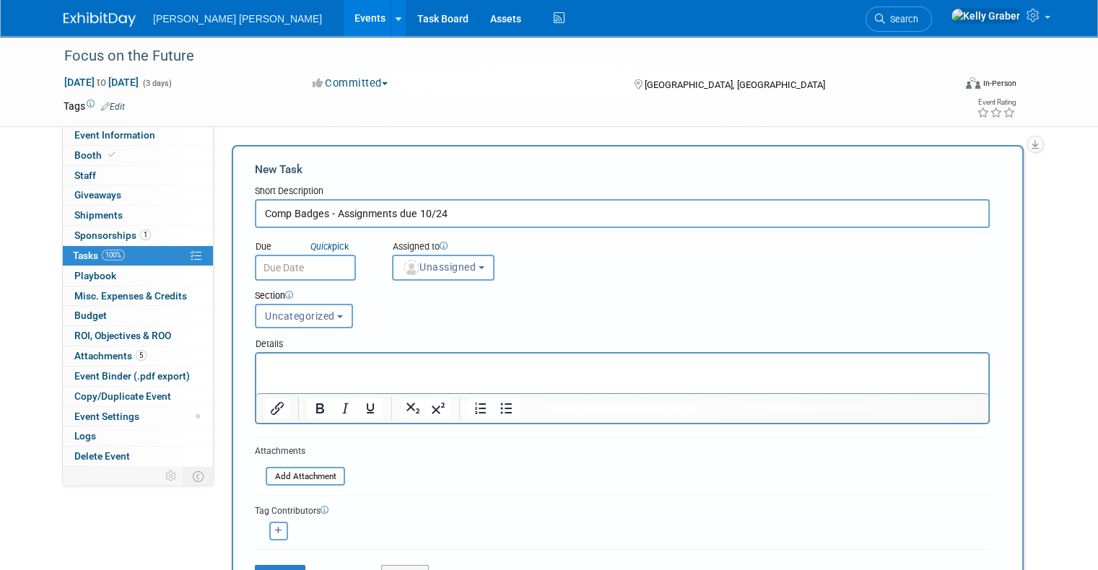
type input "Comp Badges - Assignments due 10/24"
click at [289, 261] on input "text" at bounding box center [305, 268] width 101 height 26
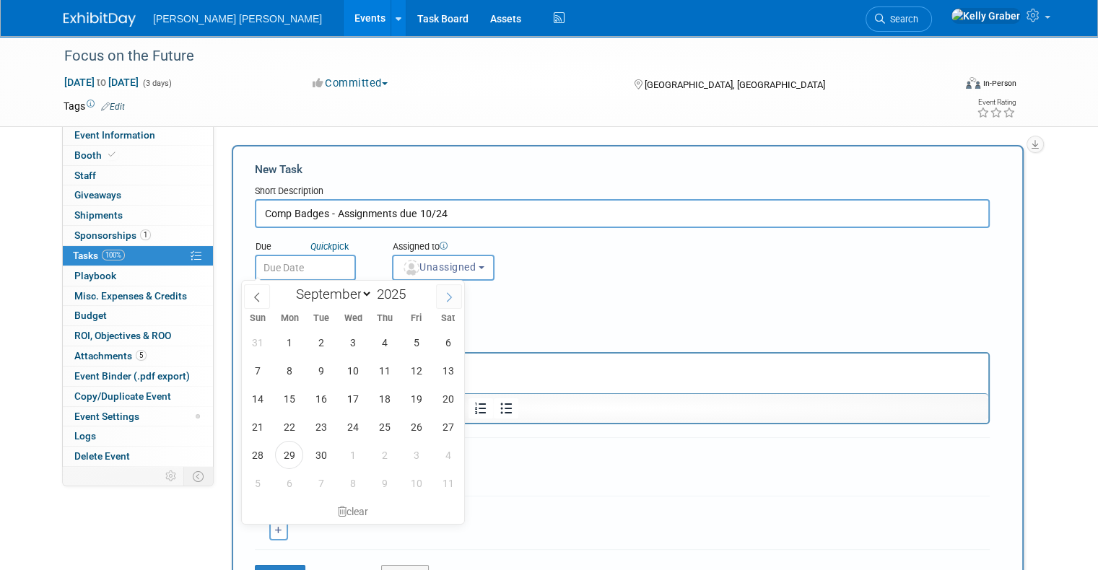
click at [451, 292] on icon at bounding box center [449, 297] width 10 height 10
select select "9"
click at [415, 429] on span "24" at bounding box center [416, 427] width 28 height 28
type input "[DATE]"
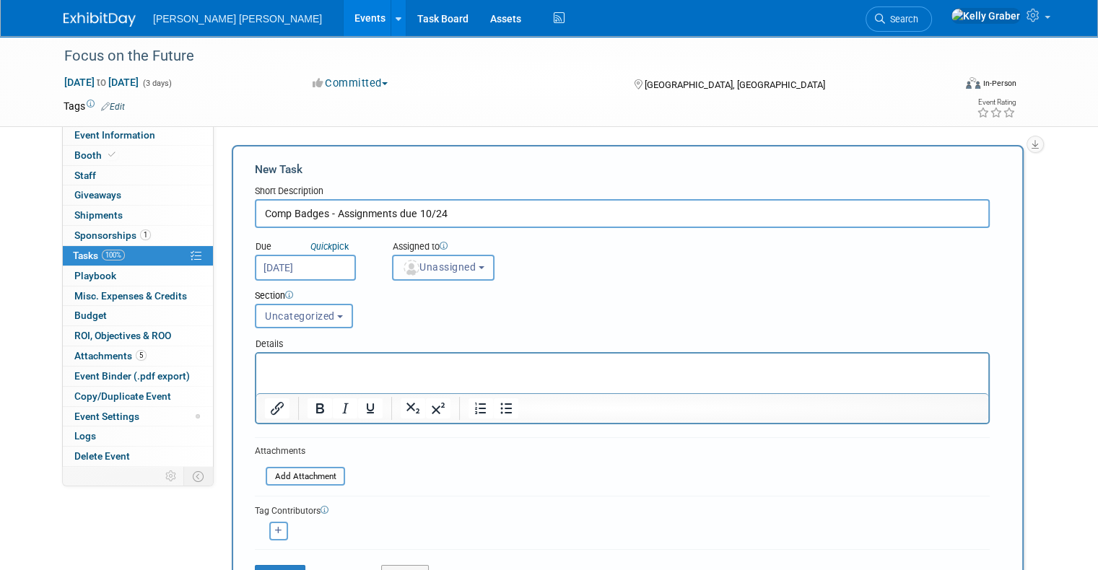
click at [448, 265] on span "Unassigned" at bounding box center [439, 267] width 74 height 12
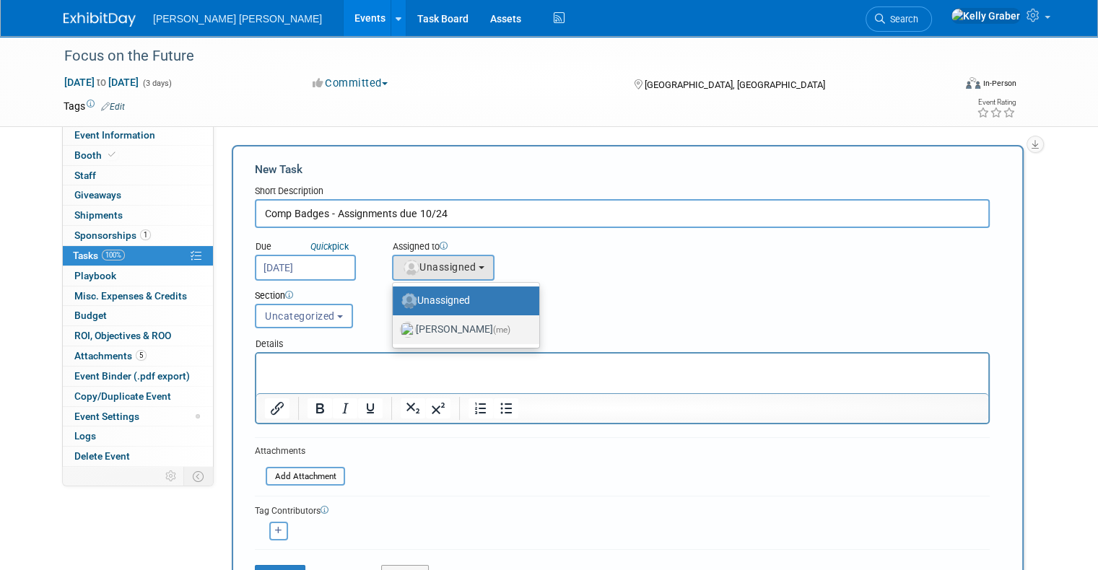
click at [434, 330] on label "[PERSON_NAME] (me)" at bounding box center [462, 329] width 125 height 23
click at [395, 330] on input "[PERSON_NAME] (me)" at bounding box center [389, 327] width 9 height 9
select select "ec37184c-c01f-4f21-939d-fe7fd02e2e7e"
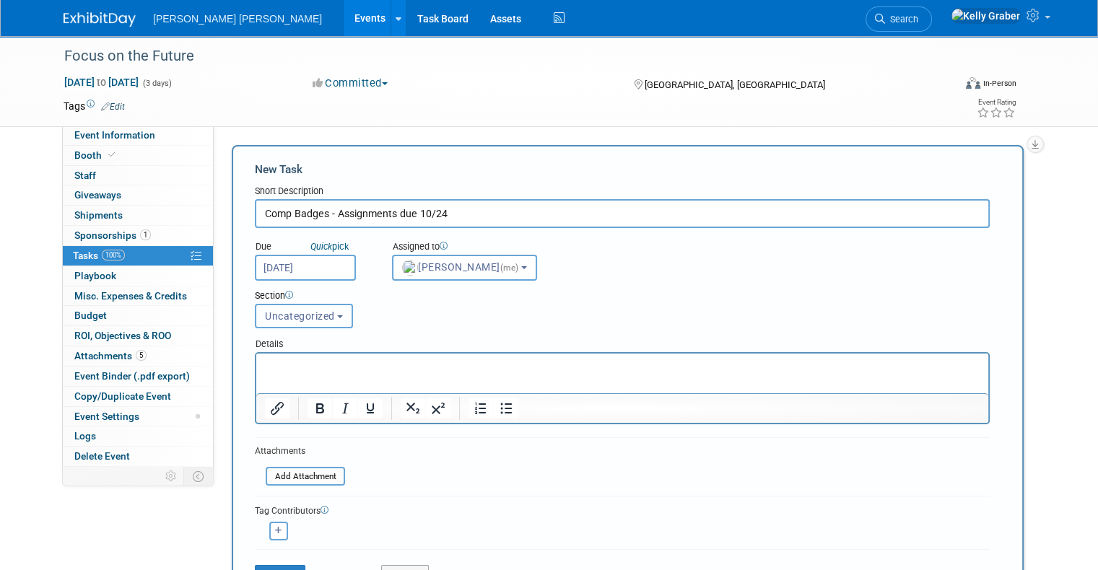
click at [300, 316] on span "Uncategorized" at bounding box center [300, 316] width 70 height 12
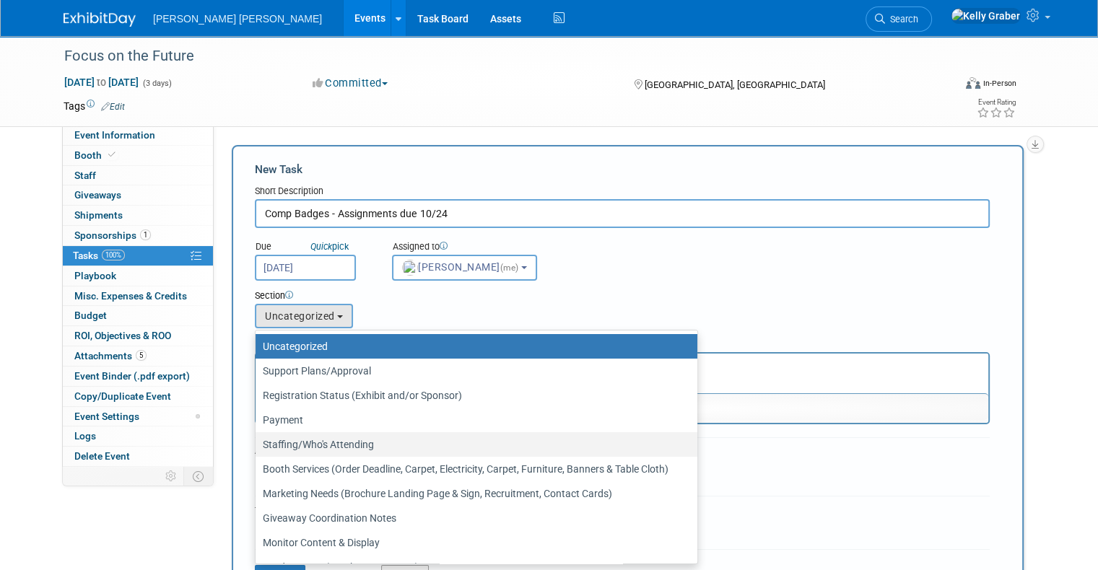
click at [292, 437] on label "Staffing/Who's Attending" at bounding box center [473, 444] width 420 height 19
click at [258, 440] on input "Staffing/Who's Attending" at bounding box center [252, 444] width 9 height 9
select select "11275648"
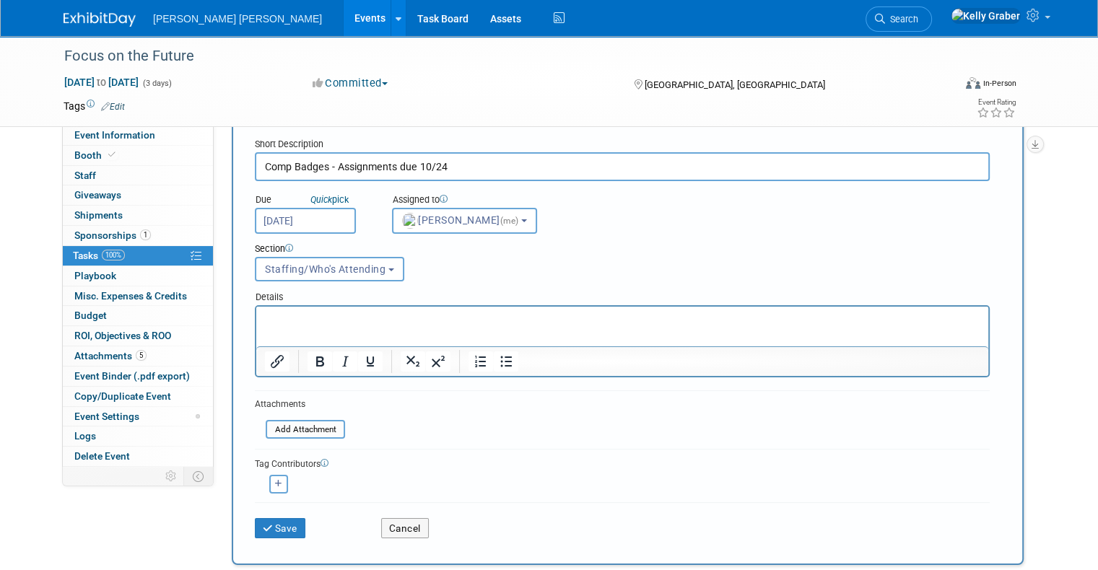
scroll to position [72, 0]
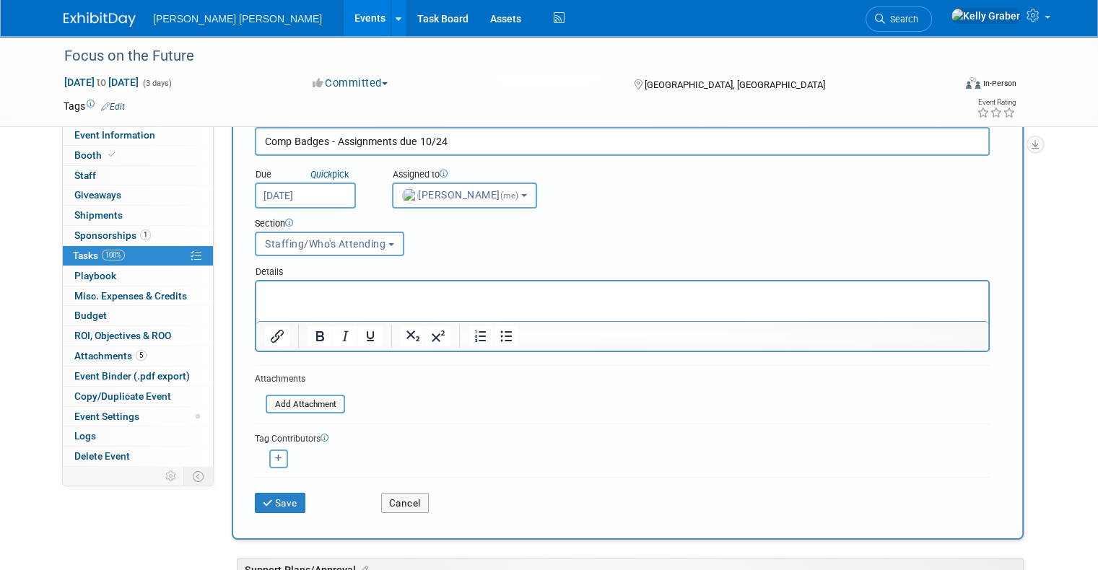
click at [314, 296] on p "Rich Text Area. Press ALT-0 for help." at bounding box center [622, 294] width 715 height 14
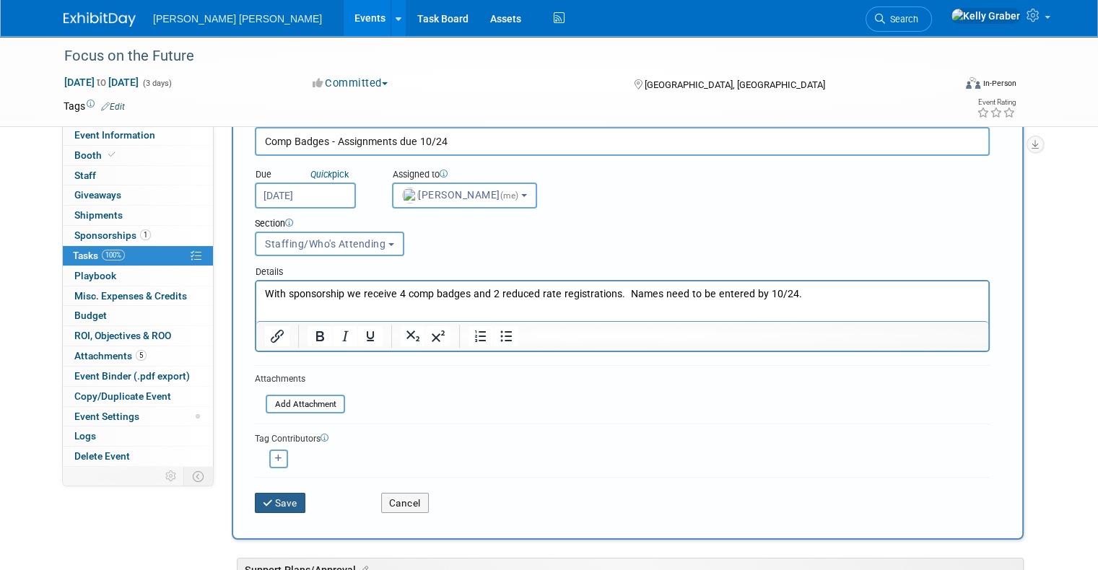
click at [276, 496] on button "Save" at bounding box center [280, 503] width 51 height 20
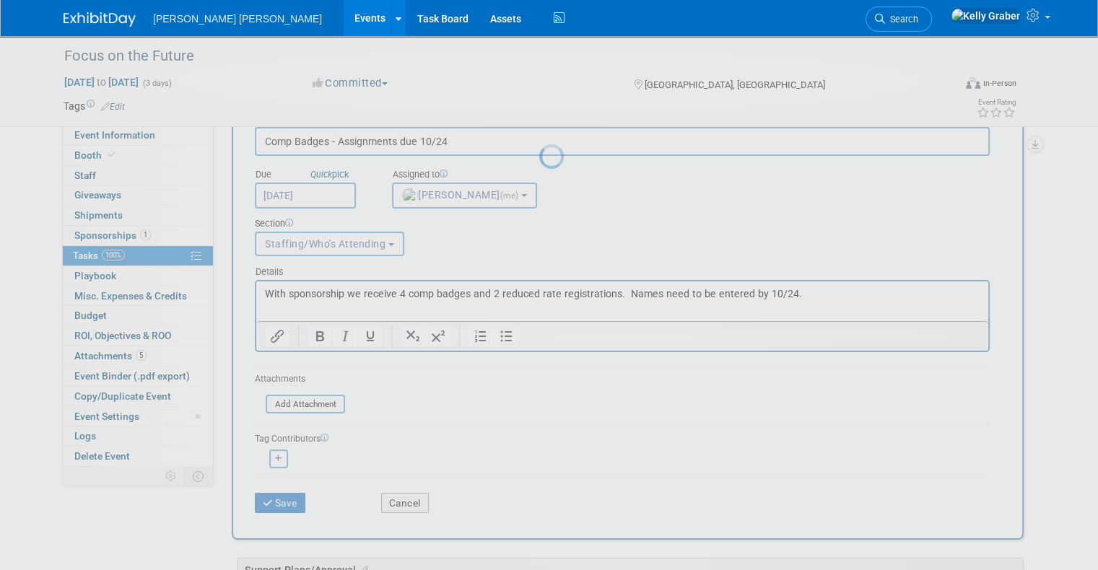
scroll to position [0, 0]
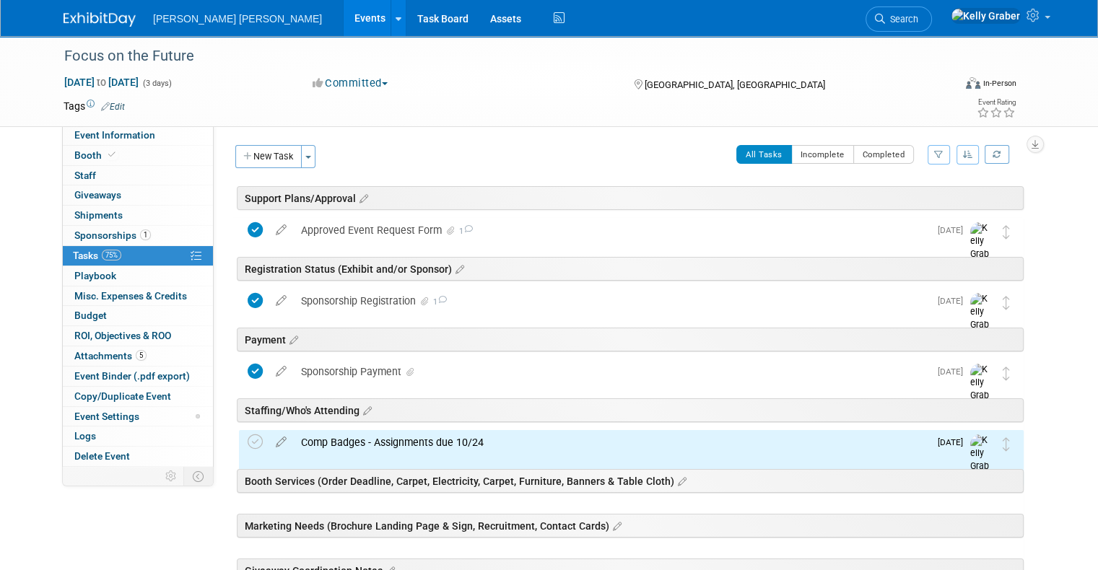
click at [359, 434] on div "Comp Badges - Assignments due 10/24" at bounding box center [611, 442] width 635 height 25
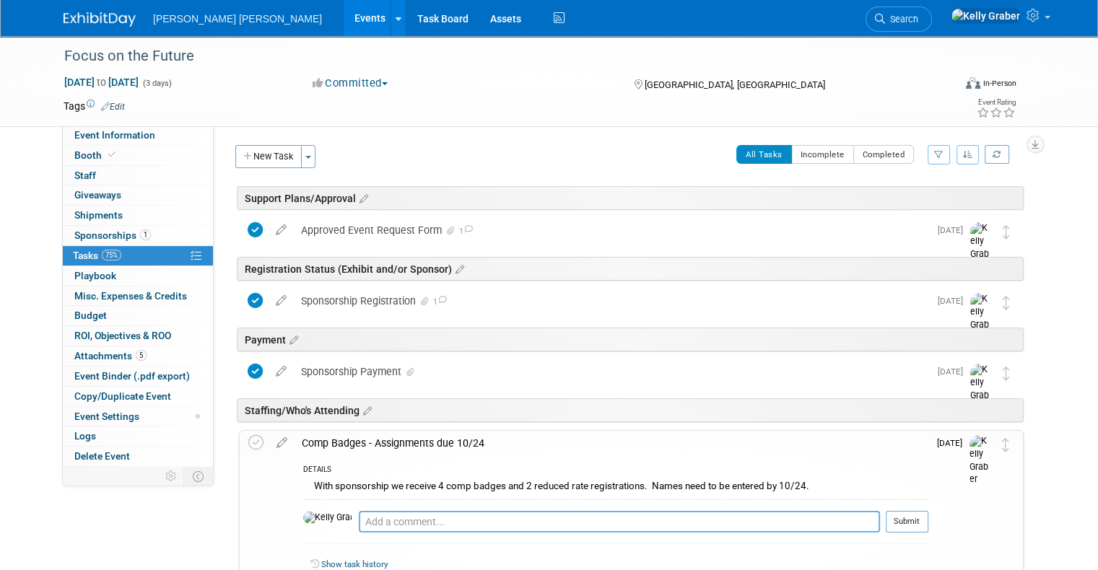
click at [373, 520] on textarea at bounding box center [619, 522] width 521 height 22
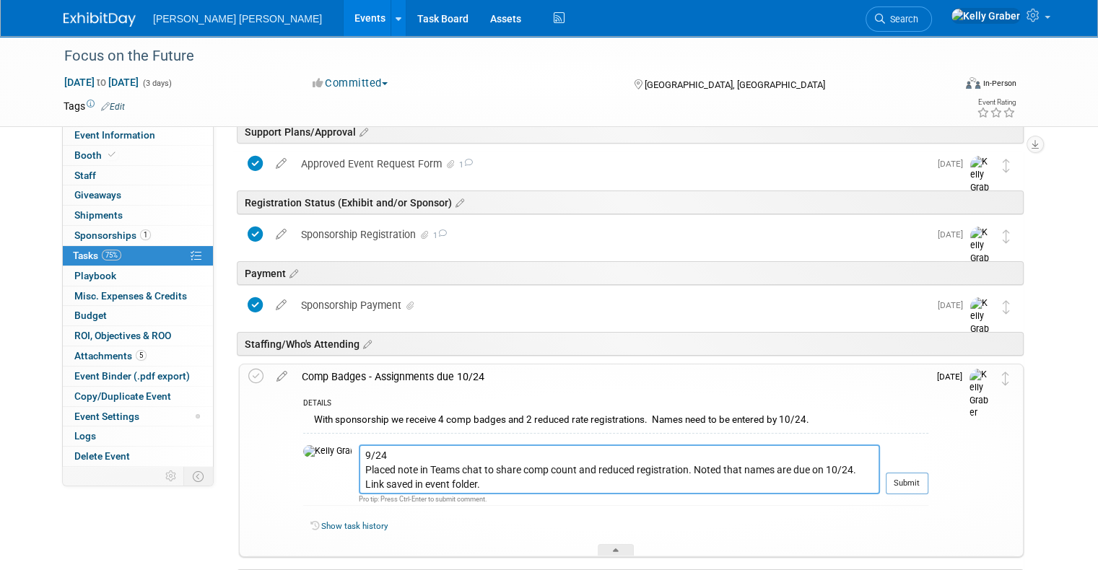
scroll to position [144, 0]
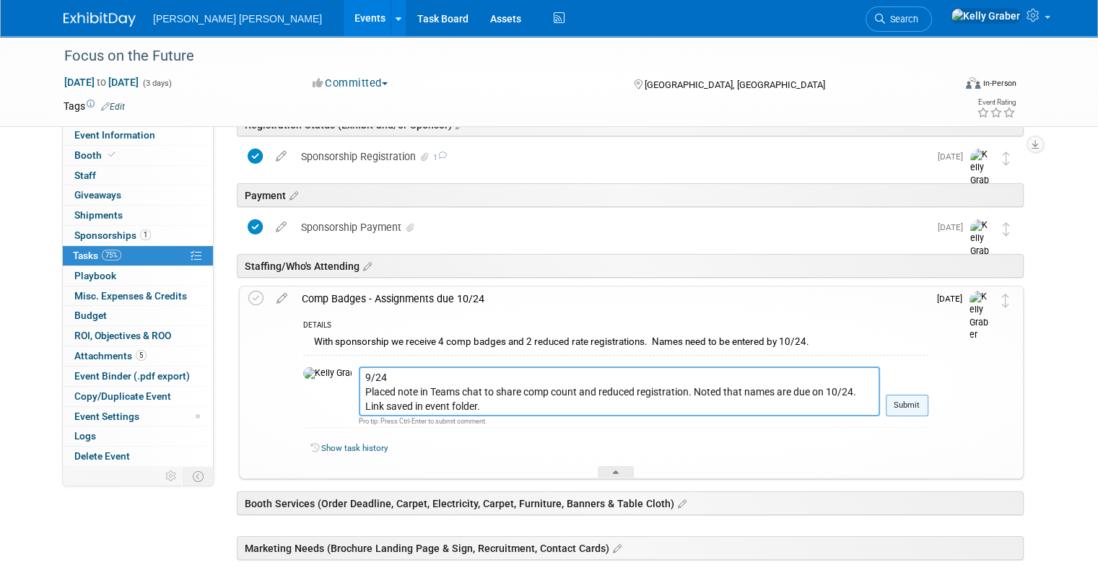
type textarea "9/24 Placed note in Teams chat to share comp count and reduced registration. No…"
click at [928, 399] on button "Submit" at bounding box center [907, 406] width 43 height 22
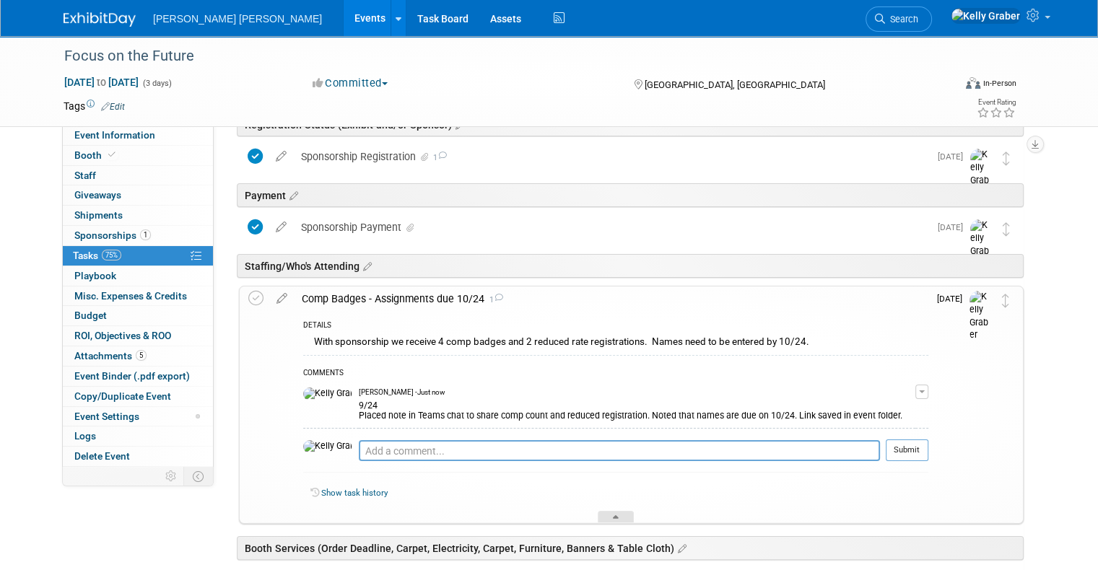
click at [609, 515] on div at bounding box center [616, 517] width 36 height 12
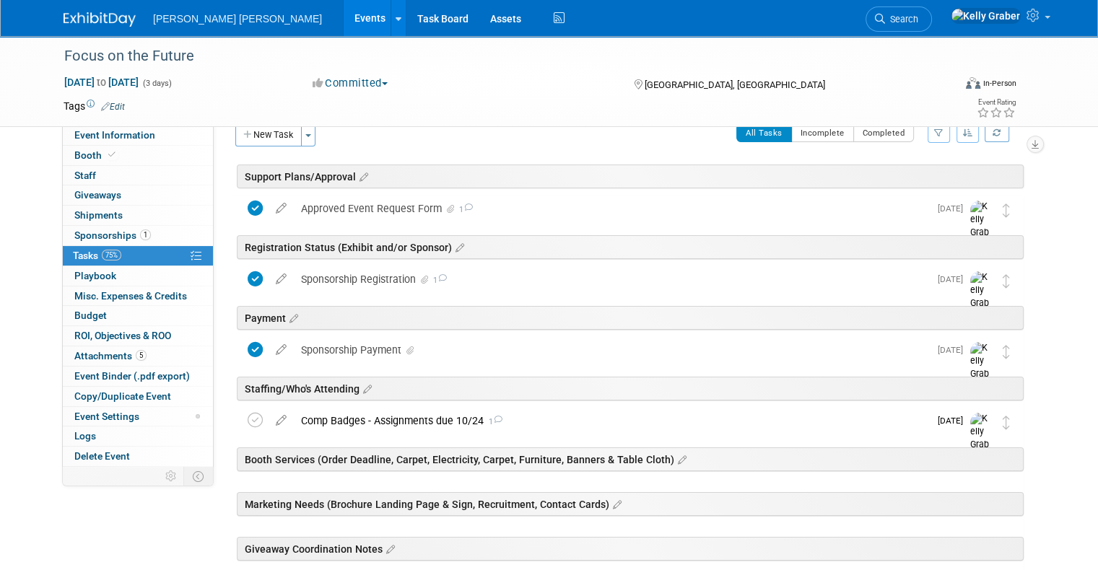
scroll to position [0, 0]
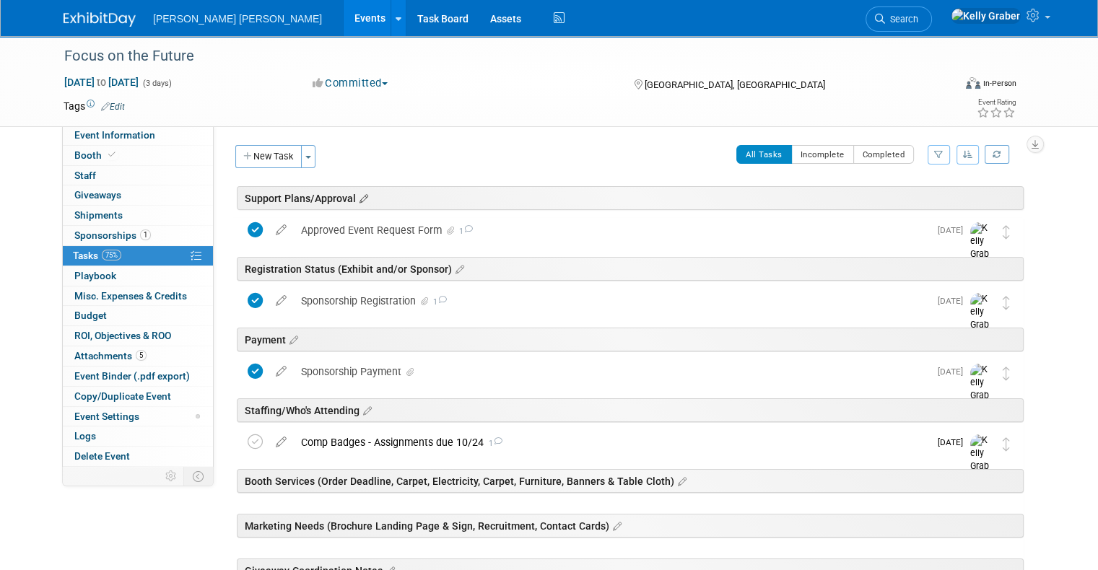
click at [356, 195] on icon at bounding box center [362, 199] width 12 height 13
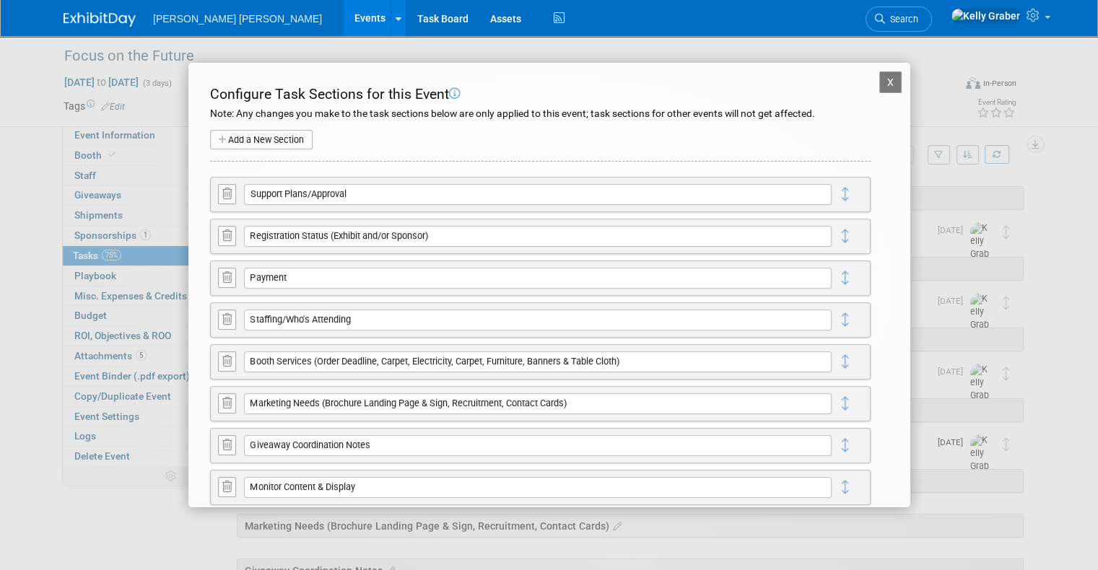
click at [228, 357] on icon at bounding box center [226, 361] width 9 height 11
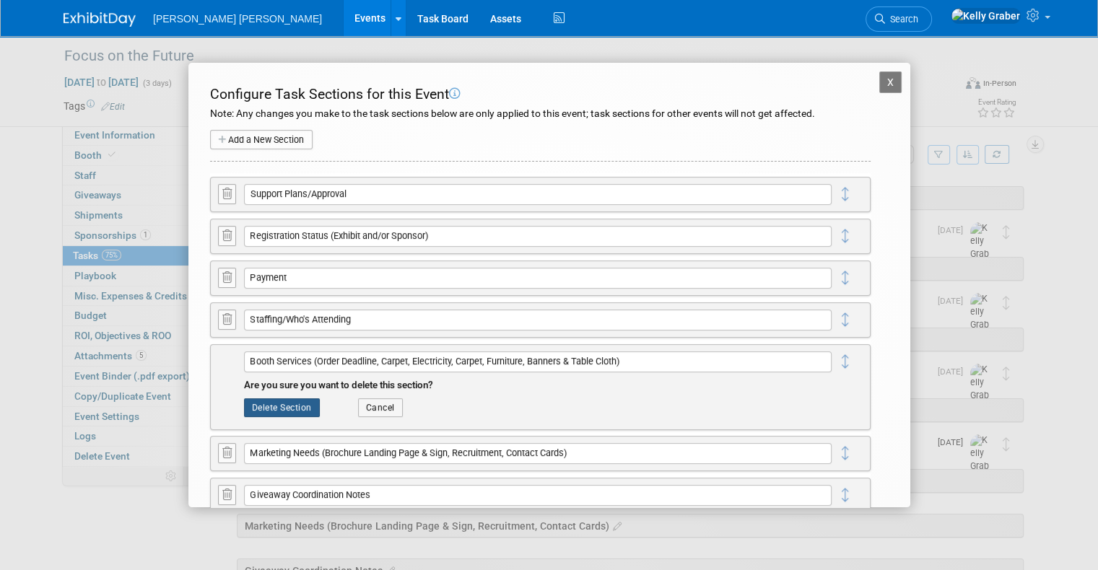
click at [268, 403] on button "Delete Section" at bounding box center [282, 407] width 76 height 19
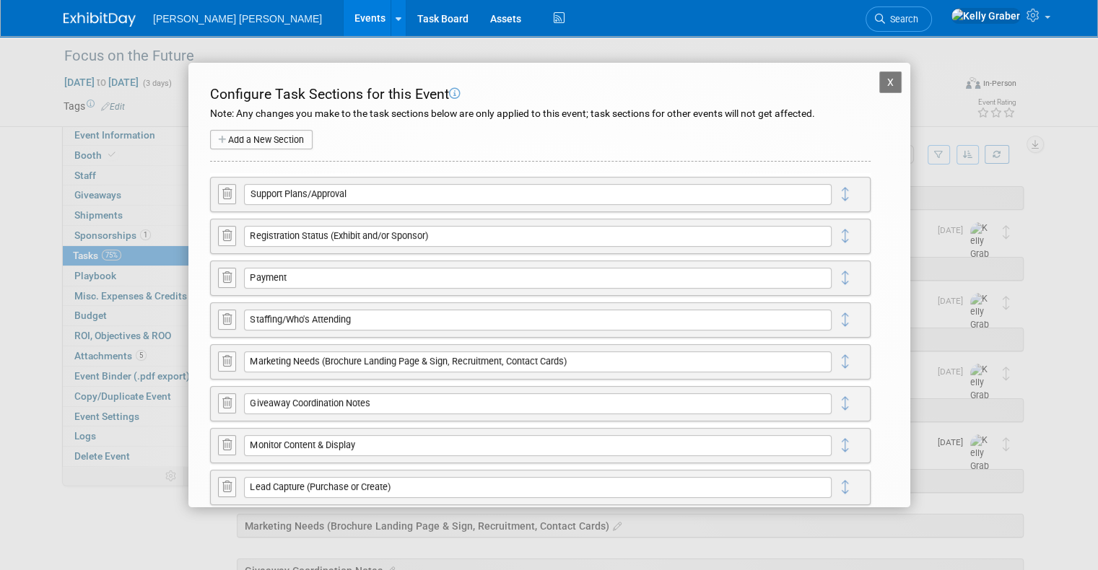
click at [226, 399] on icon at bounding box center [226, 403] width 9 height 11
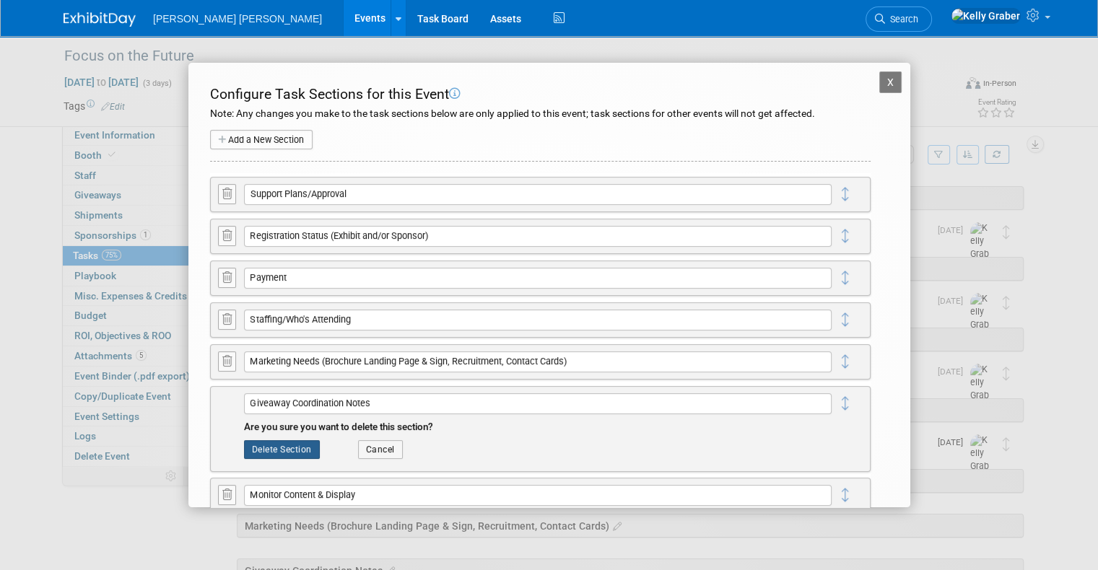
click at [286, 443] on button "Delete Section" at bounding box center [282, 449] width 76 height 19
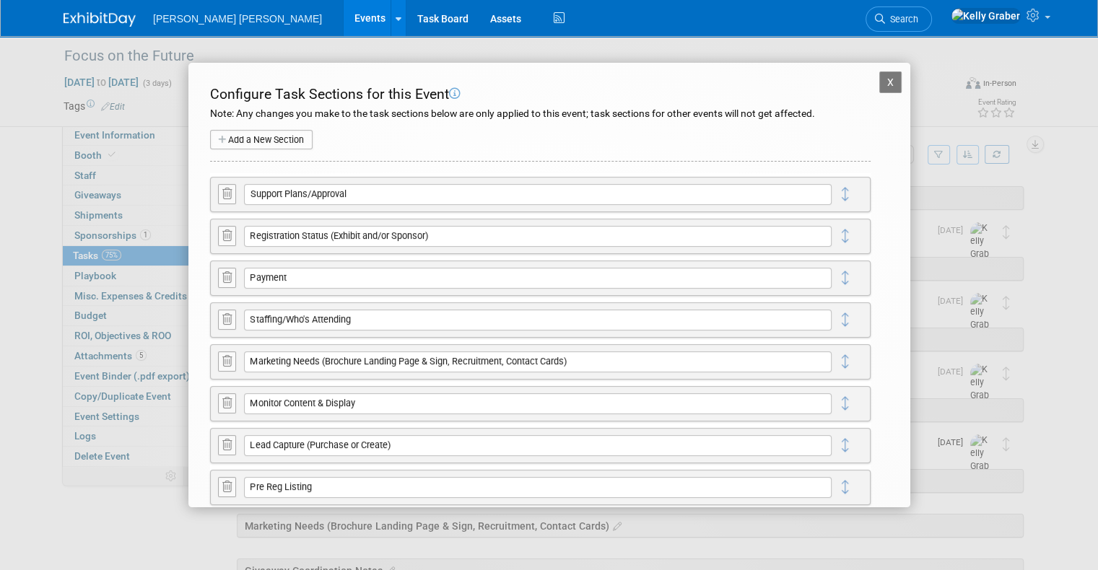
drag, startPoint x: 217, startPoint y: 403, endPoint x: 227, endPoint y: 403, distance: 10.8
click at [218, 403] on div at bounding box center [227, 402] width 19 height 19
click at [228, 403] on icon at bounding box center [226, 403] width 9 height 11
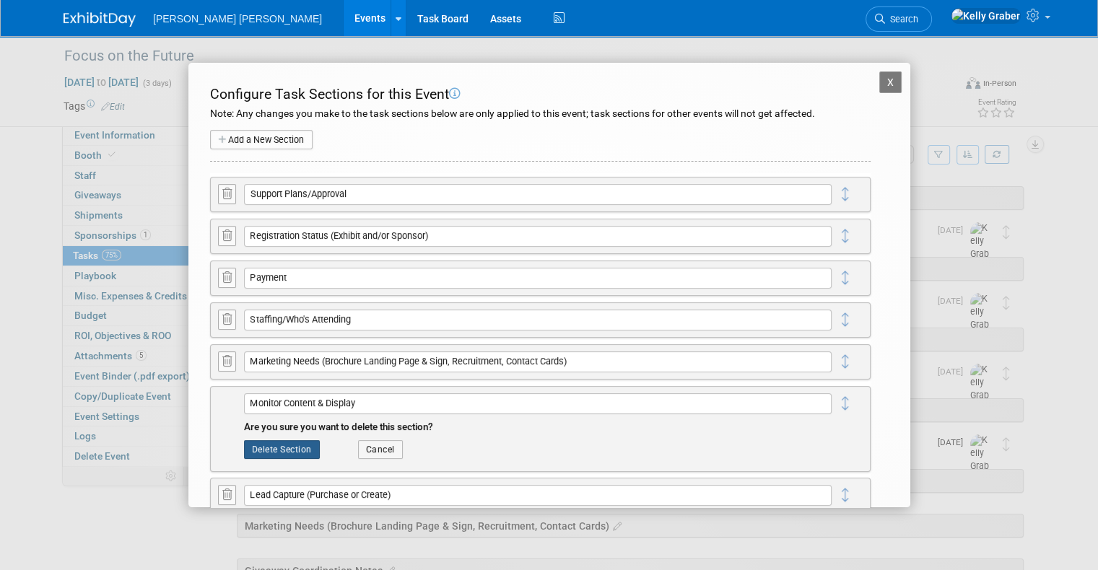
click at [288, 445] on button "Delete Section" at bounding box center [282, 449] width 76 height 19
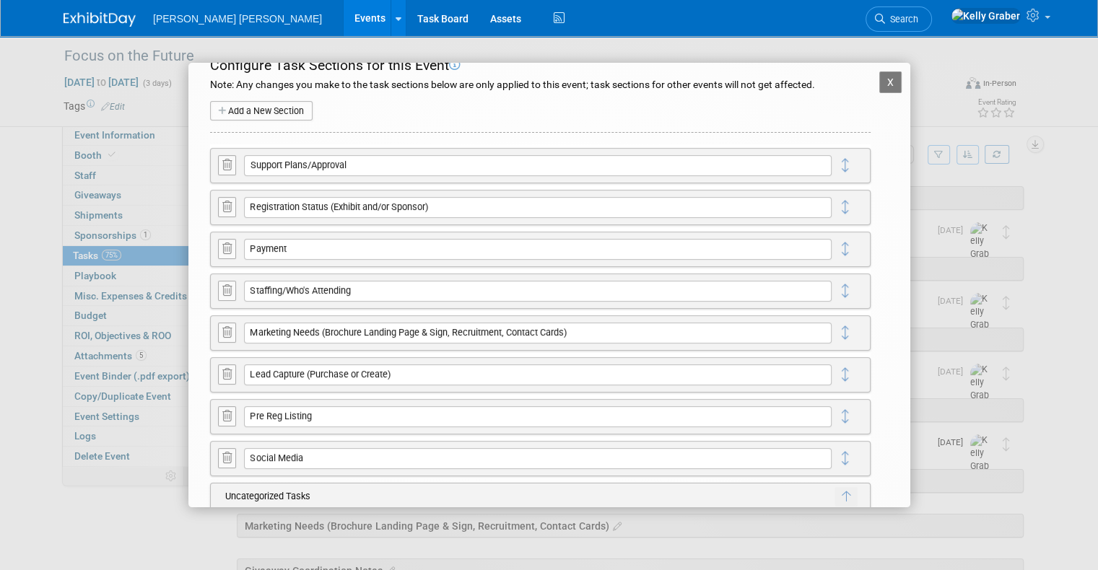
scroll to position [53, 0]
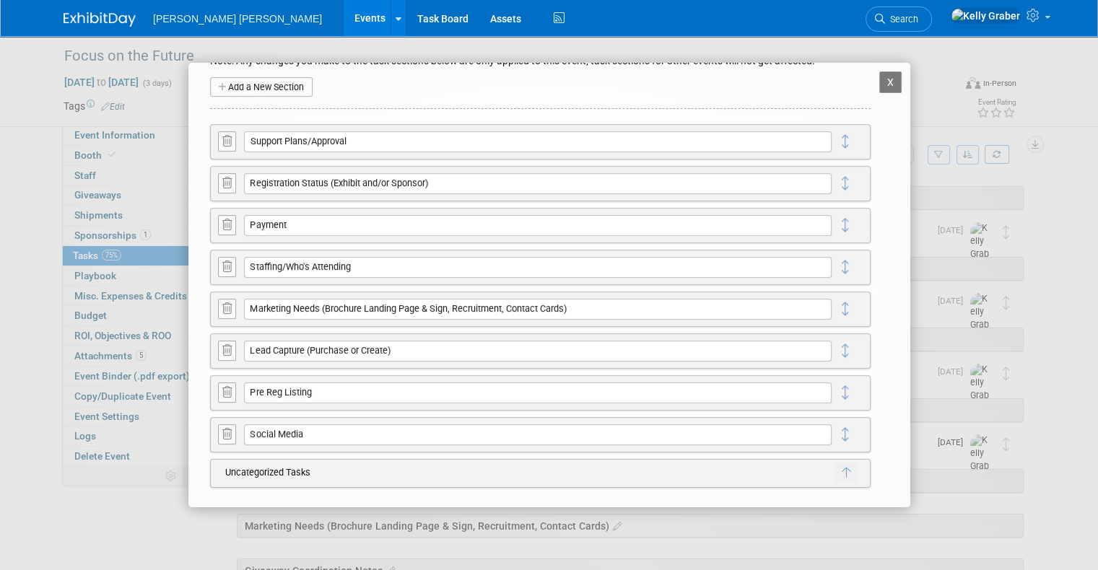
click at [228, 348] on icon at bounding box center [226, 350] width 9 height 11
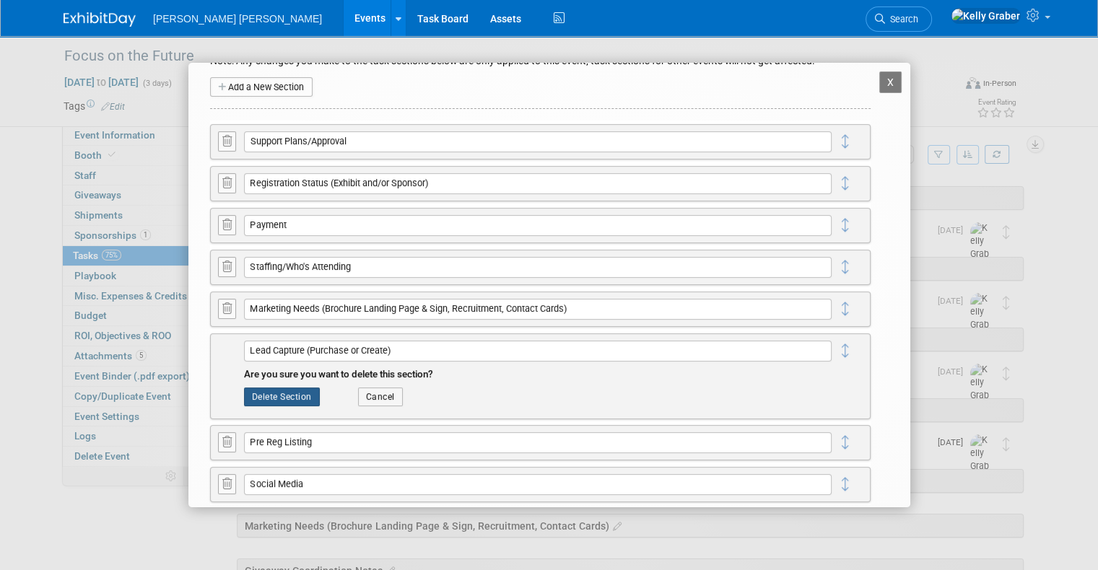
click at [301, 390] on button "Delete Section" at bounding box center [282, 397] width 76 height 19
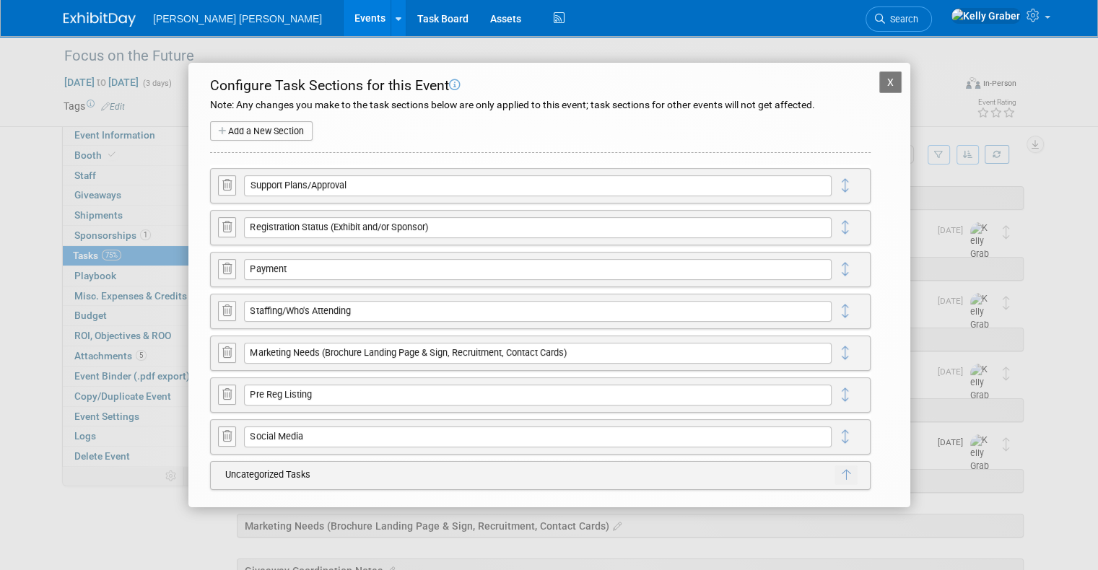
scroll to position [12, 0]
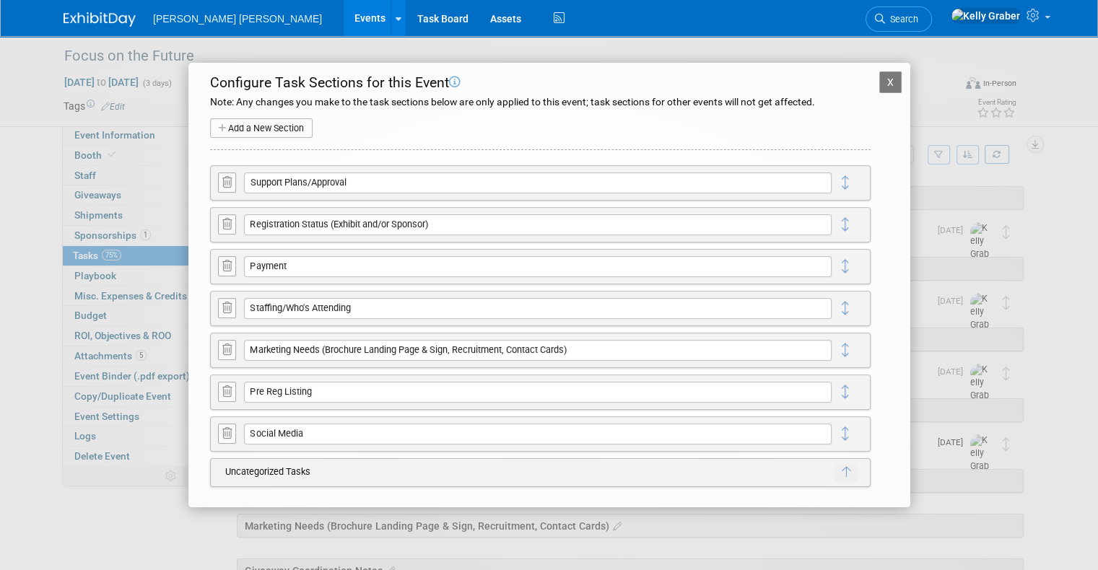
click at [872, 69] on div "X Focus on the Future Configure Task Sections for this Event Note: Any changes …" at bounding box center [549, 285] width 722 height 445
click at [879, 80] on button "X" at bounding box center [890, 82] width 23 height 22
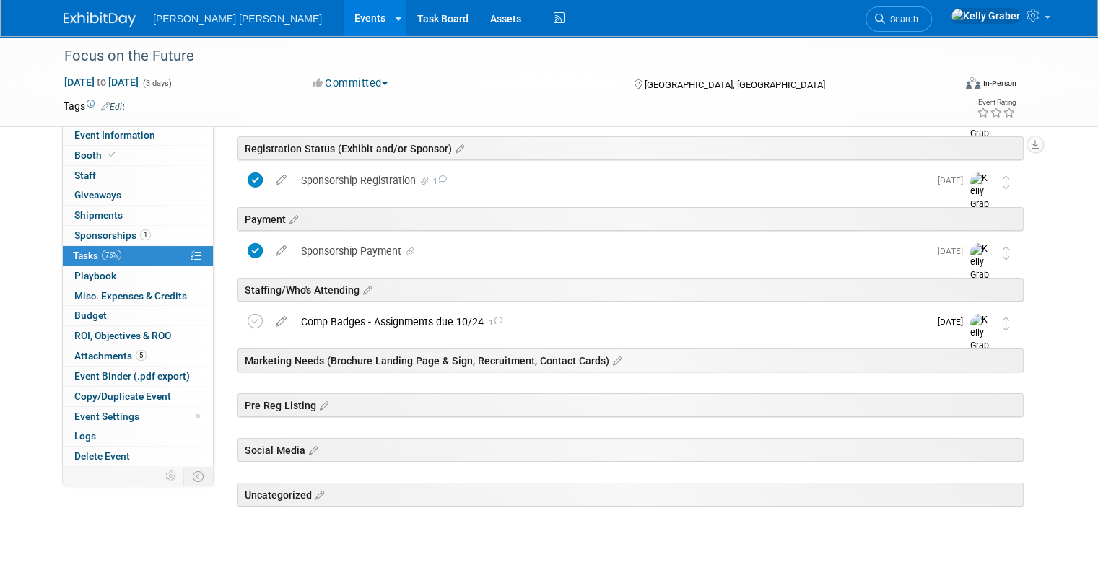
scroll to position [152, 0]
